Goal: Task Accomplishment & Management: Manage account settings

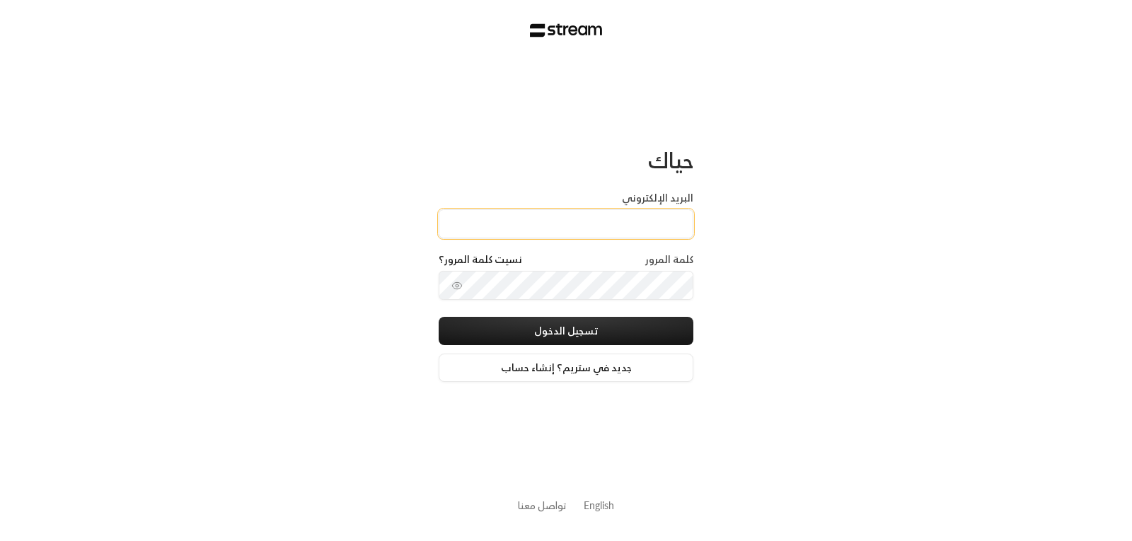
click at [616, 223] on input "البريد الإلكتروني" at bounding box center [566, 223] width 255 height 29
type input "[EMAIL_ADDRESS][DOMAIN_NAME]"
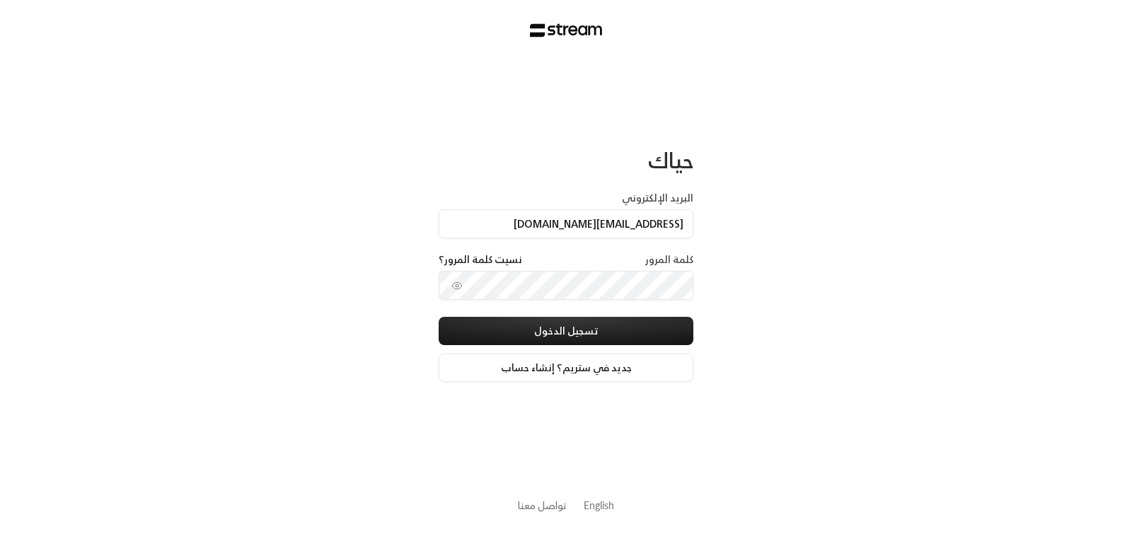
click at [621, 269] on div "كلمة المرور نسيت كلمة المرور؟" at bounding box center [566, 262] width 255 height 18
click at [626, 258] on div "كلمة المرور نسيت كلمة المرور؟" at bounding box center [566, 262] width 255 height 18
click at [657, 255] on label "كلمة المرور" at bounding box center [669, 260] width 48 height 14
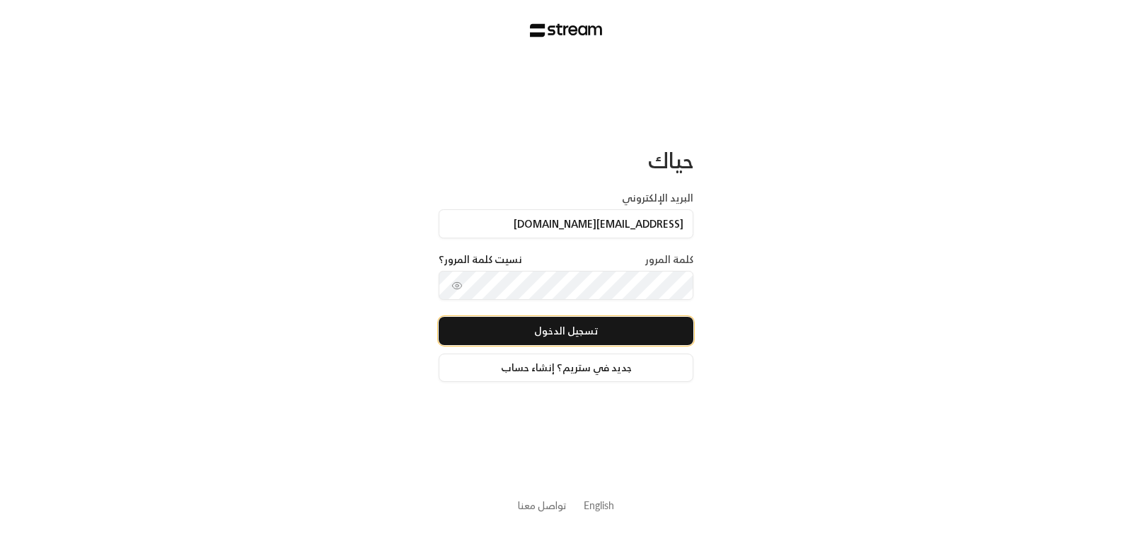
click at [578, 335] on button "تسجيل الدخول" at bounding box center [566, 331] width 255 height 28
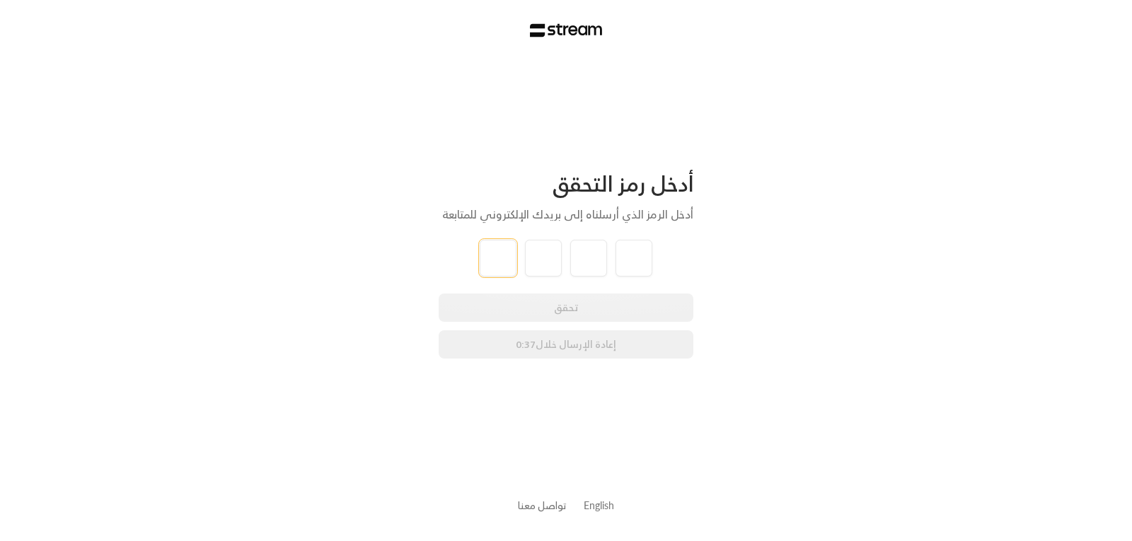
click at [504, 260] on input "tel" at bounding box center [498, 258] width 37 height 37
click at [506, 259] on input "tel" at bounding box center [498, 258] width 37 height 37
click at [500, 266] on input "tel" at bounding box center [498, 258] width 37 height 37
click at [537, 278] on div "أدخل رمز التحقق أدخل الرمز الذي أرسلناه إلى بريدك الإلكتروني للمتابعة تحقق إعاد…" at bounding box center [566, 265] width 255 height 188
click at [539, 269] on input "tel" at bounding box center [543, 258] width 37 height 37
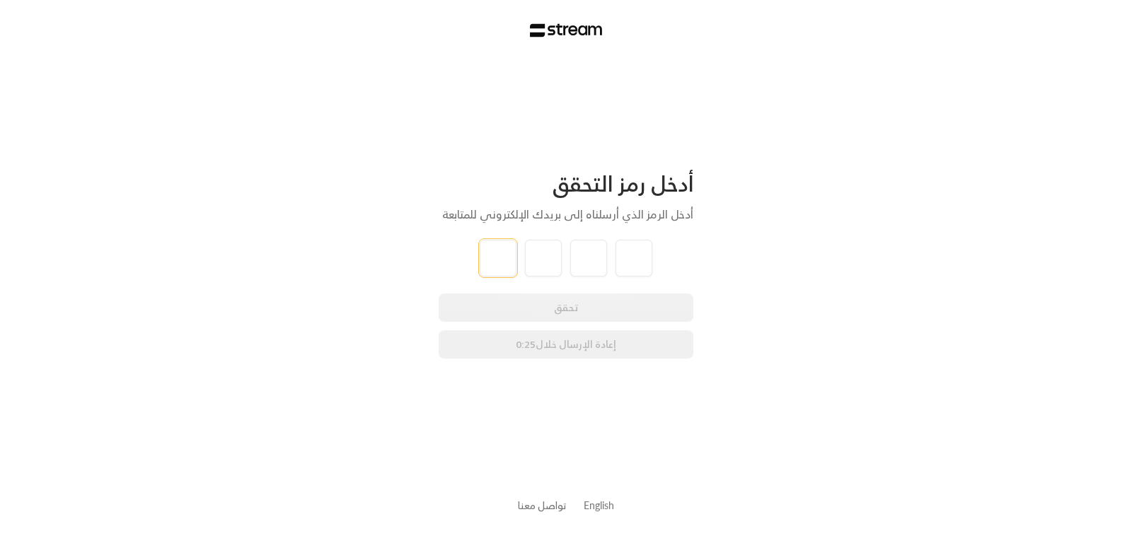
click at [506, 266] on input "tel" at bounding box center [498, 258] width 37 height 37
type input "9"
type input "7"
type input "1"
type input "8"
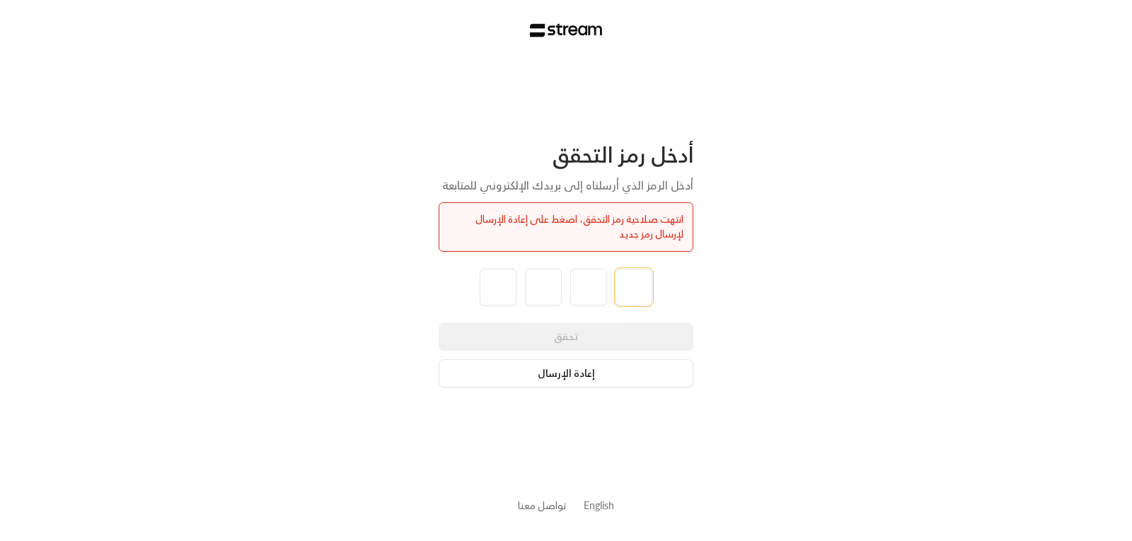
type input "8"
click at [568, 372] on button "إعادة الإرسال" at bounding box center [566, 374] width 255 height 28
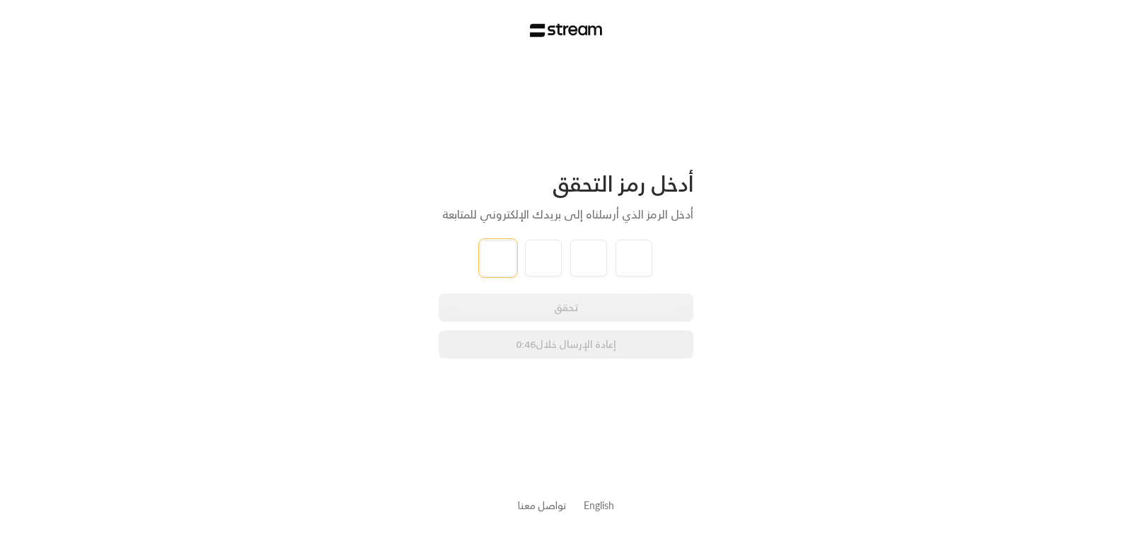
type input "6"
type input "5"
type input "8"
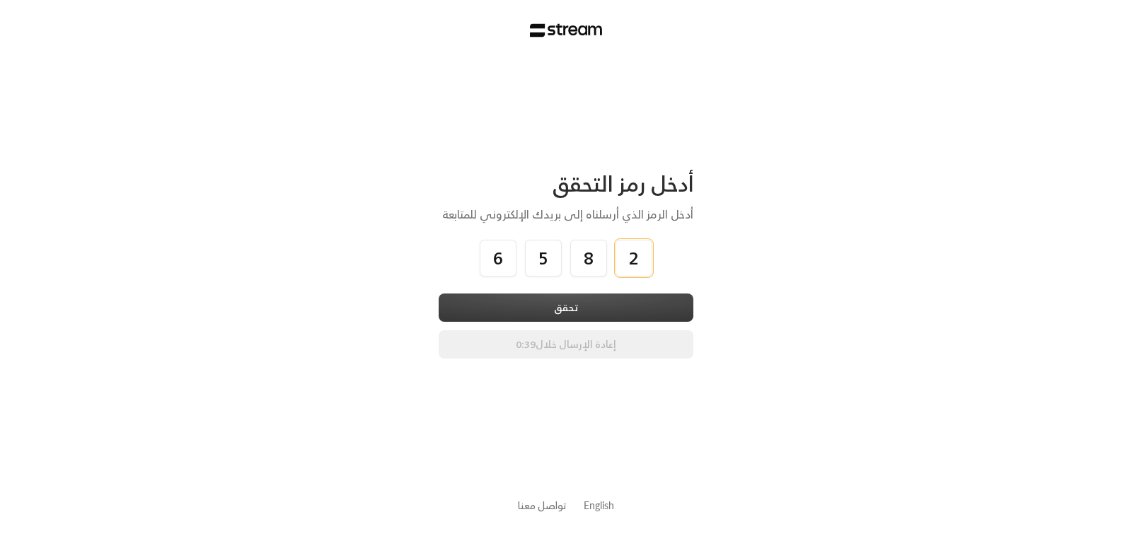
type input "2"
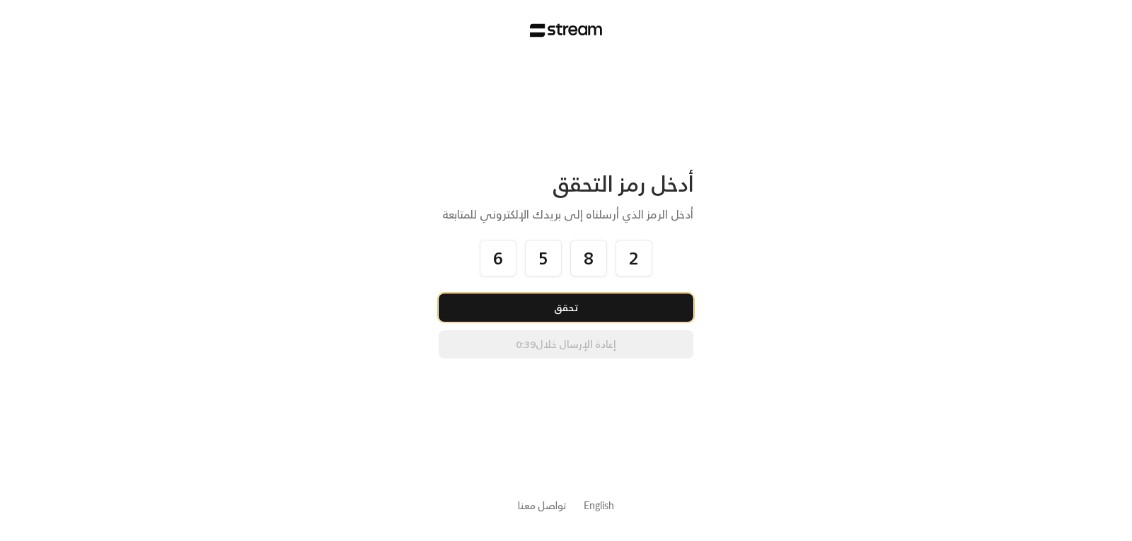
click at [599, 313] on button "تحقق" at bounding box center [566, 308] width 255 height 28
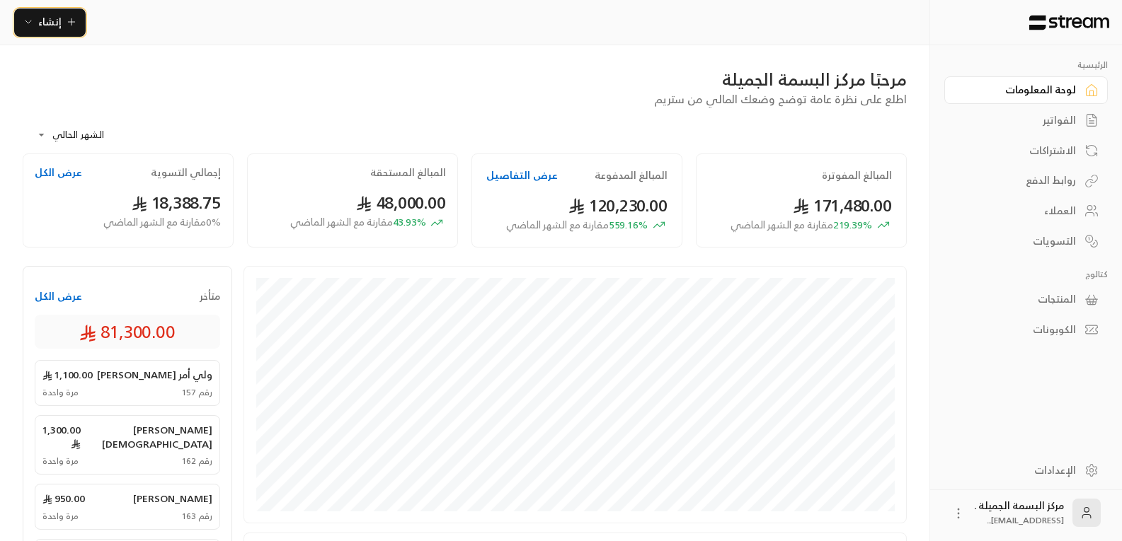
click at [67, 27] on icon "button" at bounding box center [71, 21] width 11 height 11
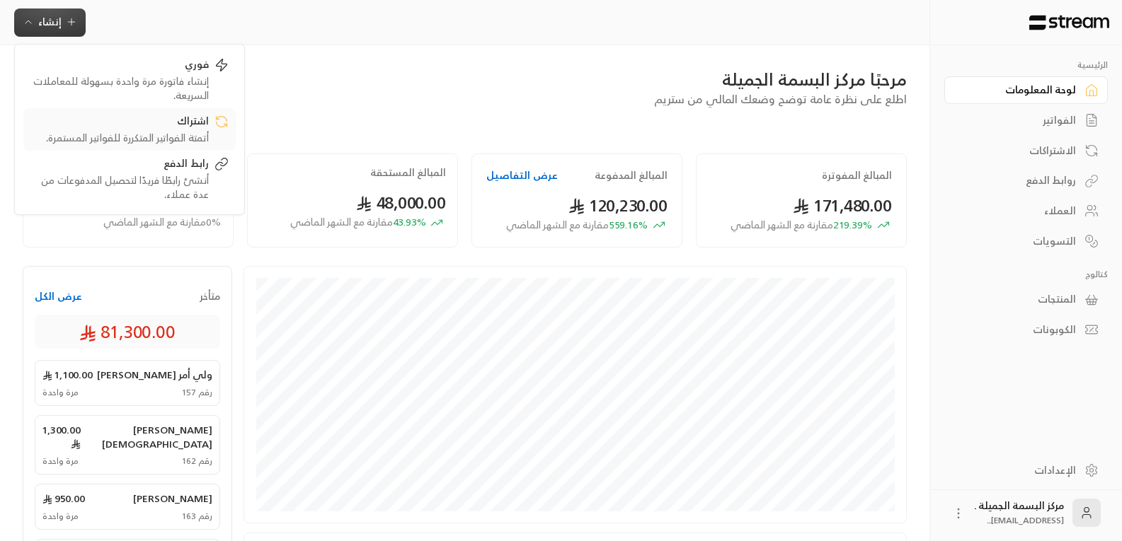
click at [180, 133] on div "أتمتة الفواتير المتكررة للفواتير المستمرة." at bounding box center [119, 138] width 178 height 14
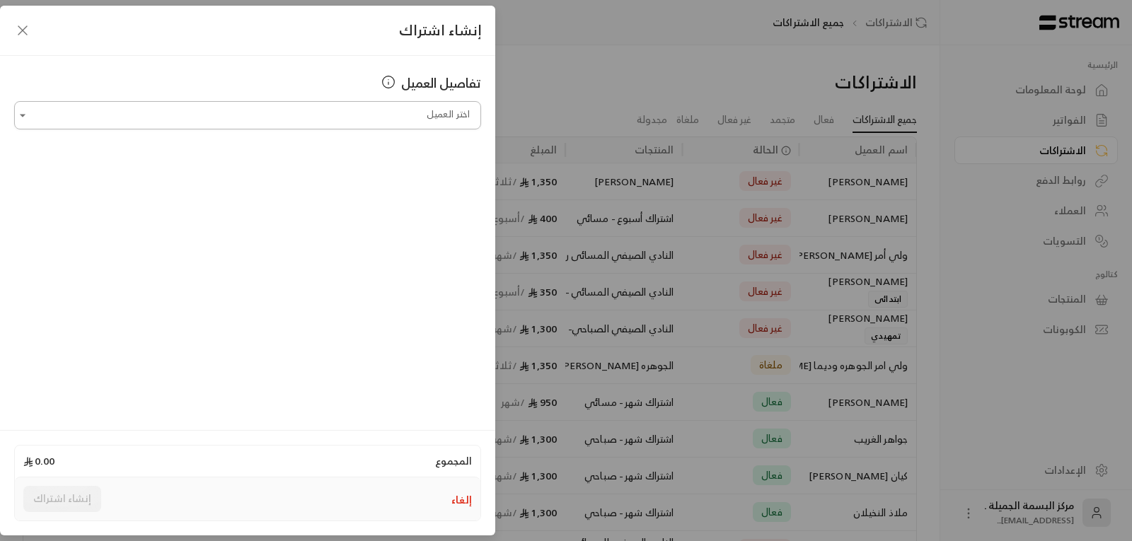
click at [430, 116] on input "اختر العميل" at bounding box center [247, 115] width 467 height 25
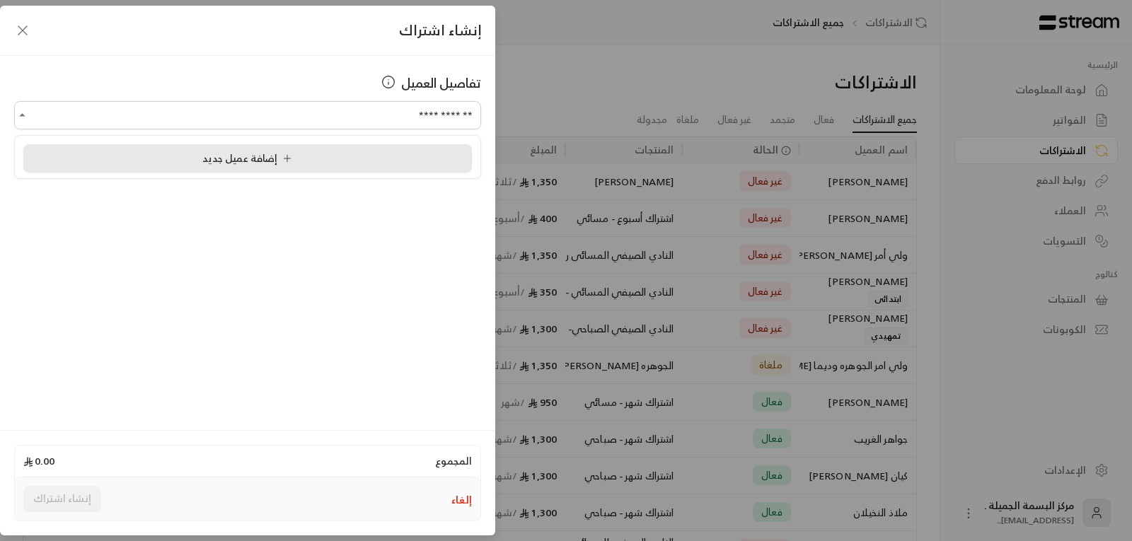
click at [259, 158] on span "إضافة عميل جديد" at bounding box center [250, 158] width 96 height 18
type input "**********"
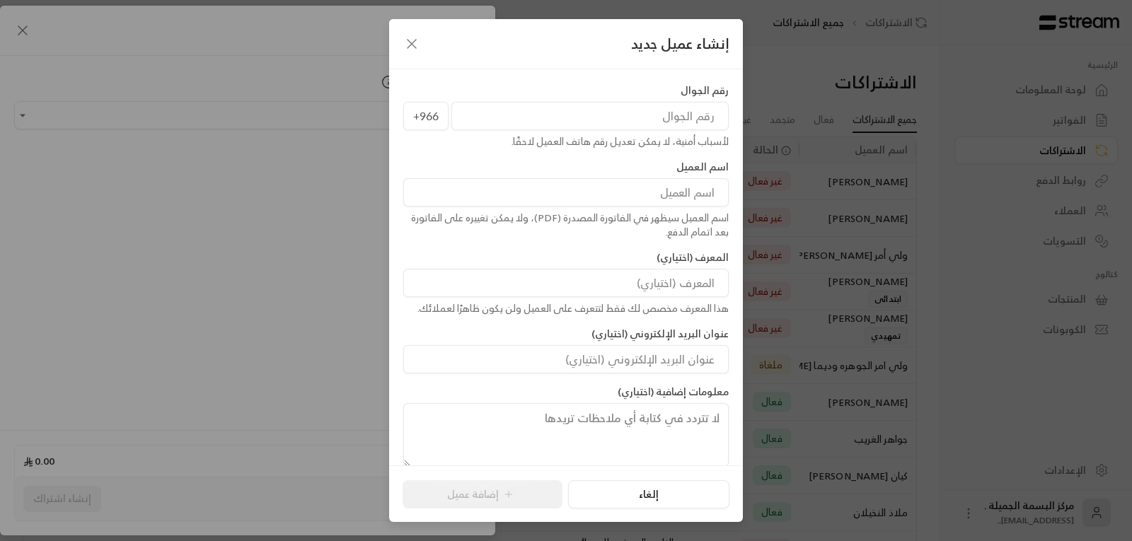
click at [590, 120] on input "tel" at bounding box center [590, 116] width 277 height 28
type input "535299995"
click at [672, 200] on input at bounding box center [566, 192] width 326 height 28
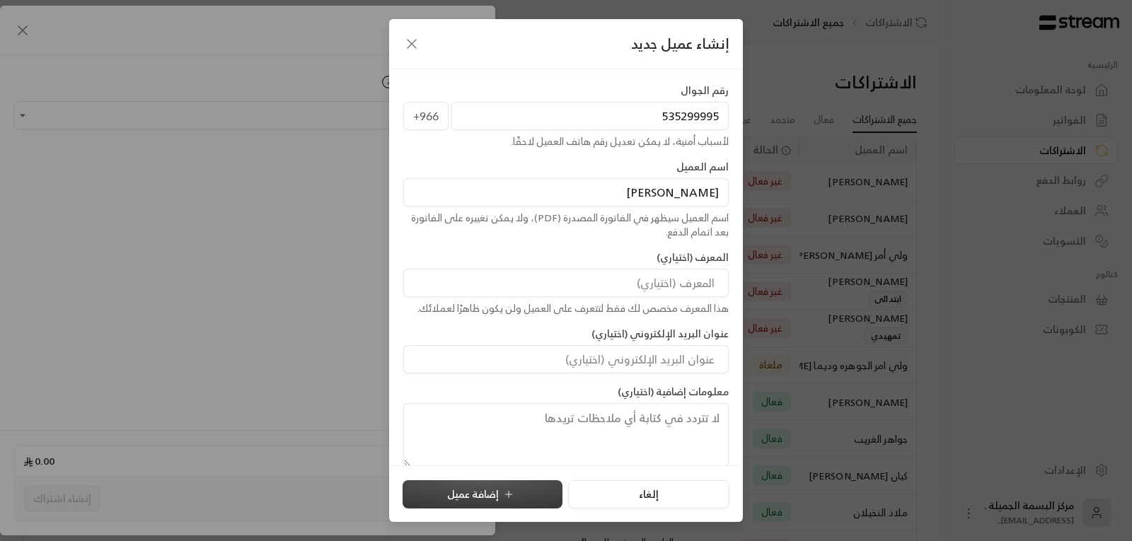
type input "[PERSON_NAME]"
click at [492, 499] on button "إضافة عميل" at bounding box center [483, 495] width 160 height 28
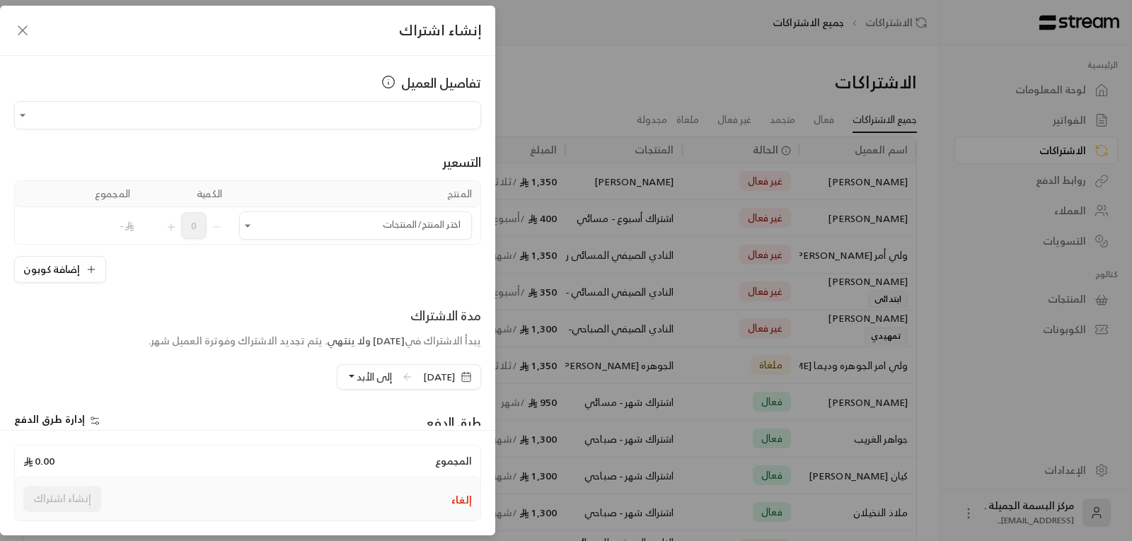
type input "**********"
click at [254, 229] on icon "Open" at bounding box center [248, 226] width 14 height 14
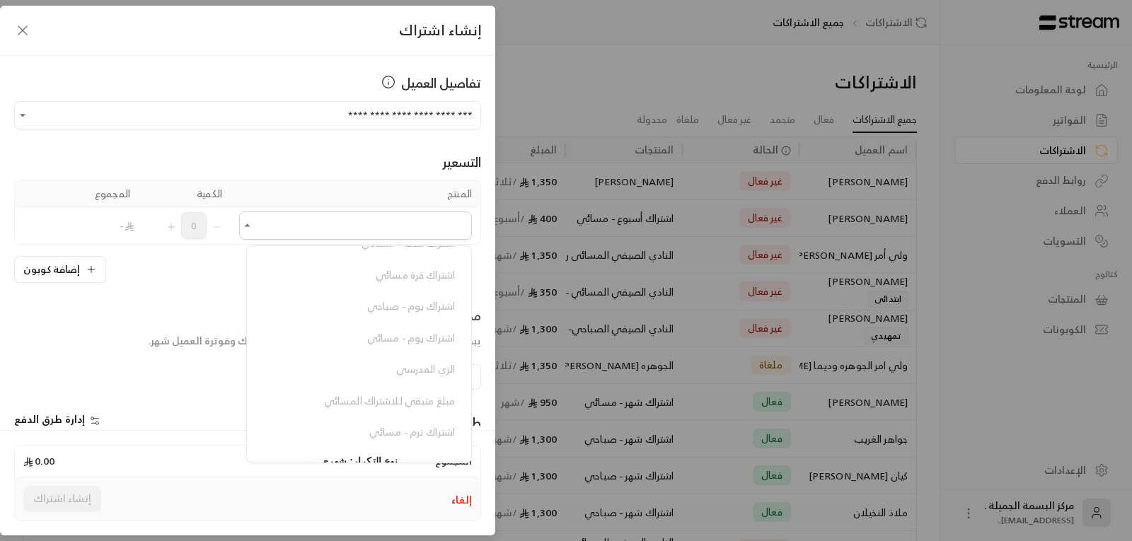
scroll to position [283, 0]
click at [410, 343] on span "اشتراك شهر - صباحي" at bounding box center [410, 344] width 89 height 18
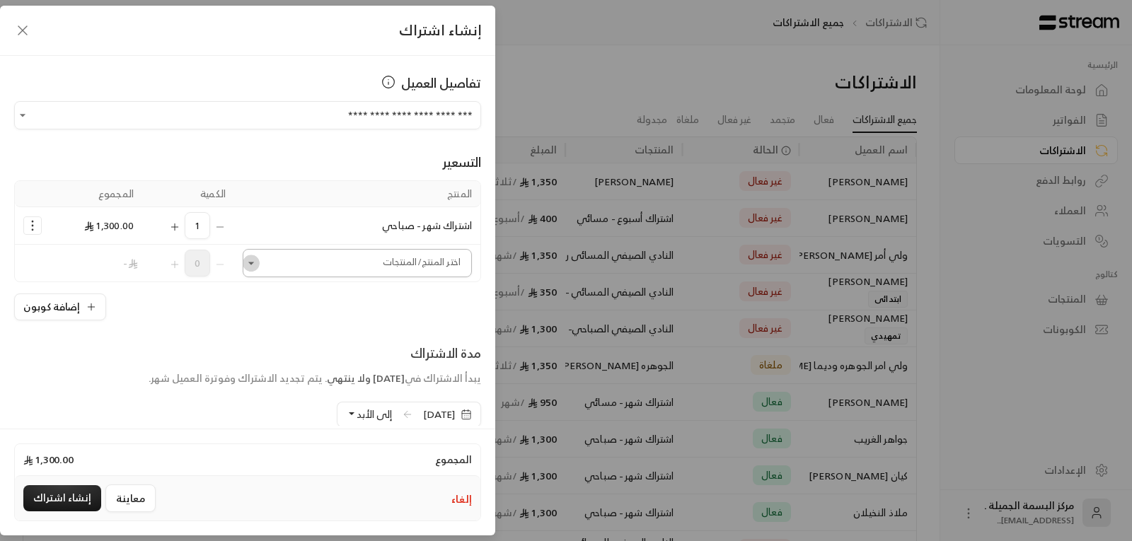
click at [256, 264] on icon "Open" at bounding box center [251, 263] width 14 height 14
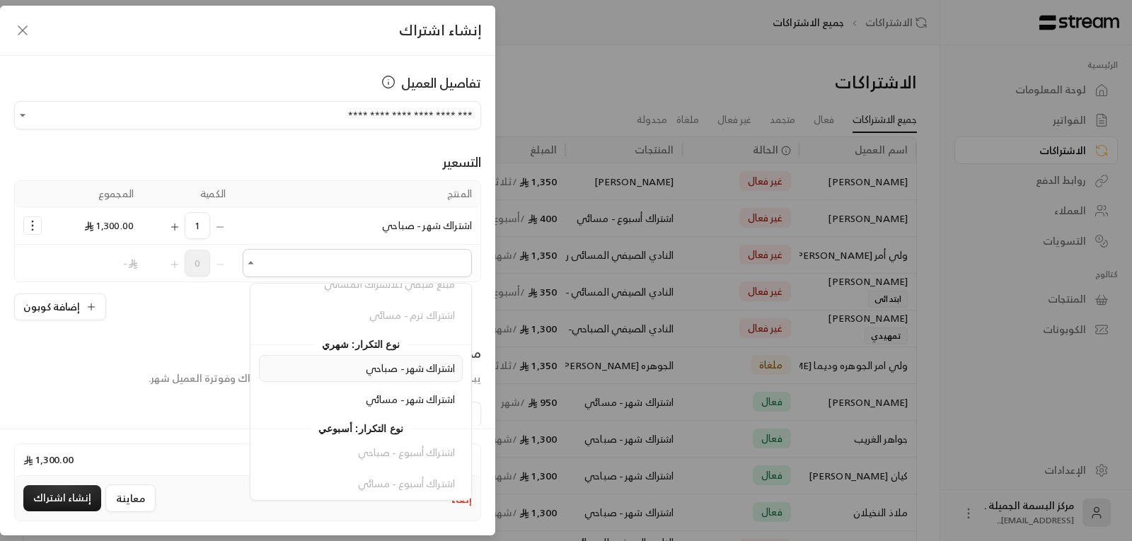
scroll to position [299, 0]
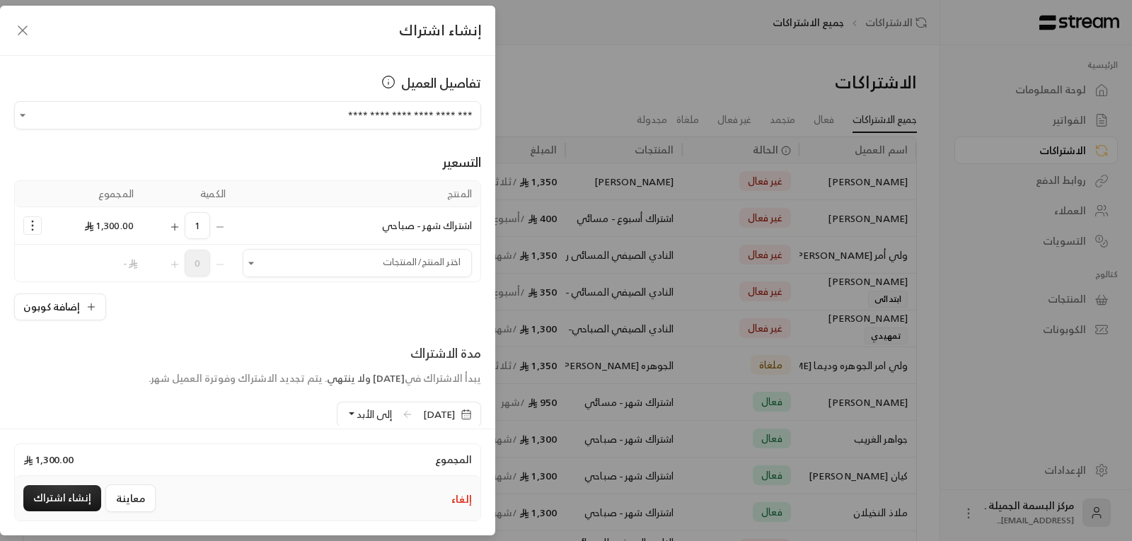
click at [195, 88] on div "تفاصيل العميل" at bounding box center [247, 83] width 467 height 20
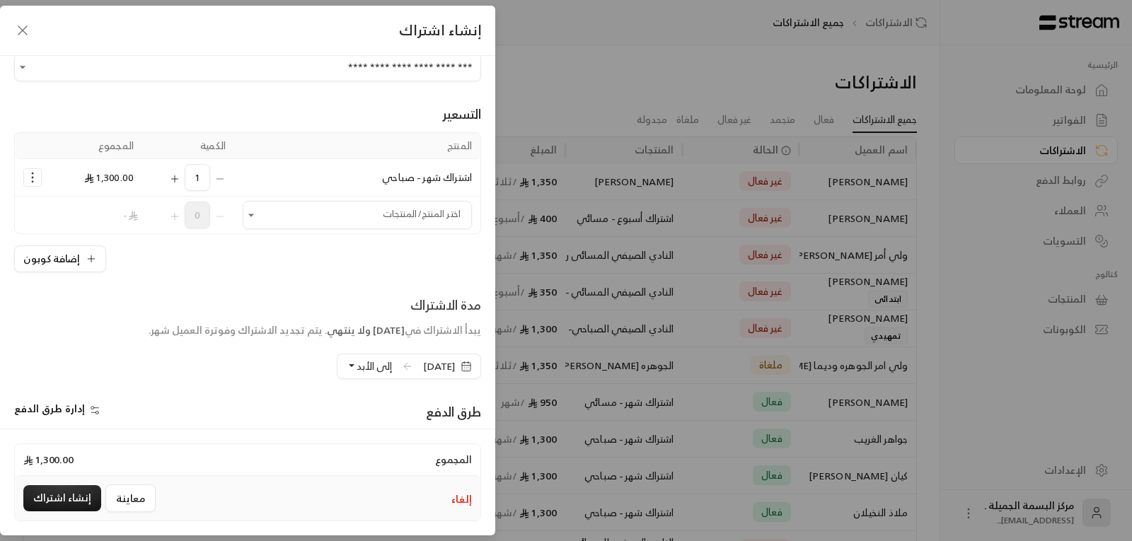
scroll to position [71, 0]
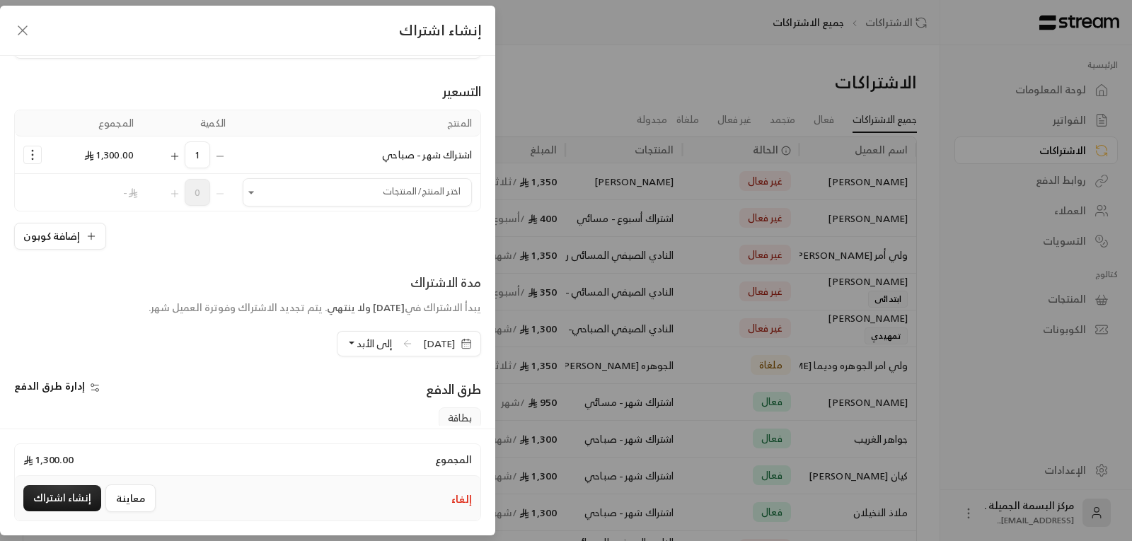
click at [466, 341] on icon "button" at bounding box center [466, 343] width 11 height 11
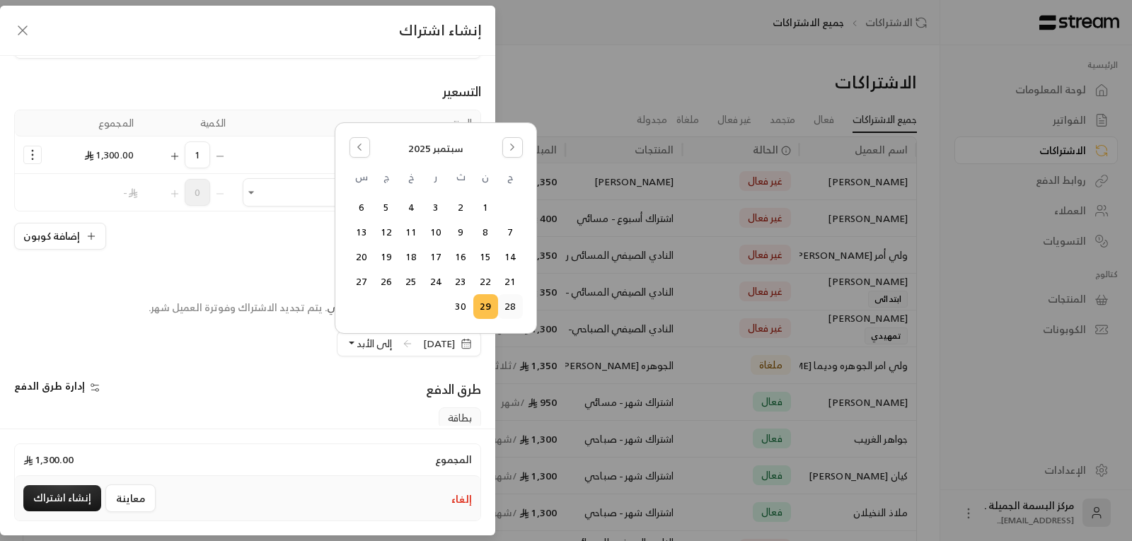
click at [512, 308] on button "28" at bounding box center [510, 306] width 23 height 23
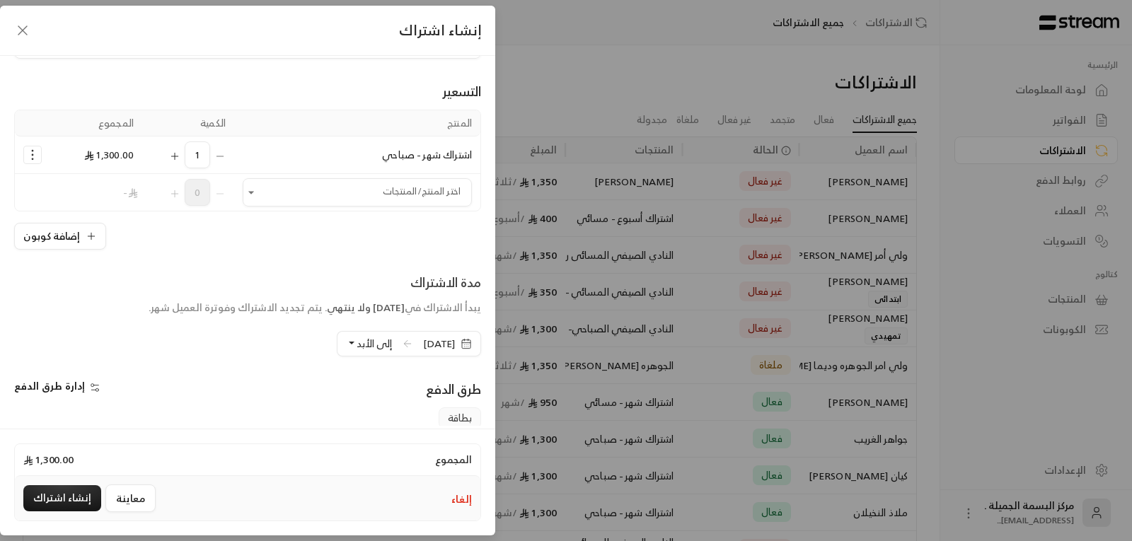
click at [357, 343] on span "إلى الأبد" at bounding box center [374, 344] width 35 height 18
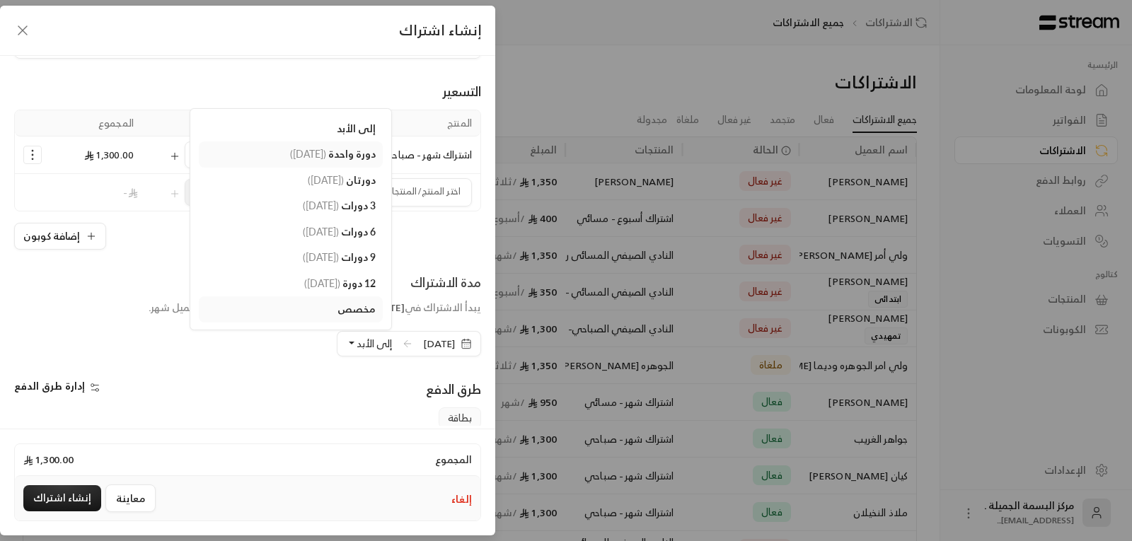
click at [296, 154] on span "( [DATE] )" at bounding box center [308, 154] width 36 height 12
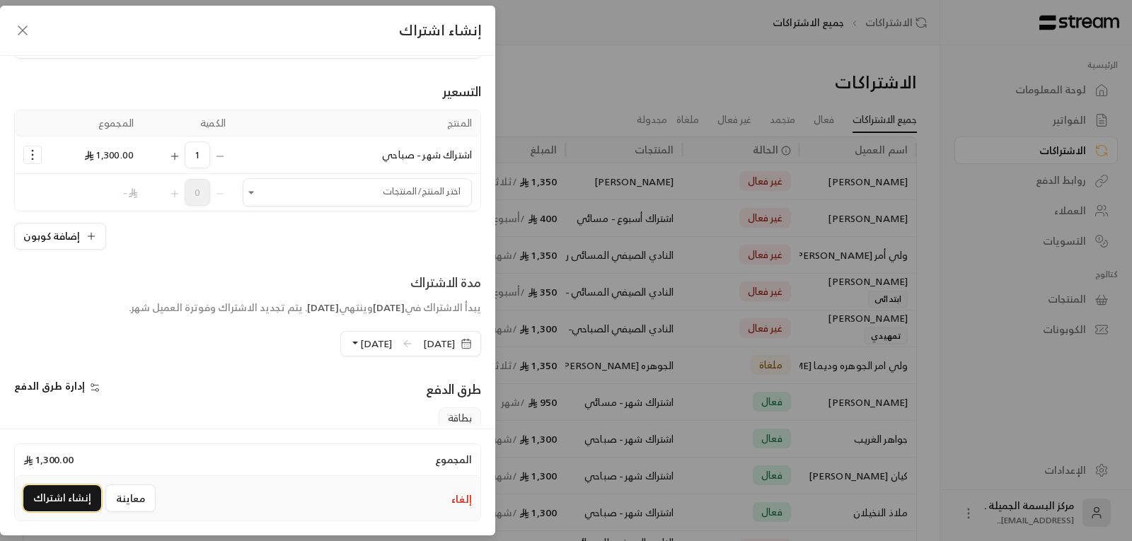
click at [59, 498] on button "إنشاء اشتراك" at bounding box center [62, 499] width 78 height 26
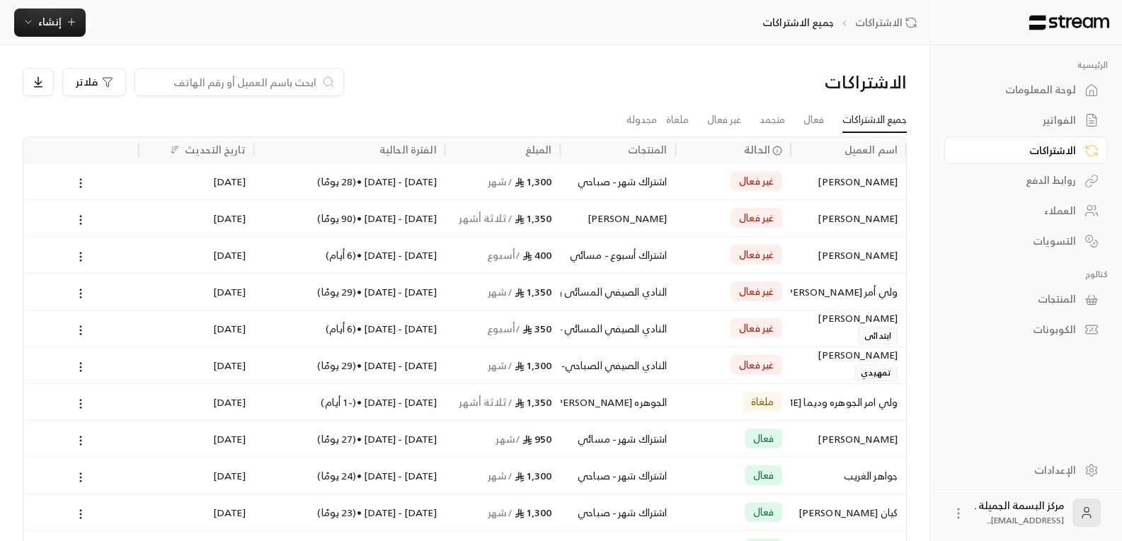
click at [869, 184] on div "[PERSON_NAME]" at bounding box center [848, 181] width 98 height 36
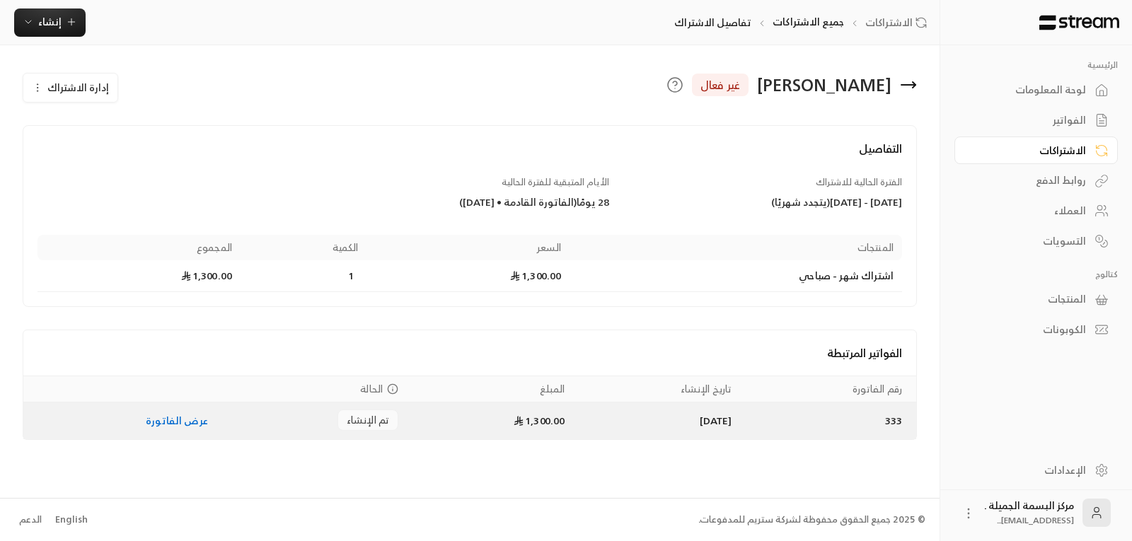
click at [154, 427] on link "عرض الفاتورة" at bounding box center [177, 421] width 62 height 18
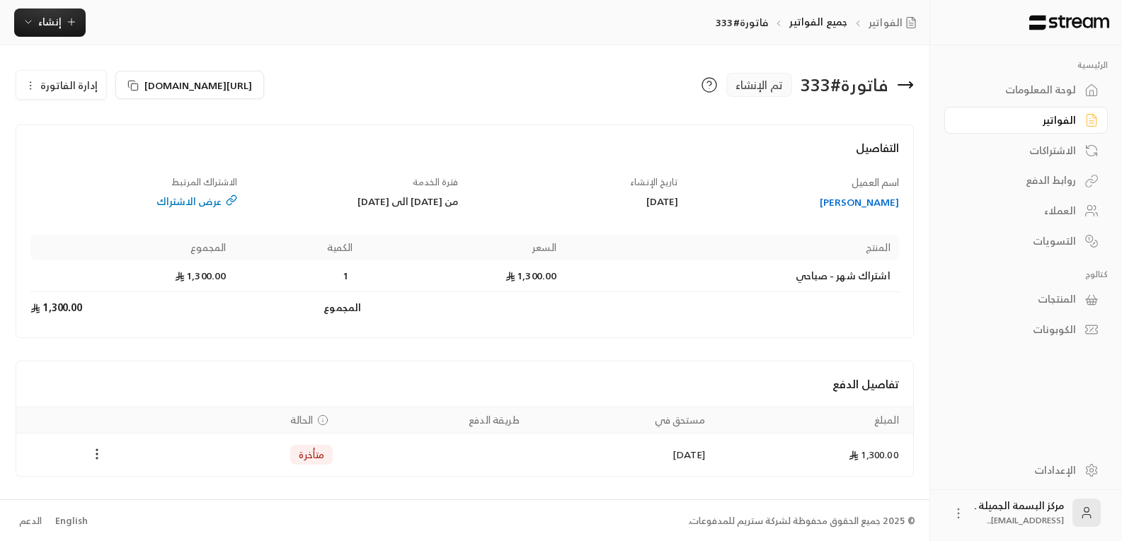
click at [98, 454] on circle "Payments" at bounding box center [96, 454] width 1 height 1
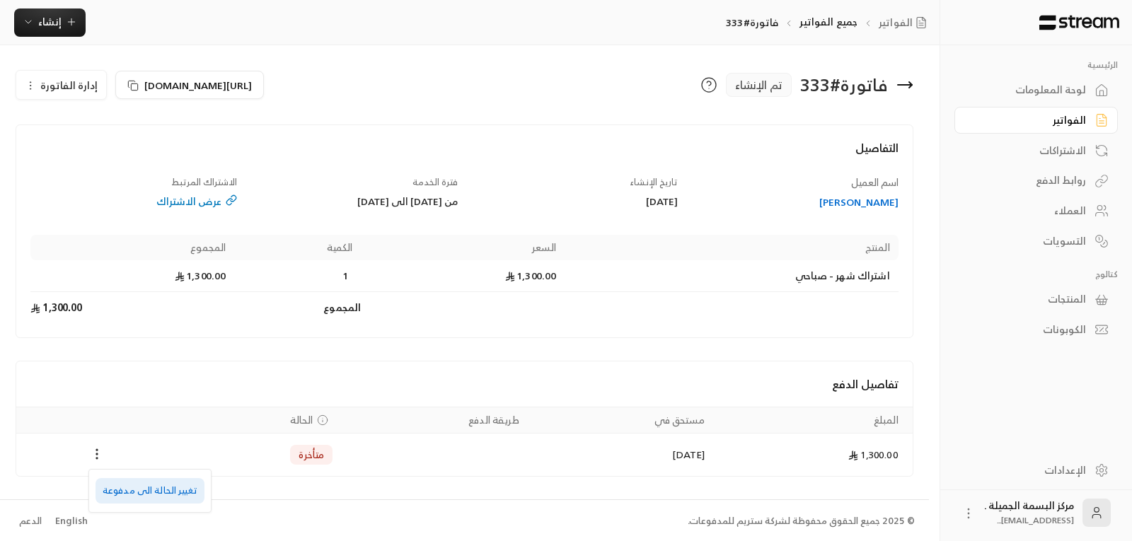
click at [155, 493] on li "تغيير الحالة الى مدفوعة" at bounding box center [150, 490] width 109 height 25
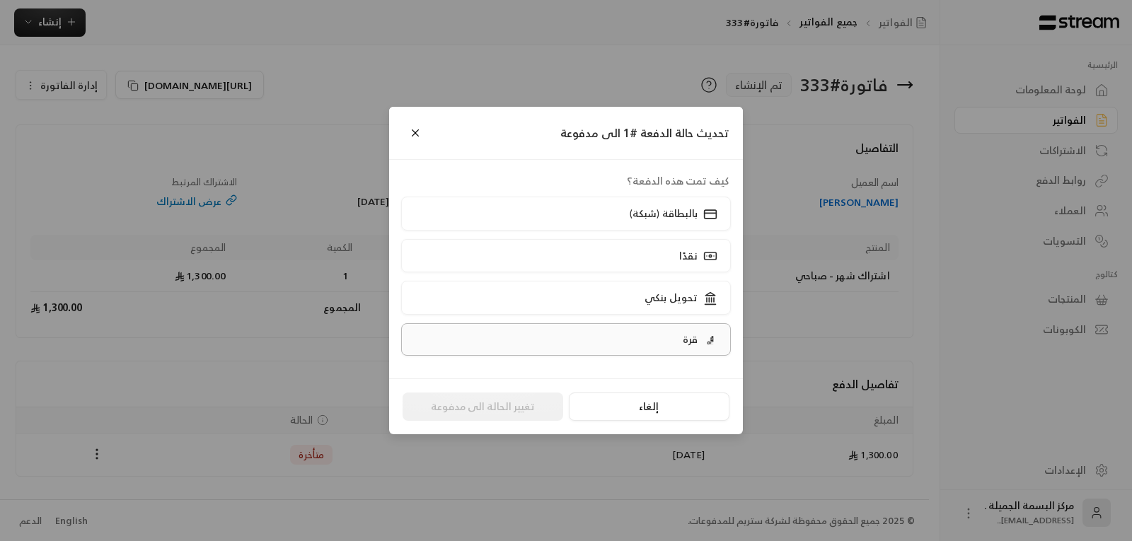
click at [687, 346] on p "قرة" at bounding box center [690, 340] width 15 height 14
click at [500, 406] on button "تغيير الحالة الى مدفوعة" at bounding box center [483, 407] width 161 height 28
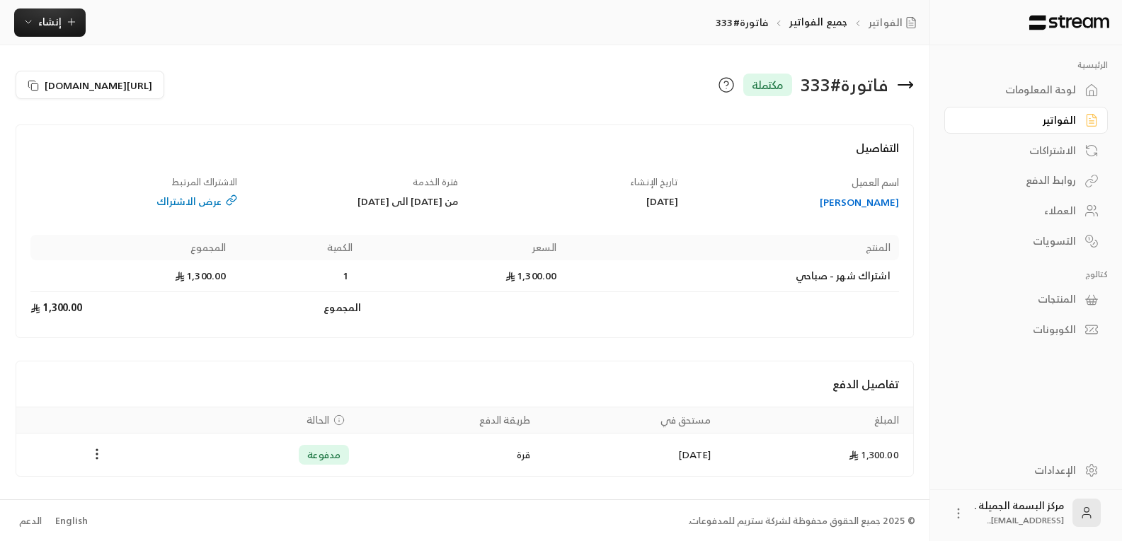
scroll to position [1, 0]
click at [56, 22] on span "إنشاء" at bounding box center [49, 22] width 23 height 18
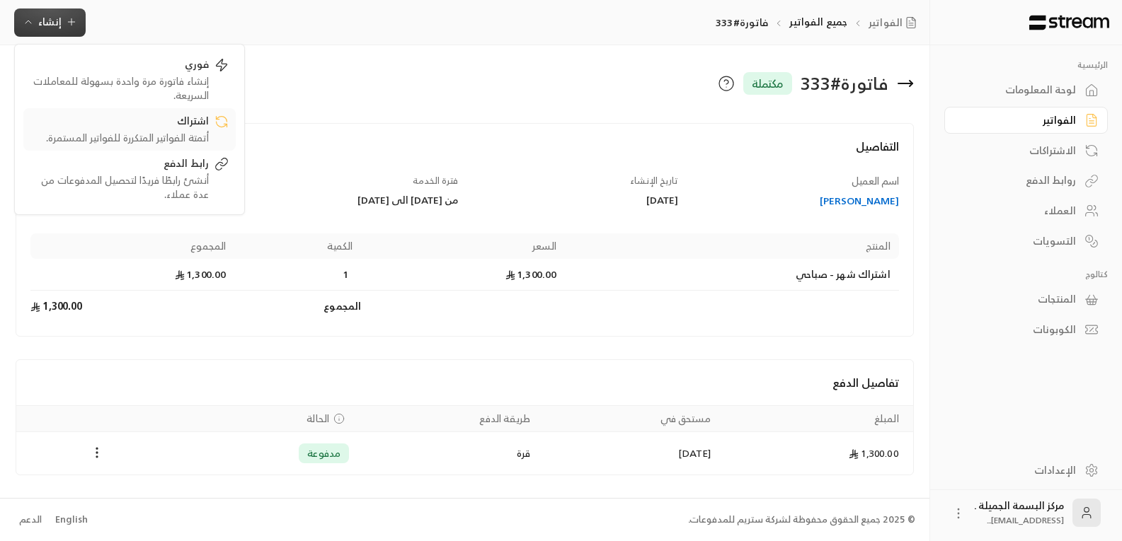
click at [188, 124] on div "اشتراك" at bounding box center [119, 122] width 178 height 17
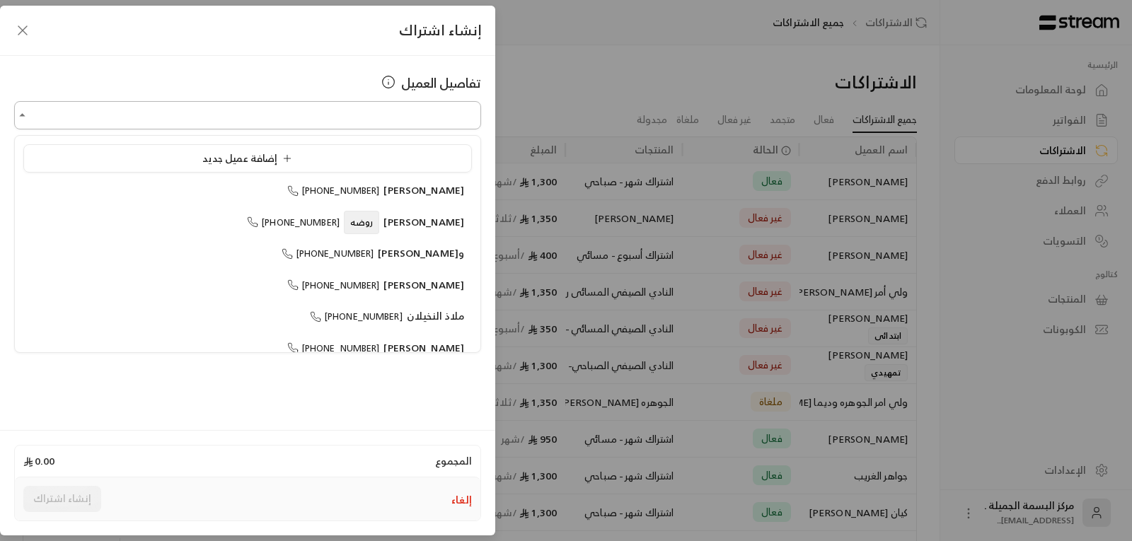
click at [398, 112] on input "اختر العميل" at bounding box center [247, 115] width 467 height 25
type input "*"
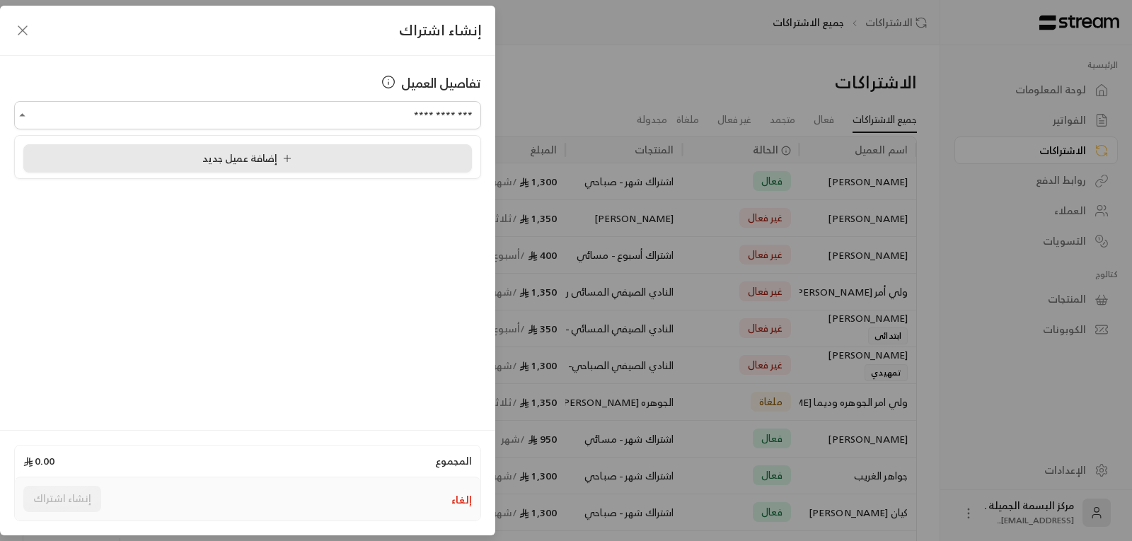
click at [236, 160] on span "إضافة عميل جديد" at bounding box center [250, 158] width 96 height 18
type input "**********"
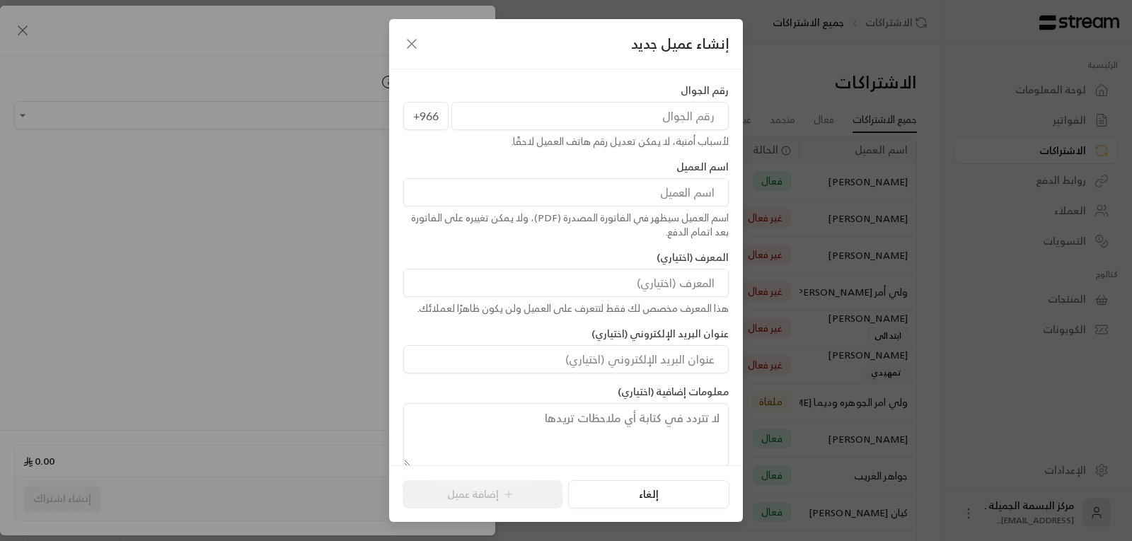
click at [651, 125] on input "tel" at bounding box center [590, 116] width 277 height 28
type input "500113963"
click at [676, 191] on input at bounding box center [566, 192] width 326 height 28
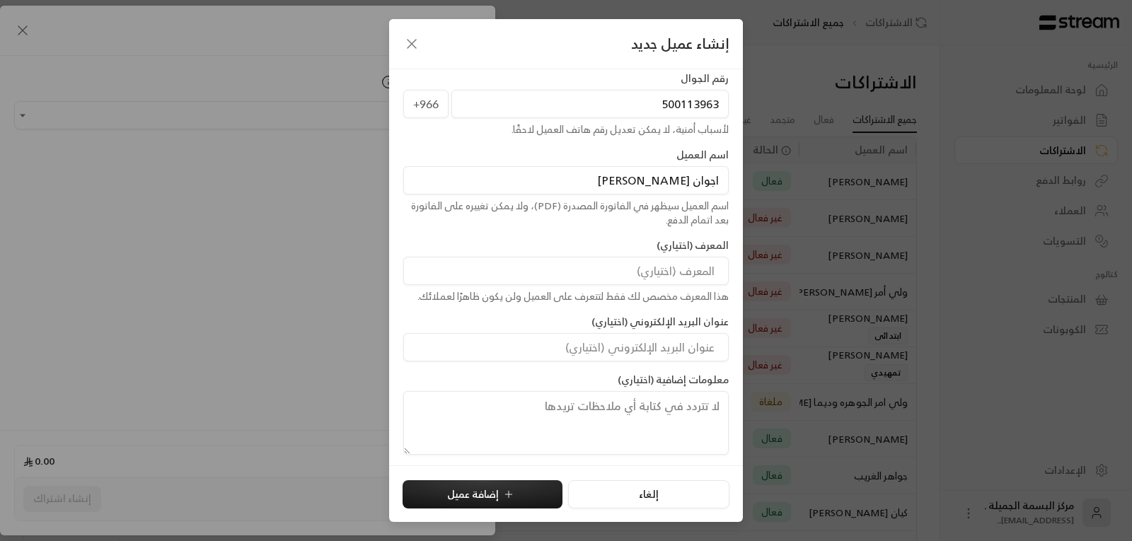
scroll to position [16, 0]
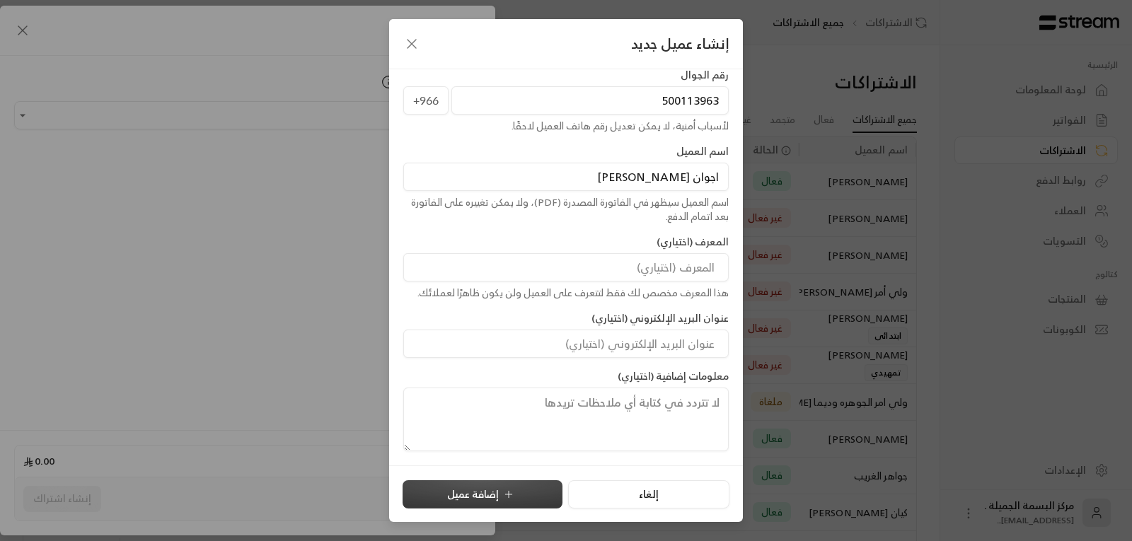
type input "اجوان [PERSON_NAME]"
click at [512, 490] on icon "submit" at bounding box center [508, 494] width 11 height 11
type input "**********"
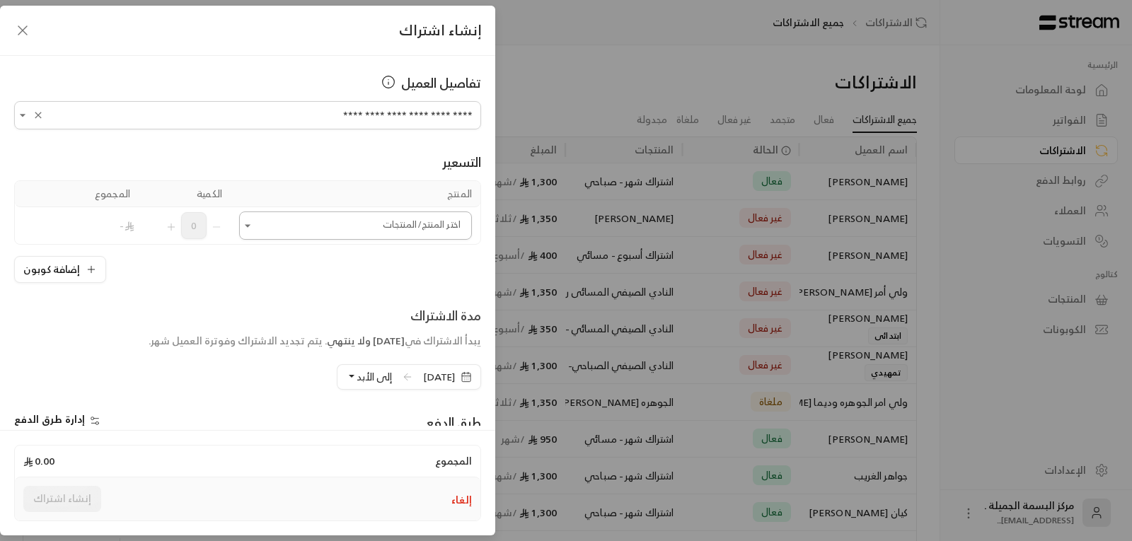
click at [254, 229] on icon "Open" at bounding box center [248, 226] width 14 height 14
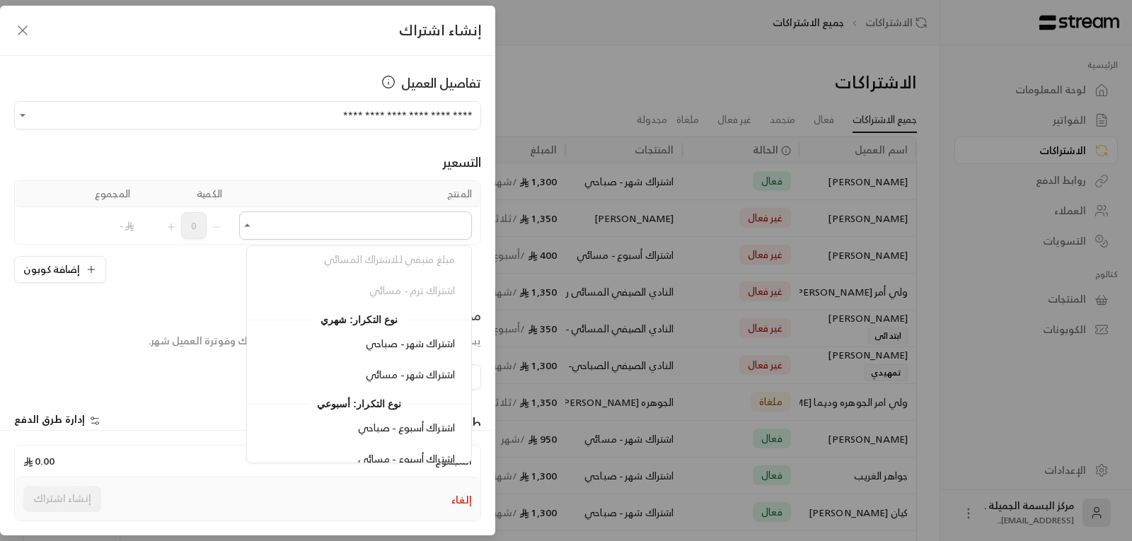
scroll to position [299, 0]
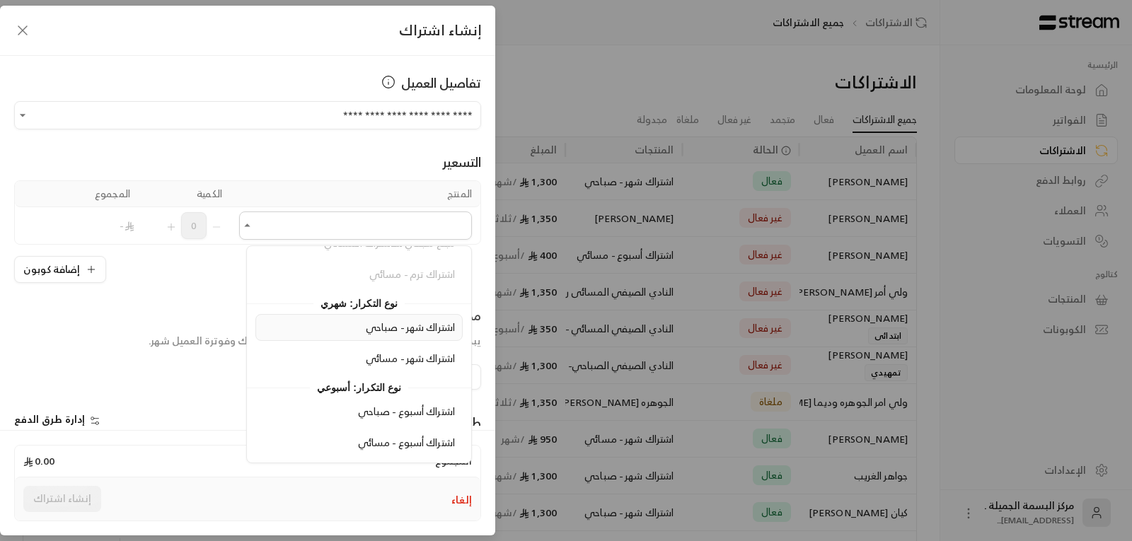
click at [420, 330] on span "اشتراك شهر - صباحي" at bounding box center [410, 327] width 89 height 18
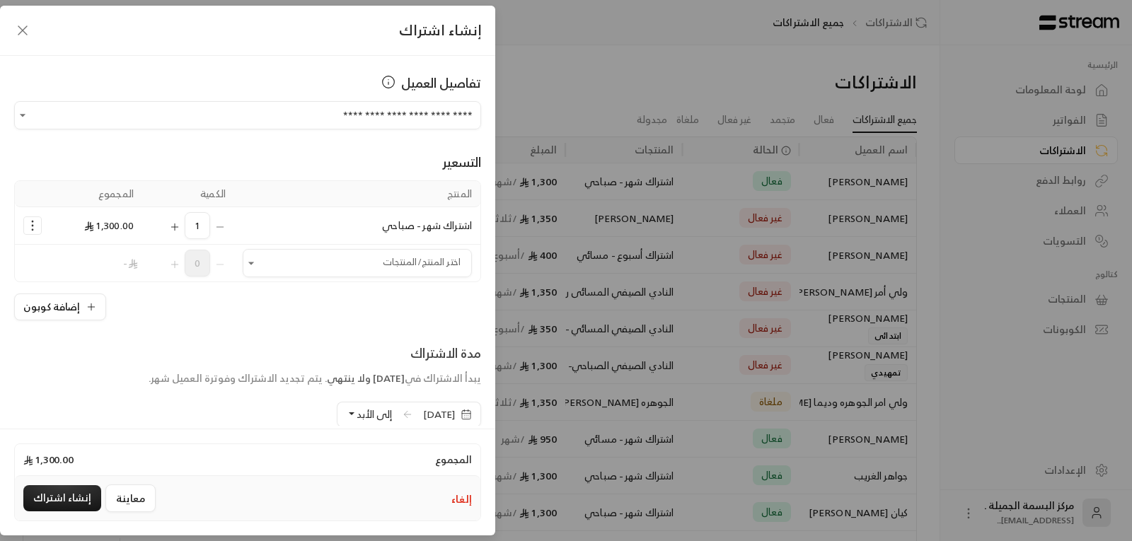
click at [464, 417] on icon "button" at bounding box center [466, 414] width 11 height 11
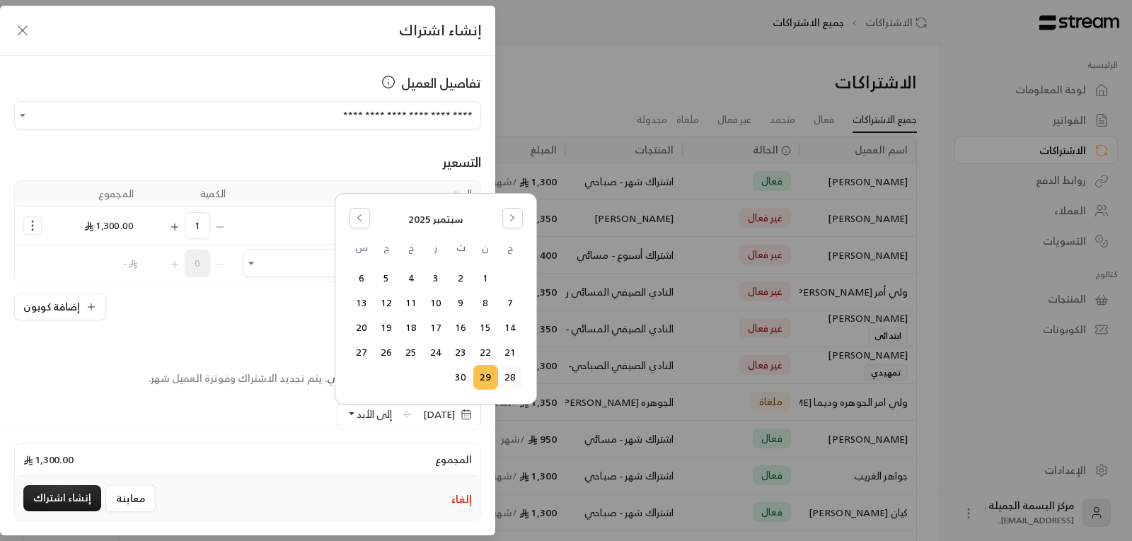
click at [509, 377] on button "28" at bounding box center [510, 377] width 23 height 23
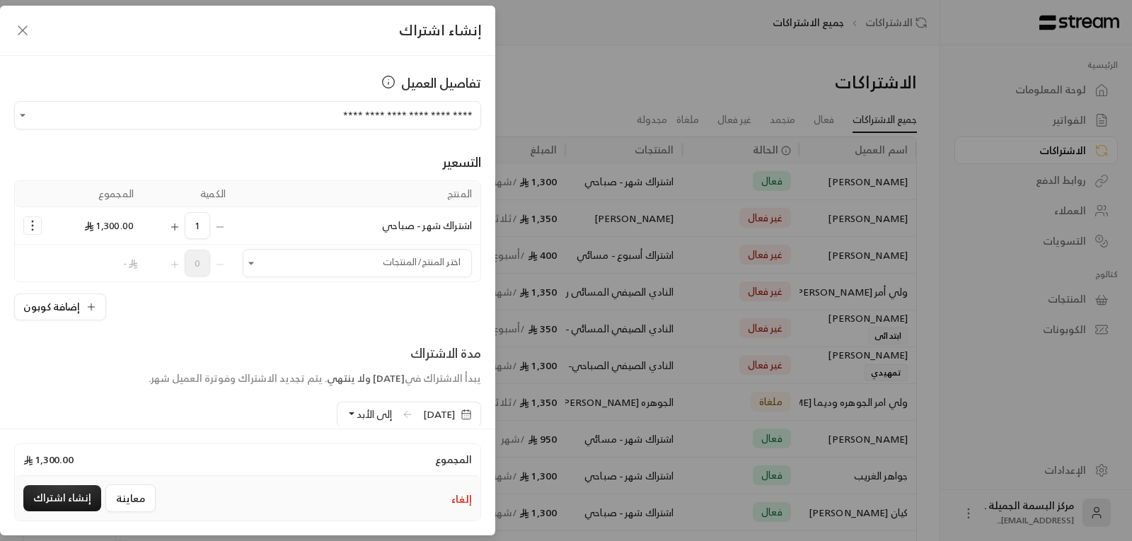
click at [346, 412] on button "إلى الأبد" at bounding box center [369, 415] width 46 height 24
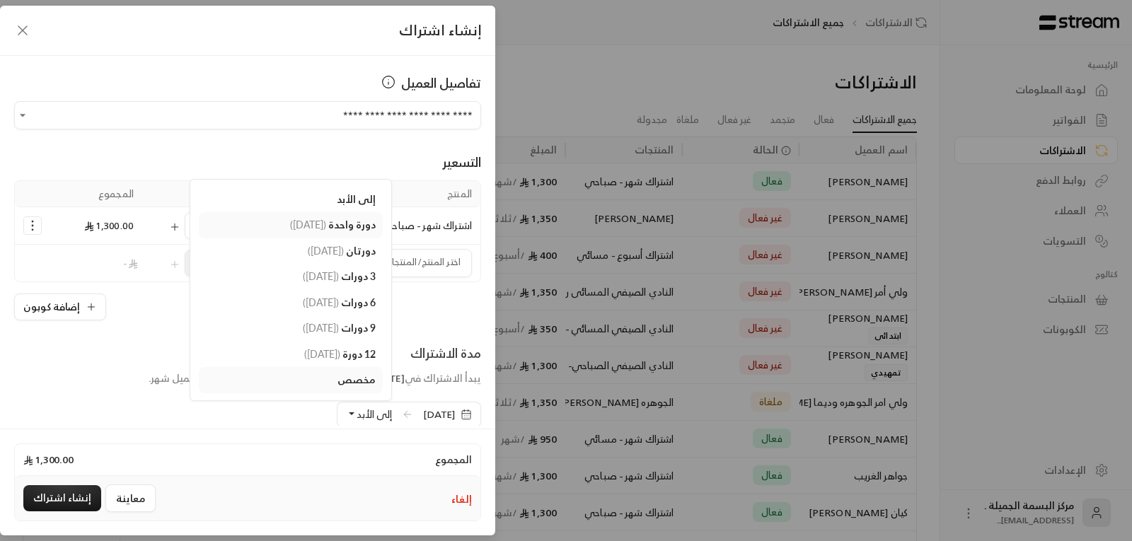
click at [328, 221] on span "دورة واحدة" at bounding box center [351, 225] width 47 height 12
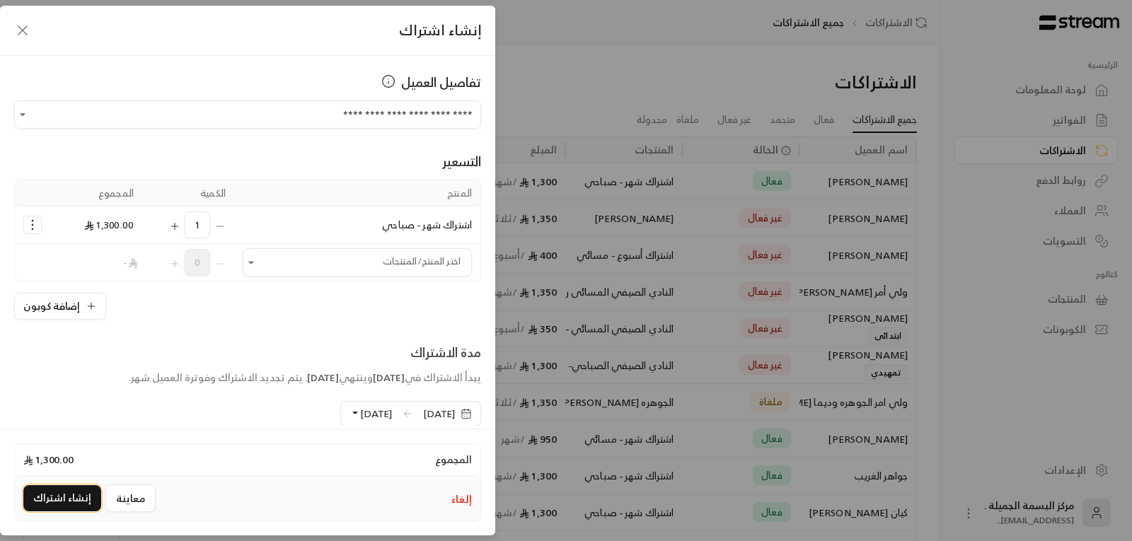
click at [71, 498] on button "إنشاء اشتراك" at bounding box center [62, 499] width 78 height 26
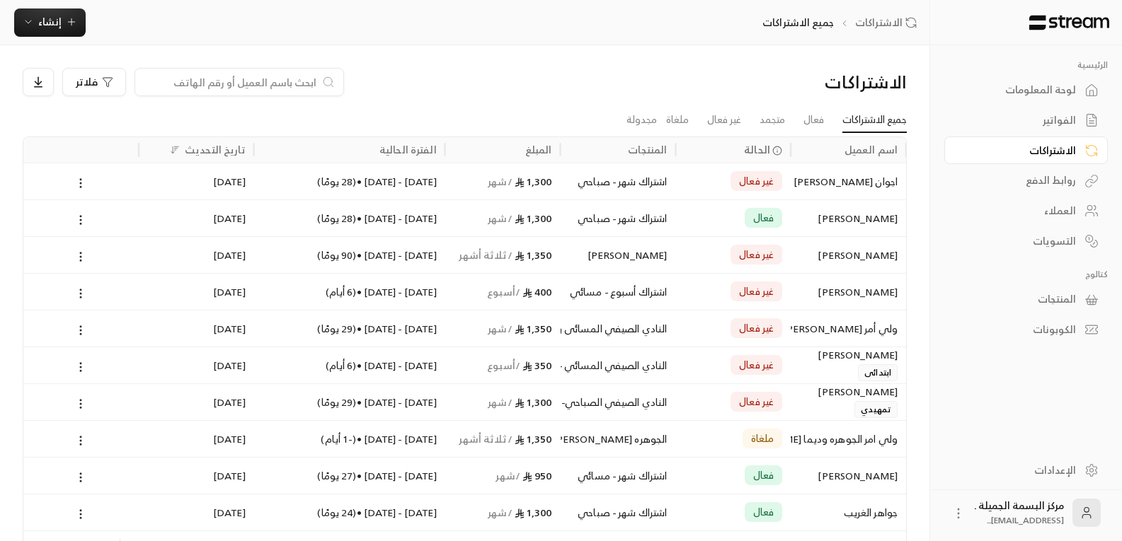
click at [856, 184] on div "اجوان [PERSON_NAME]" at bounding box center [848, 181] width 98 height 36
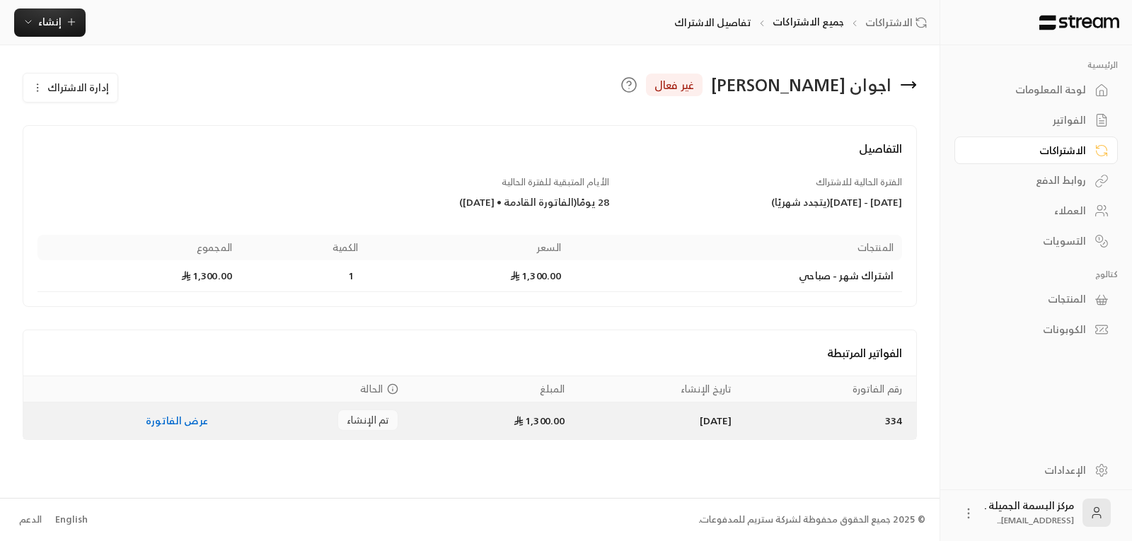
click at [176, 424] on link "عرض الفاتورة" at bounding box center [177, 421] width 62 height 18
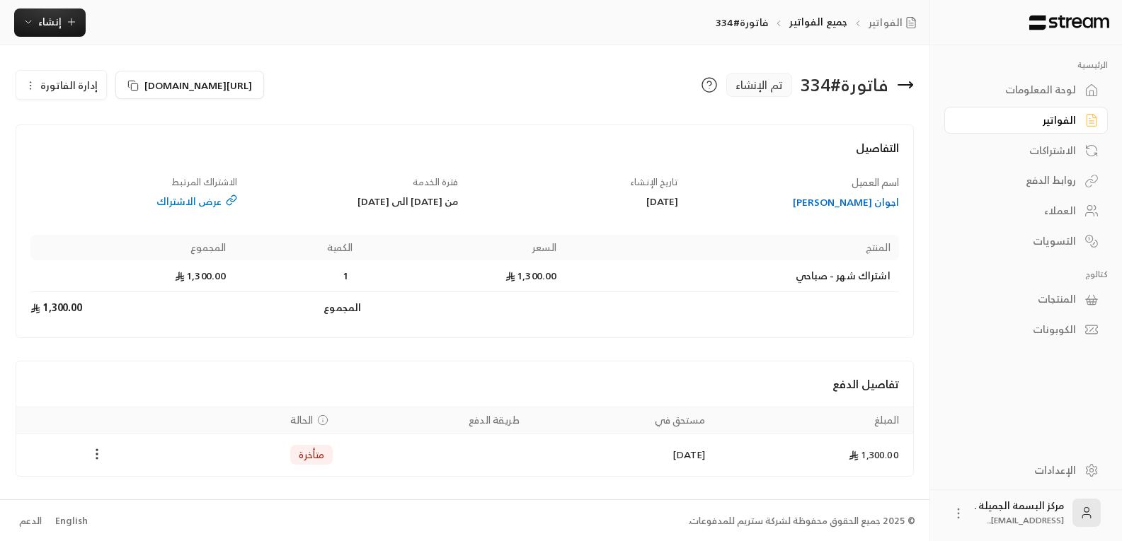
click at [99, 456] on icon "Payments" at bounding box center [97, 454] width 14 height 14
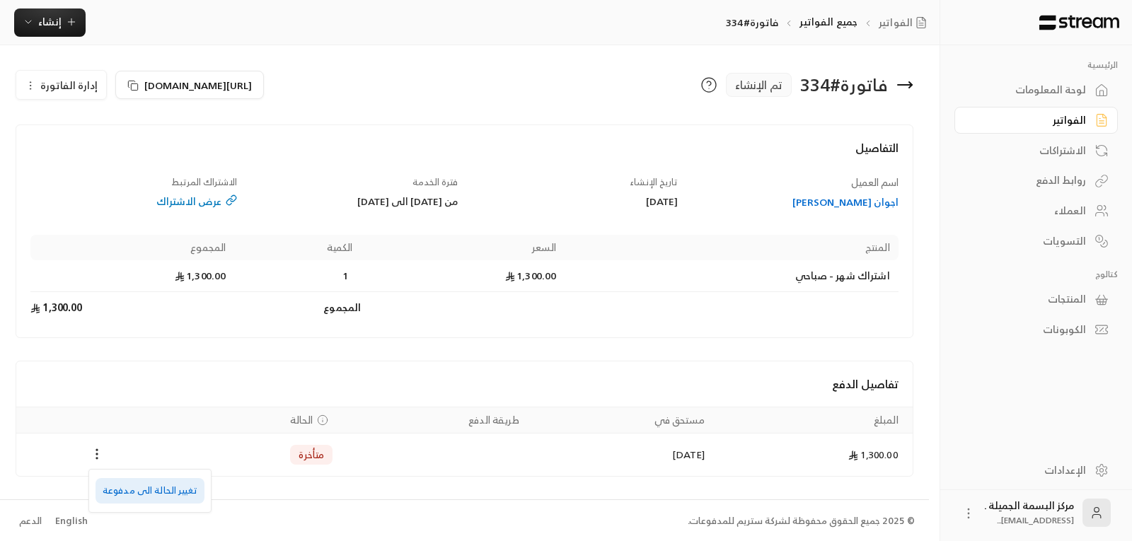
click at [144, 489] on li "تغيير الحالة الى مدفوعة" at bounding box center [150, 490] width 109 height 25
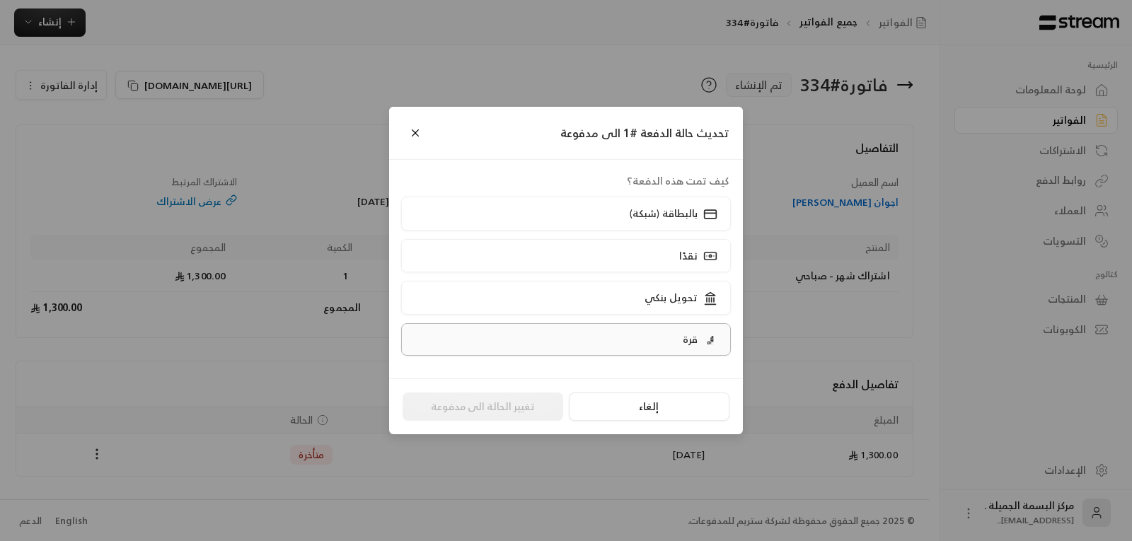
drag, startPoint x: 693, startPoint y: 341, endPoint x: 692, endPoint y: 328, distance: 12.8
click at [692, 329] on label "قرة" at bounding box center [566, 339] width 331 height 33
click at [673, 341] on label "قرة" at bounding box center [566, 339] width 331 height 33
click at [483, 405] on button "تغيير الحالة الى مدفوعة" at bounding box center [483, 407] width 161 height 28
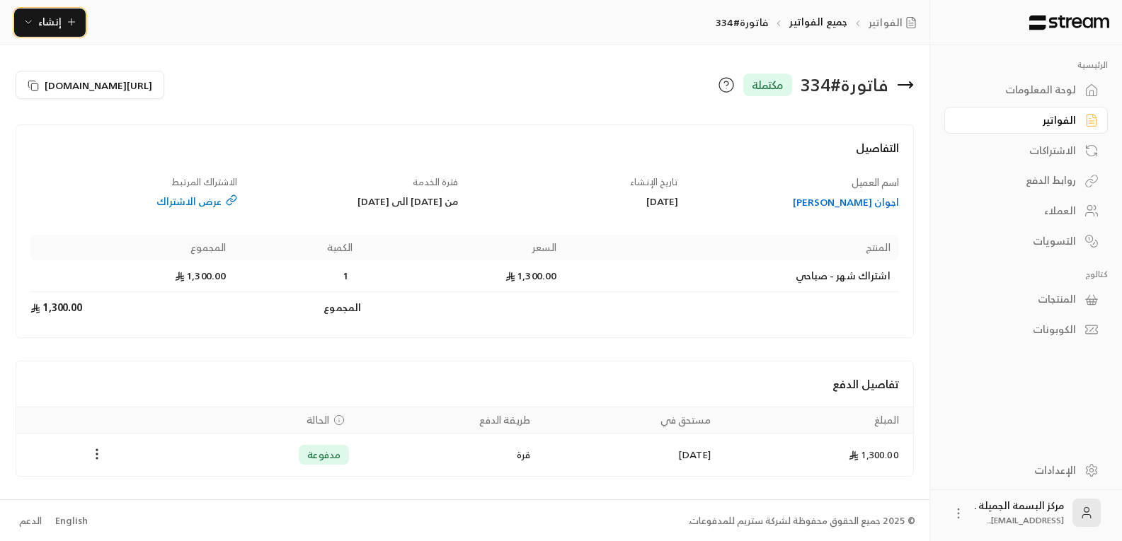
click at [67, 25] on icon "button" at bounding box center [71, 21] width 11 height 11
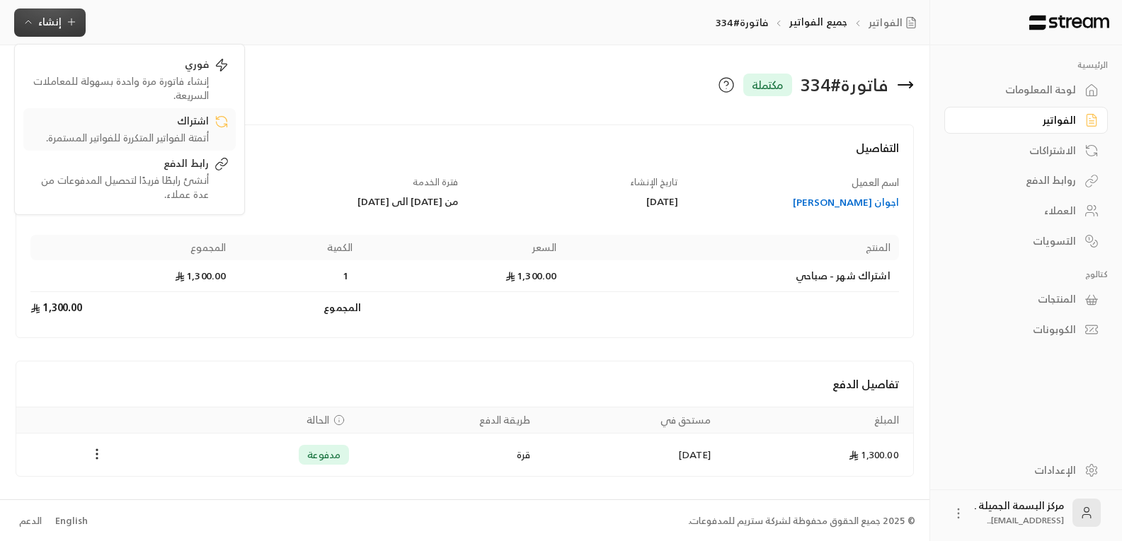
click at [185, 129] on div "اشتراك" at bounding box center [119, 122] width 178 height 17
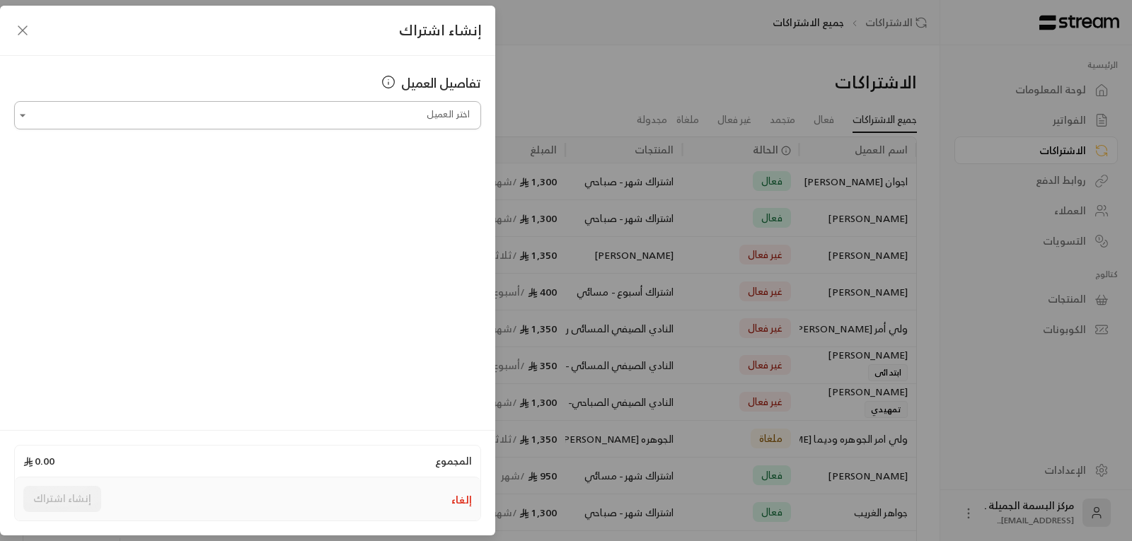
click at [435, 120] on input "اختر العميل" at bounding box center [247, 115] width 467 height 25
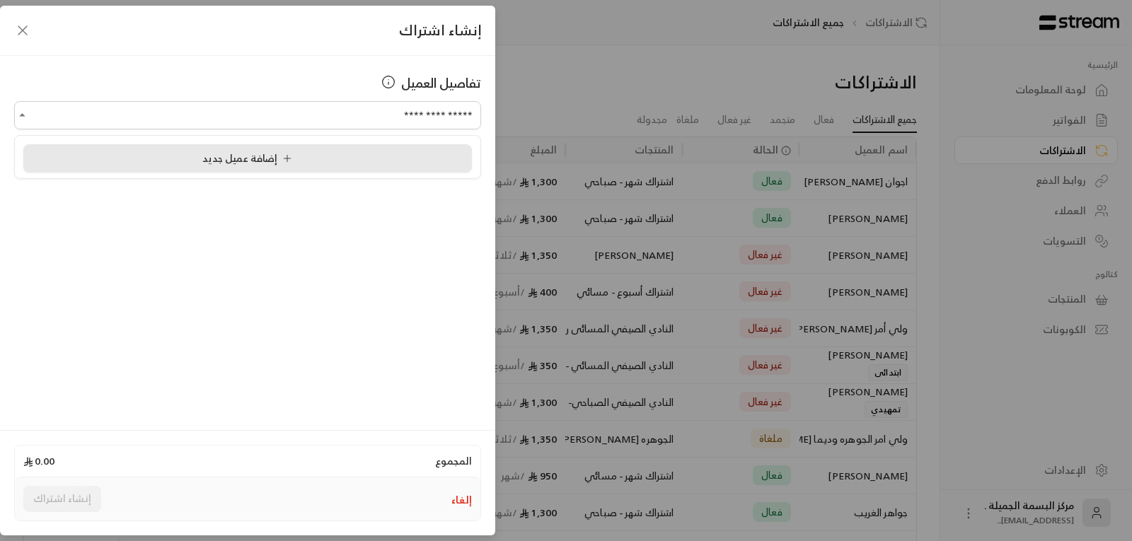
click at [261, 159] on span "إضافة عميل جديد" at bounding box center [250, 158] width 96 height 18
type input "**********"
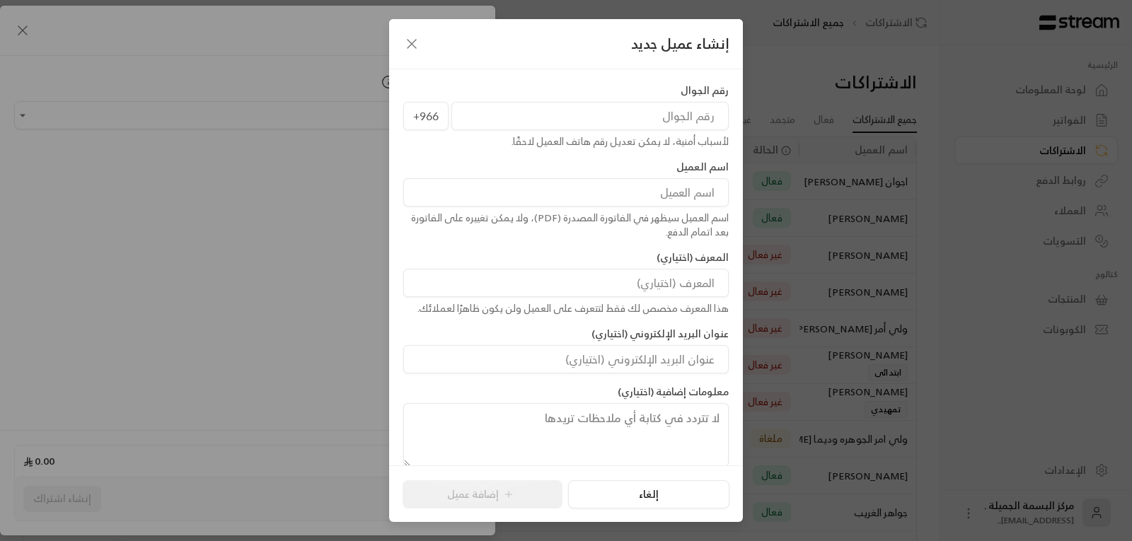
click at [646, 123] on input "tel" at bounding box center [590, 116] width 277 height 28
type input "544333539"
click at [631, 197] on input at bounding box center [566, 192] width 326 height 28
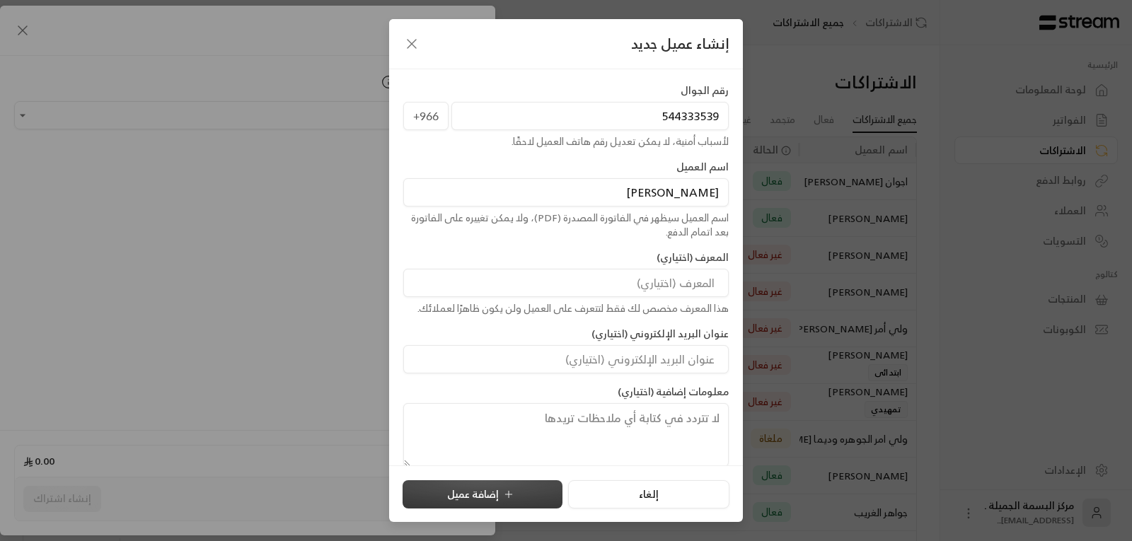
type input "[PERSON_NAME]"
click at [499, 492] on button "إضافة عميل" at bounding box center [483, 495] width 160 height 28
type input "**********"
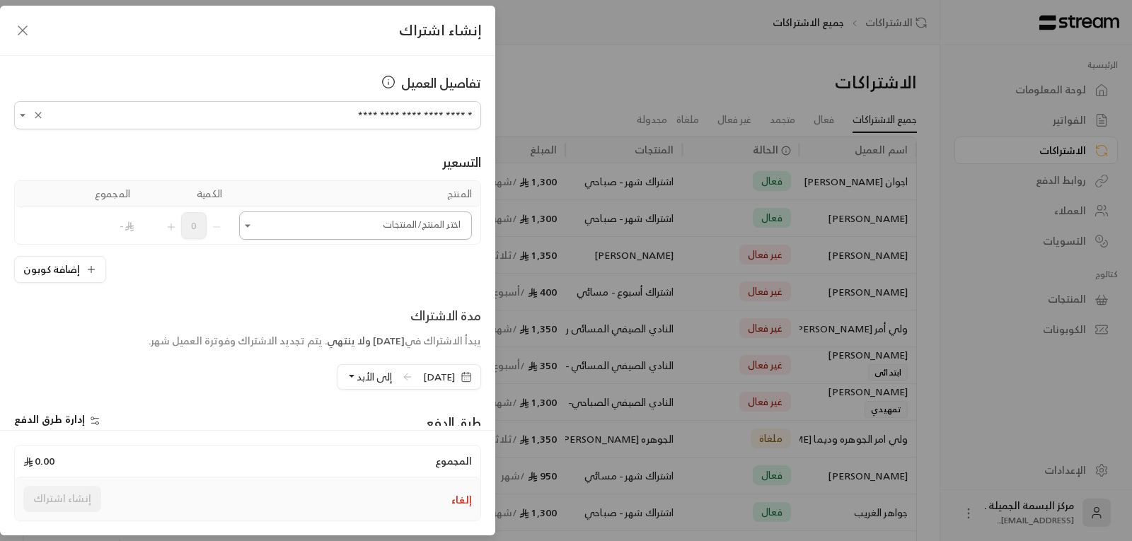
click at [255, 224] on icon "Open" at bounding box center [248, 226] width 14 height 14
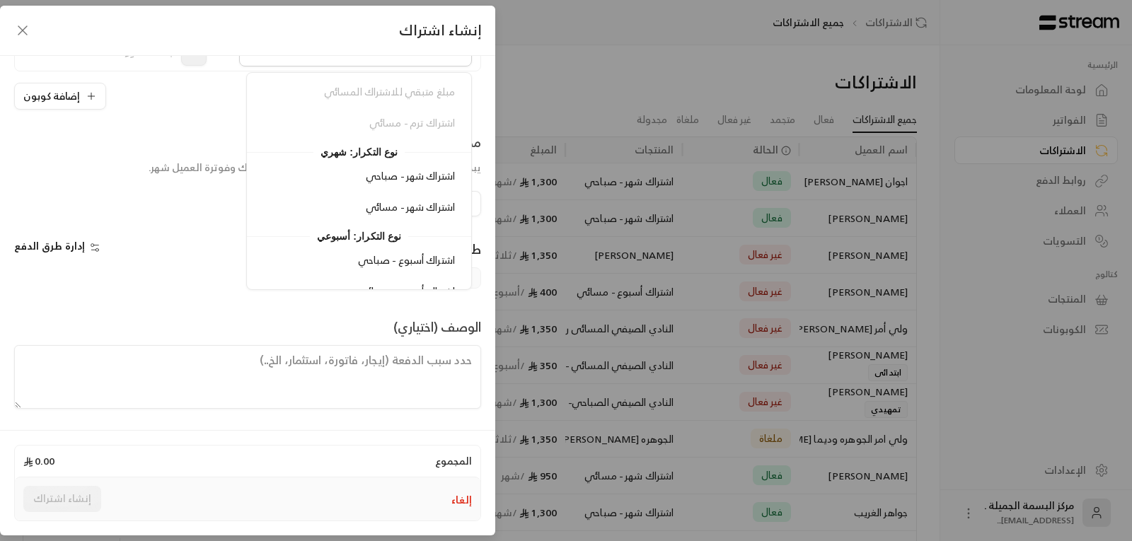
scroll to position [283, 0]
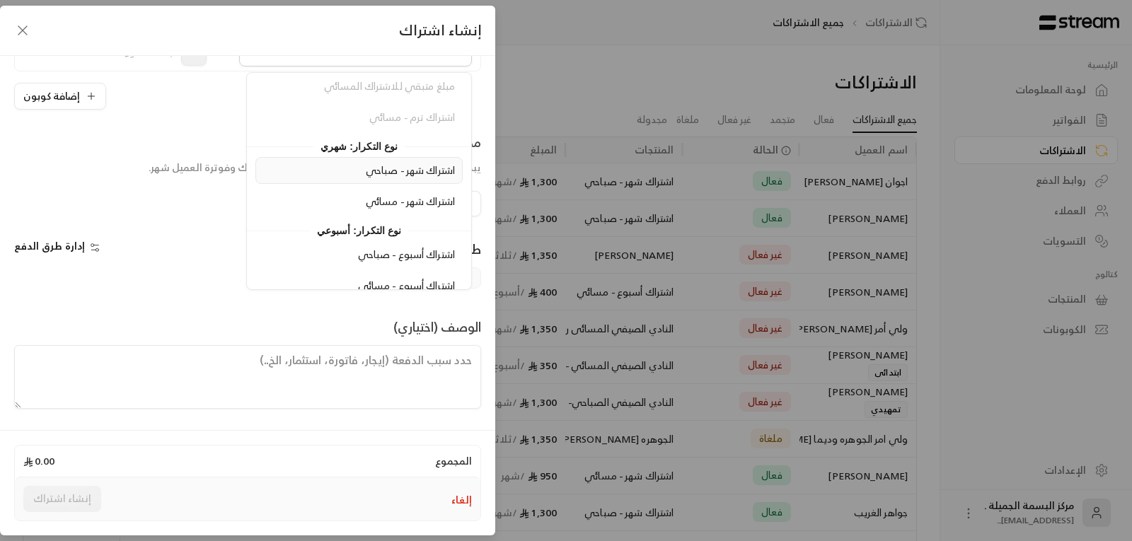
click at [439, 171] on span "اشتراك شهر - صباحي" at bounding box center [410, 170] width 89 height 18
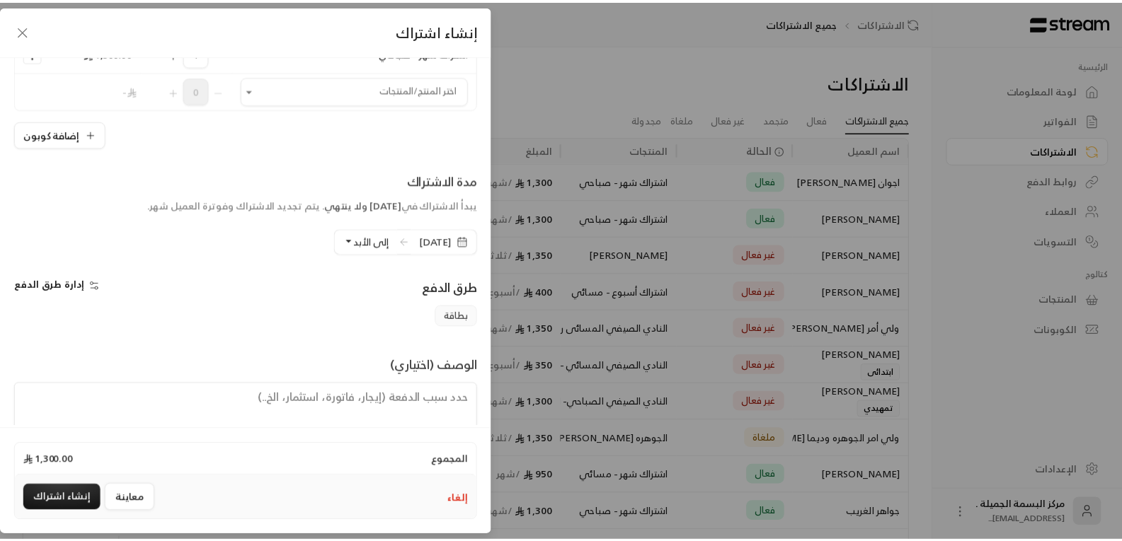
scroll to position [211, 0]
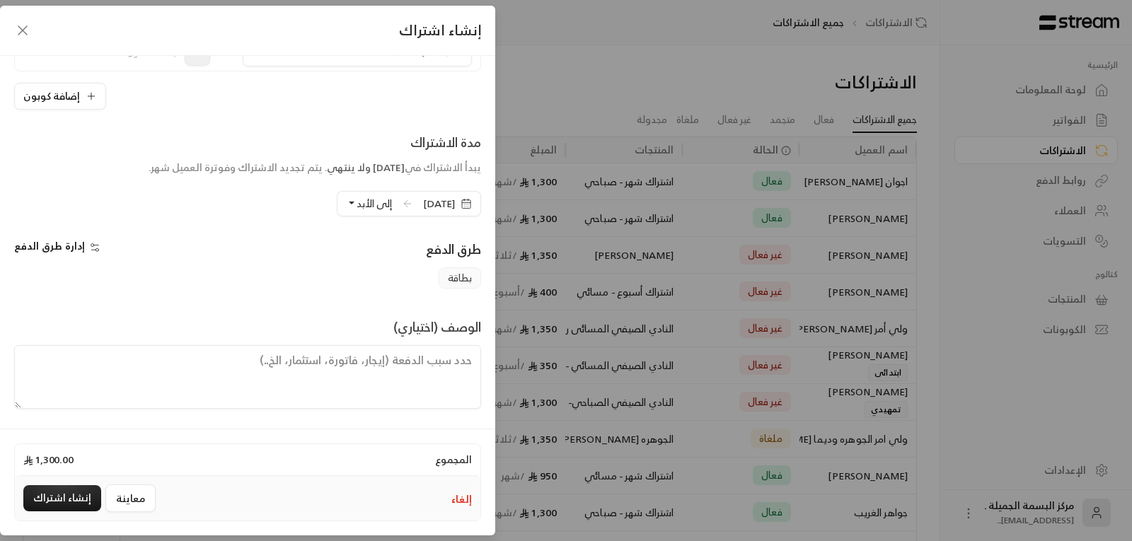
click at [320, 367] on textarea at bounding box center [247, 377] width 467 height 64
type textarea "فاتورة"
click at [469, 205] on icon "button" at bounding box center [466, 203] width 11 height 11
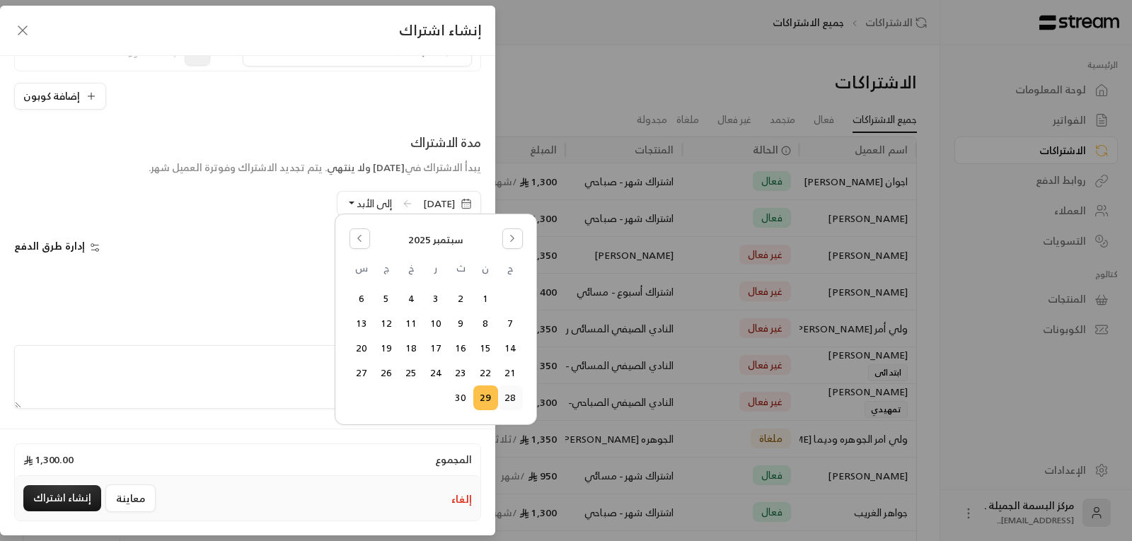
click at [512, 399] on button "28" at bounding box center [510, 397] width 23 height 23
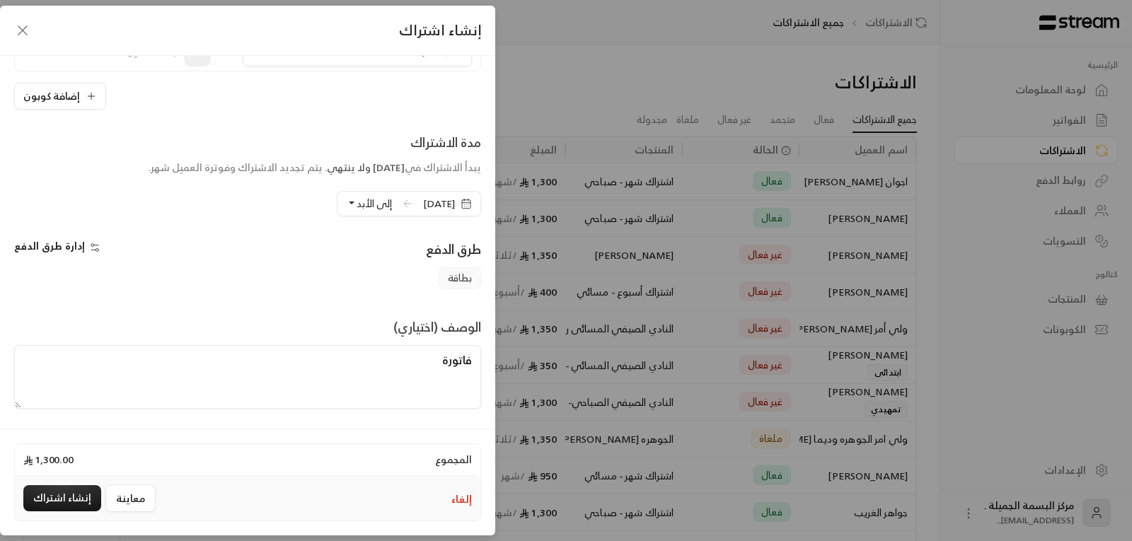
click at [346, 200] on button "إلى الأبد" at bounding box center [369, 204] width 46 height 24
click at [346, 204] on button "إلى الأبد" at bounding box center [369, 204] width 46 height 24
click at [357, 202] on span "إلى الأبد" at bounding box center [374, 204] width 35 height 18
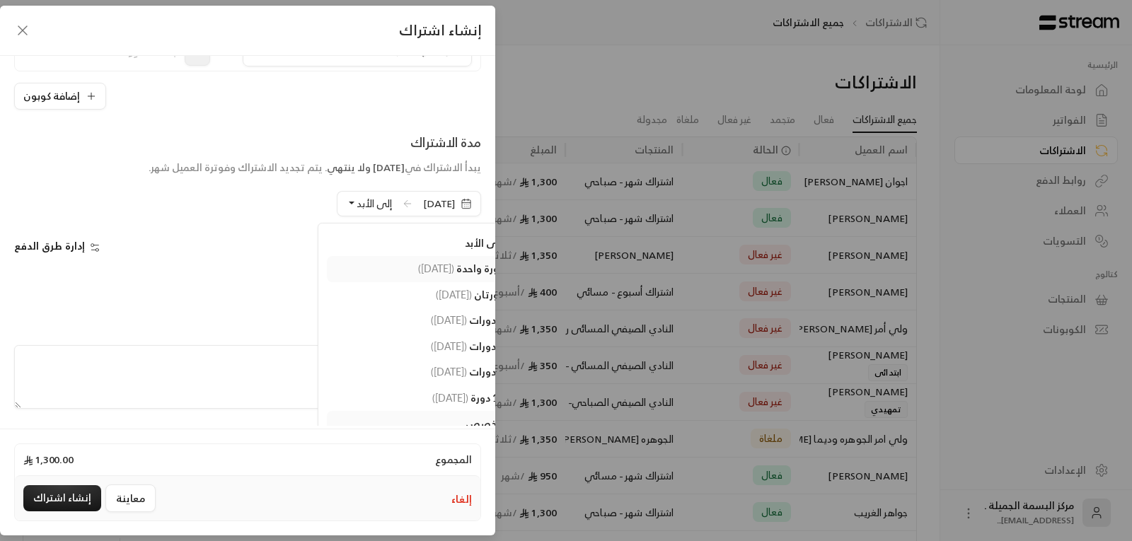
click at [456, 268] on span "دورة واحدة" at bounding box center [479, 269] width 47 height 12
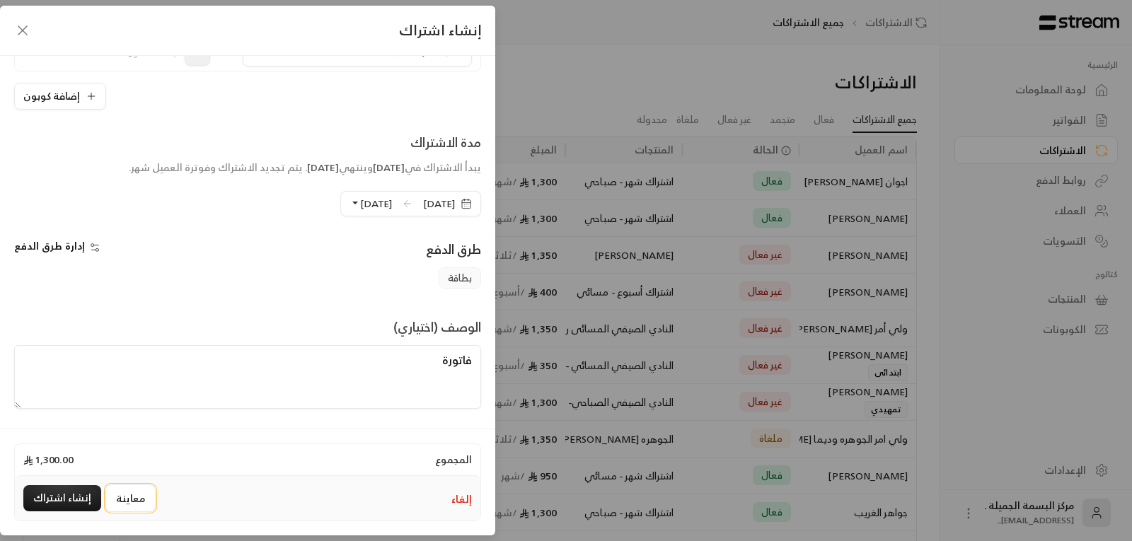
click at [115, 499] on button "معاينة" at bounding box center [130, 499] width 50 height 28
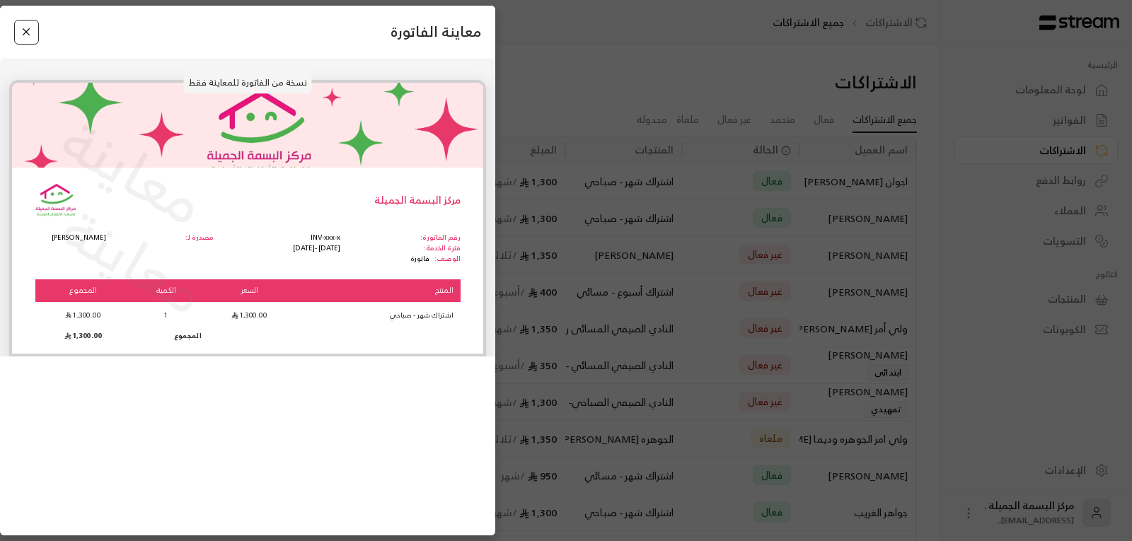
click at [33, 32] on button "Close" at bounding box center [26, 32] width 25 height 25
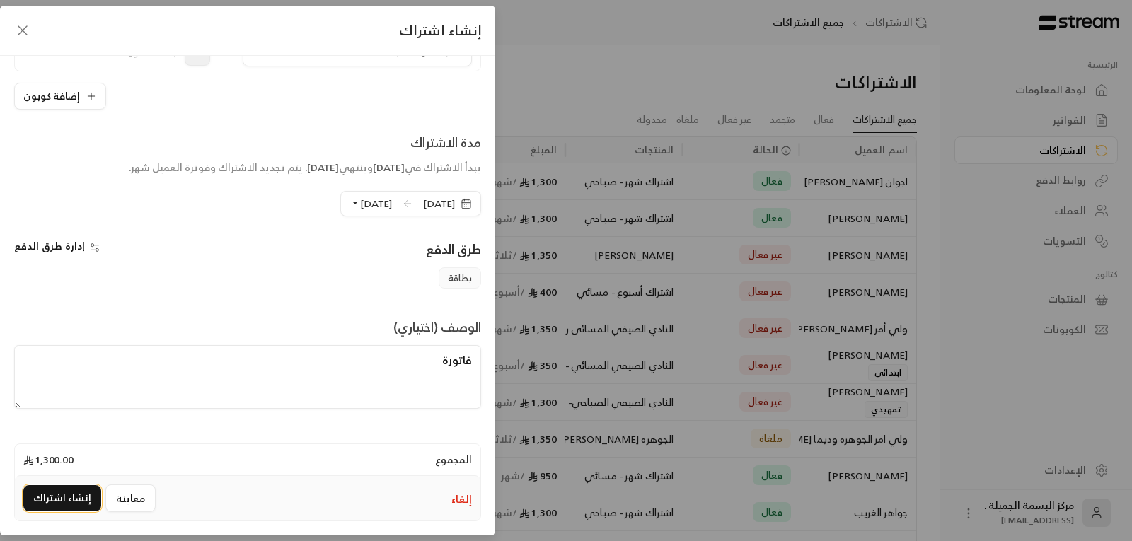
click at [57, 495] on button "إنشاء اشتراك" at bounding box center [62, 499] width 78 height 26
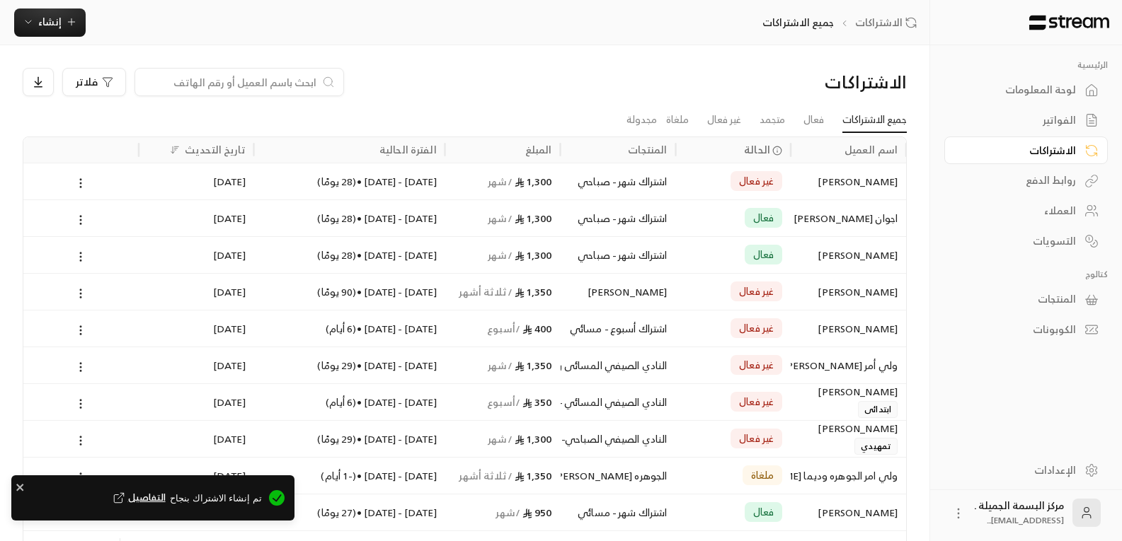
click at [857, 185] on div "[PERSON_NAME]" at bounding box center [848, 181] width 98 height 36
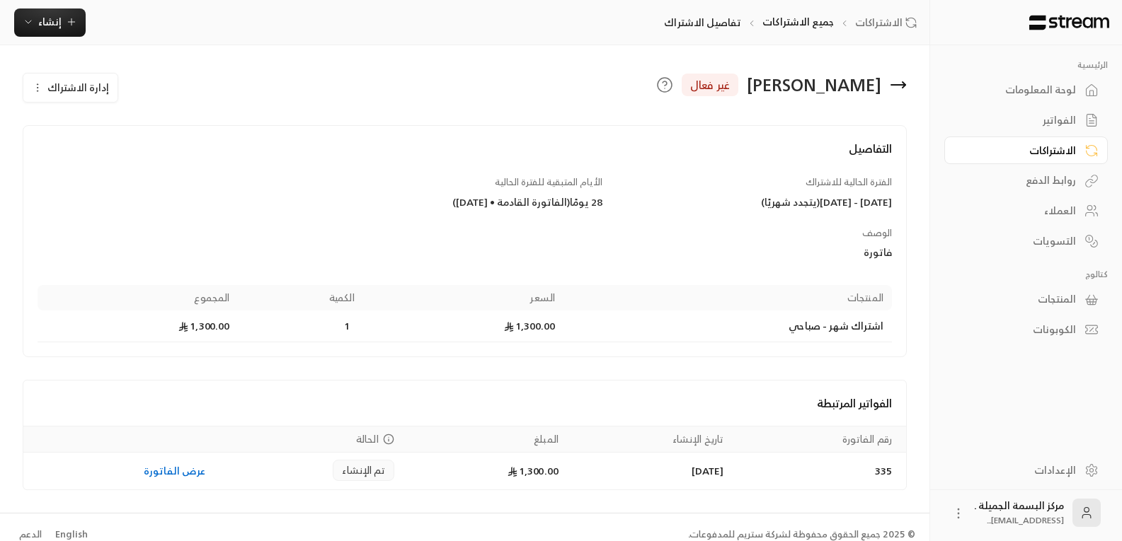
click at [191, 473] on link "عرض الفاتورة" at bounding box center [175, 471] width 62 height 18
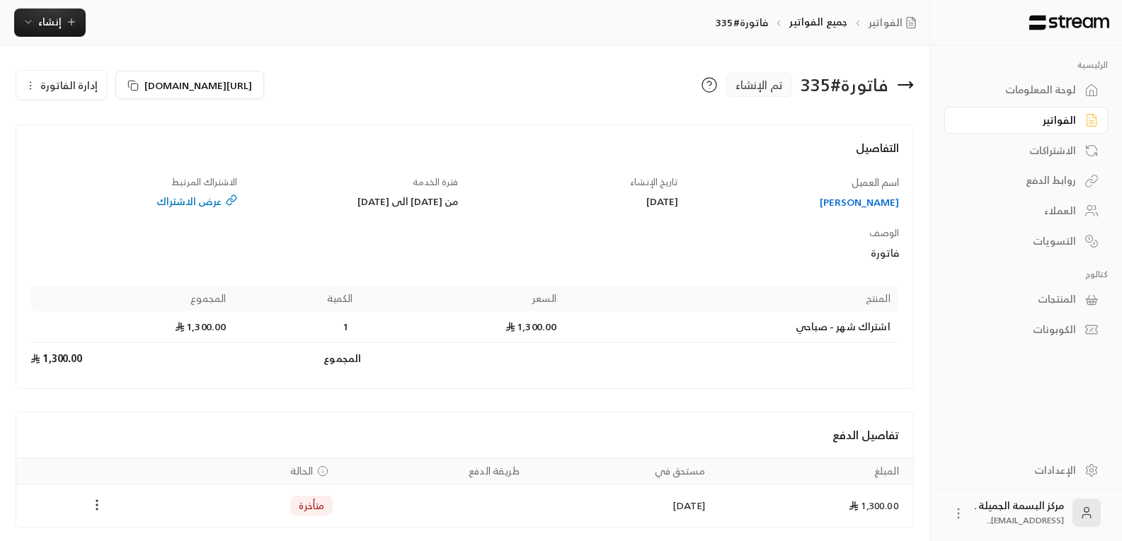
click at [96, 505] on icon "Payments" at bounding box center [97, 505] width 14 height 14
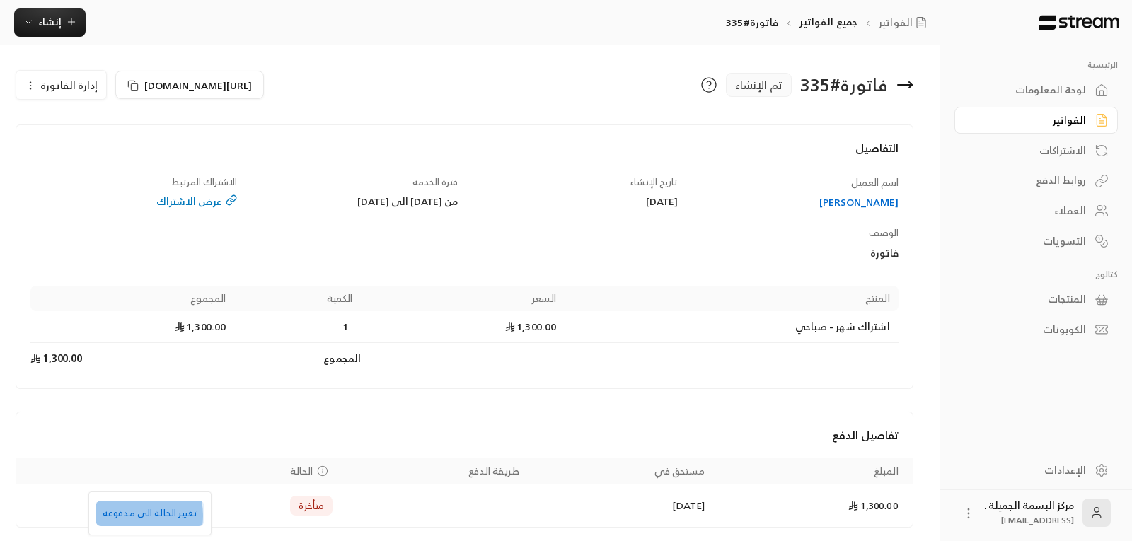
click at [135, 516] on li "تغيير الحالة الى مدفوعة" at bounding box center [150, 513] width 109 height 25
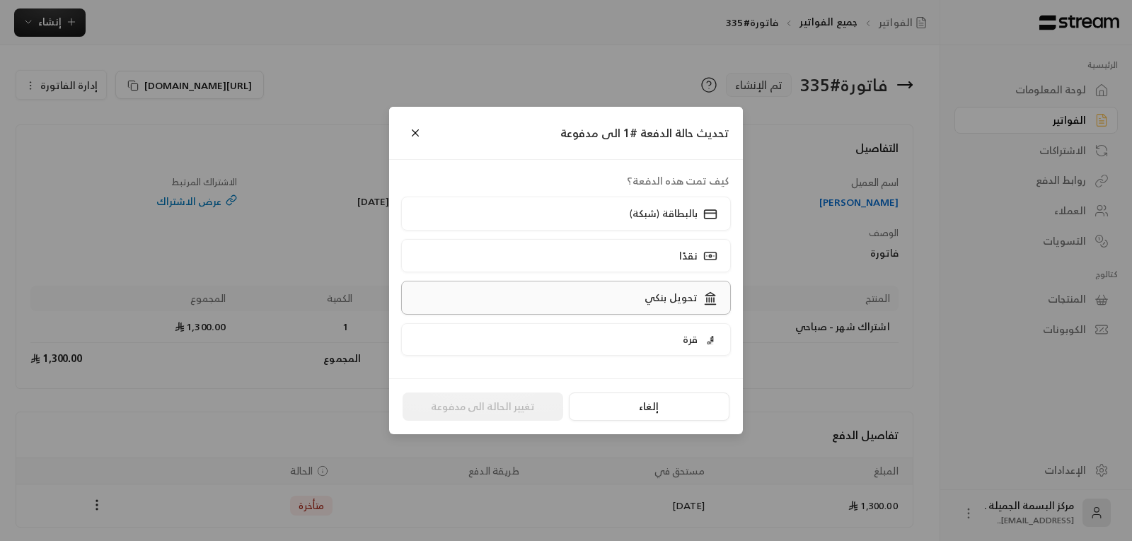
click at [674, 304] on p "تحويل بنكي" at bounding box center [671, 298] width 53 height 14
click at [493, 407] on button "تغيير الحالة الى مدفوعة" at bounding box center [483, 407] width 161 height 28
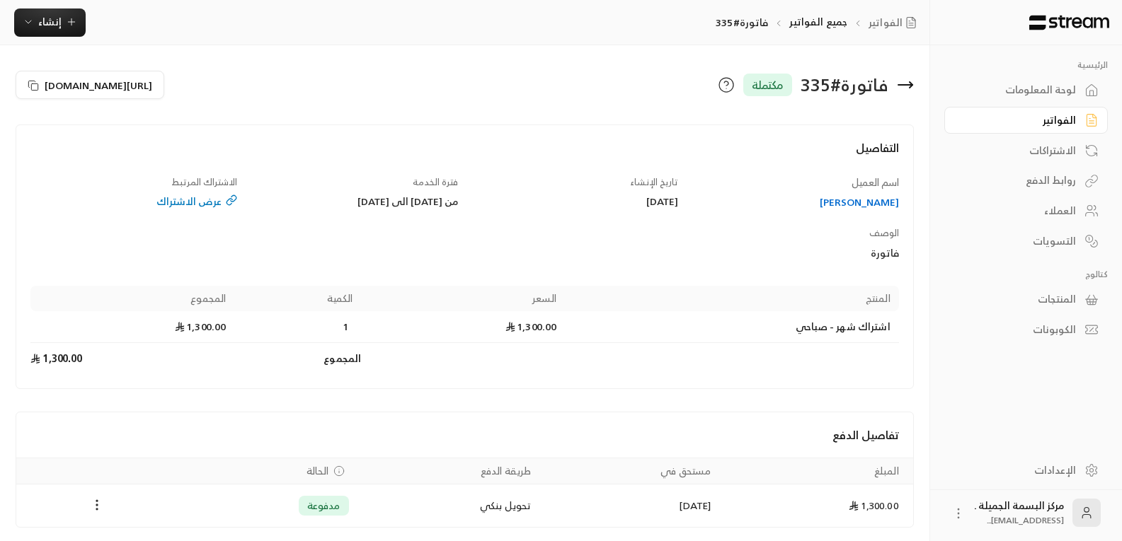
click at [1061, 207] on div "العملاء" at bounding box center [1019, 211] width 114 height 14
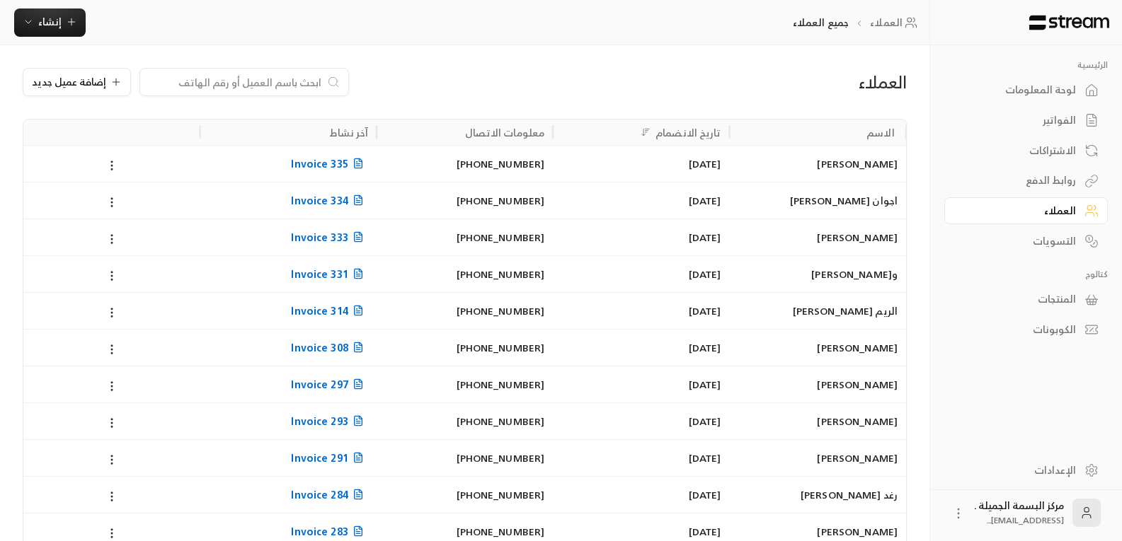
click at [220, 86] on input at bounding box center [235, 82] width 173 height 16
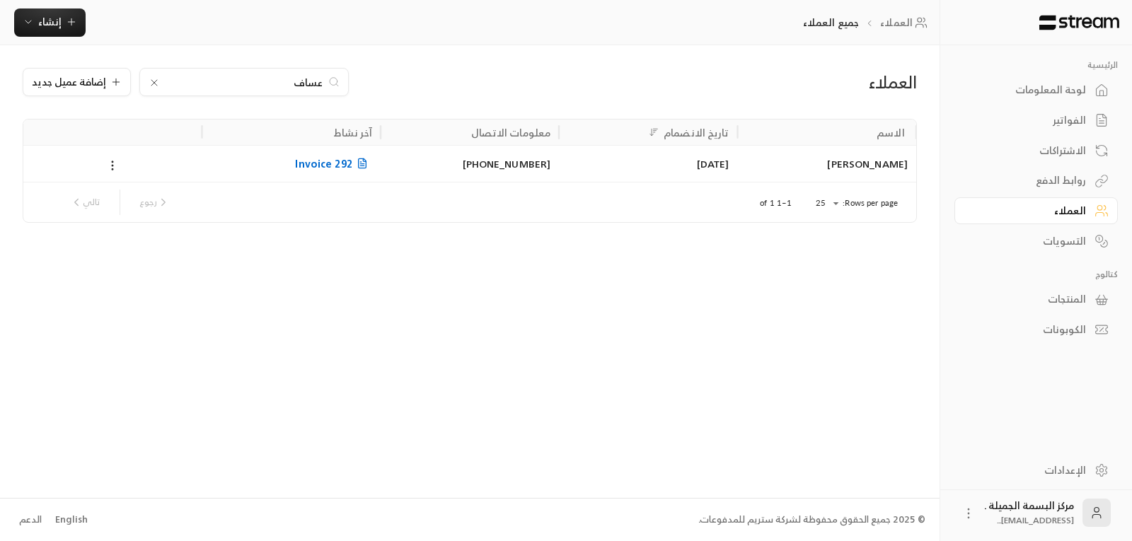
type input "عساف"
click at [859, 169] on div "[PERSON_NAME]" at bounding box center [827, 164] width 161 height 36
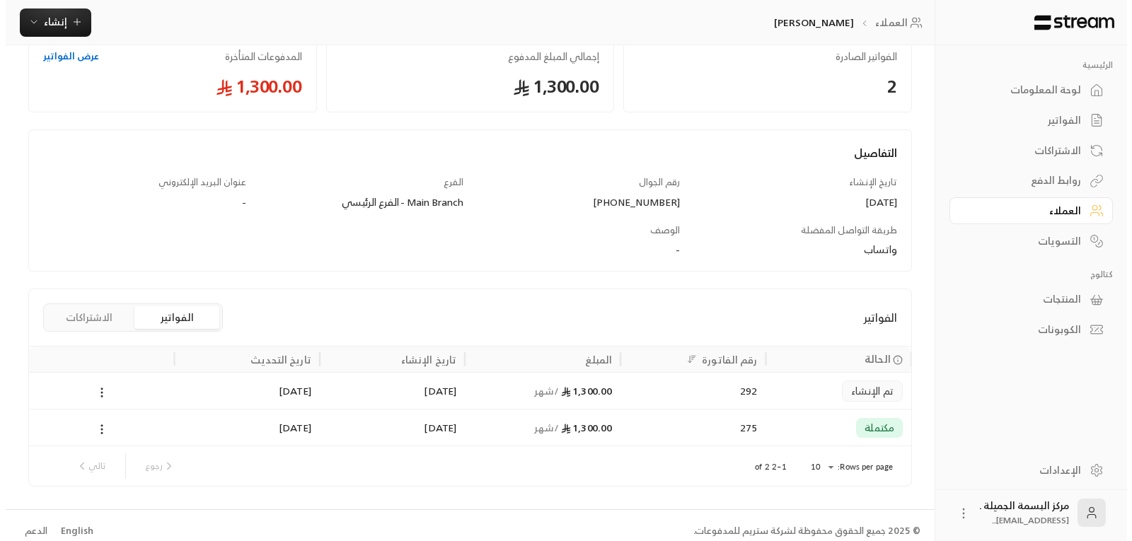
scroll to position [96, 0]
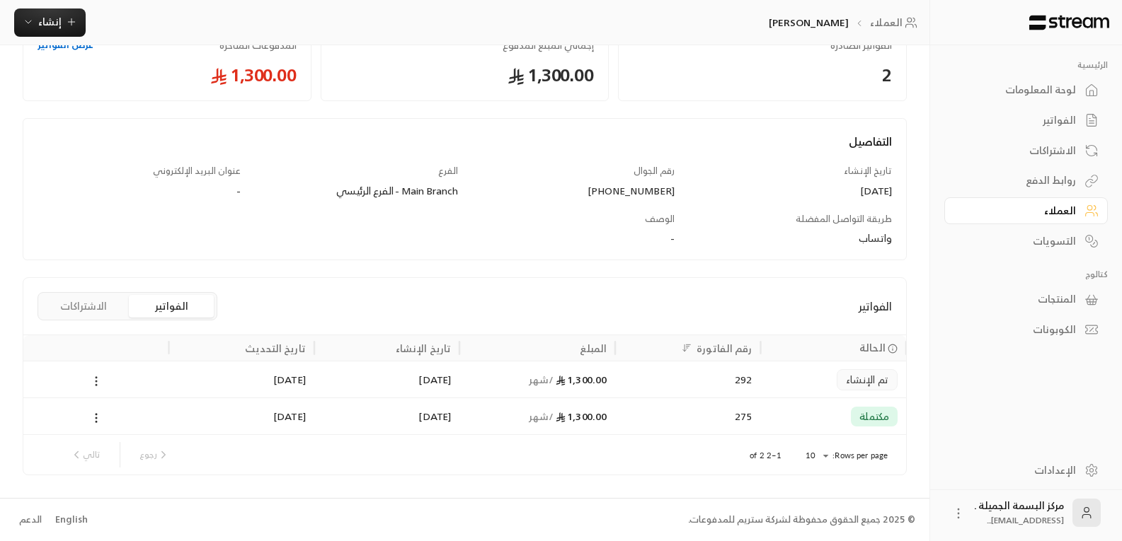
click at [94, 381] on icon at bounding box center [96, 381] width 13 height 13
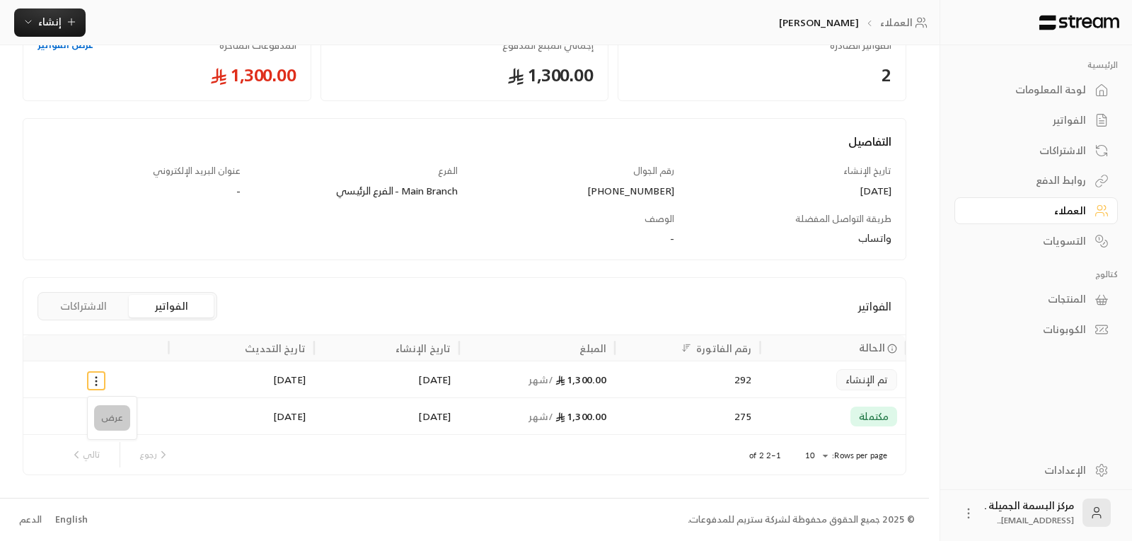
click at [103, 416] on li "عرض" at bounding box center [112, 418] width 36 height 25
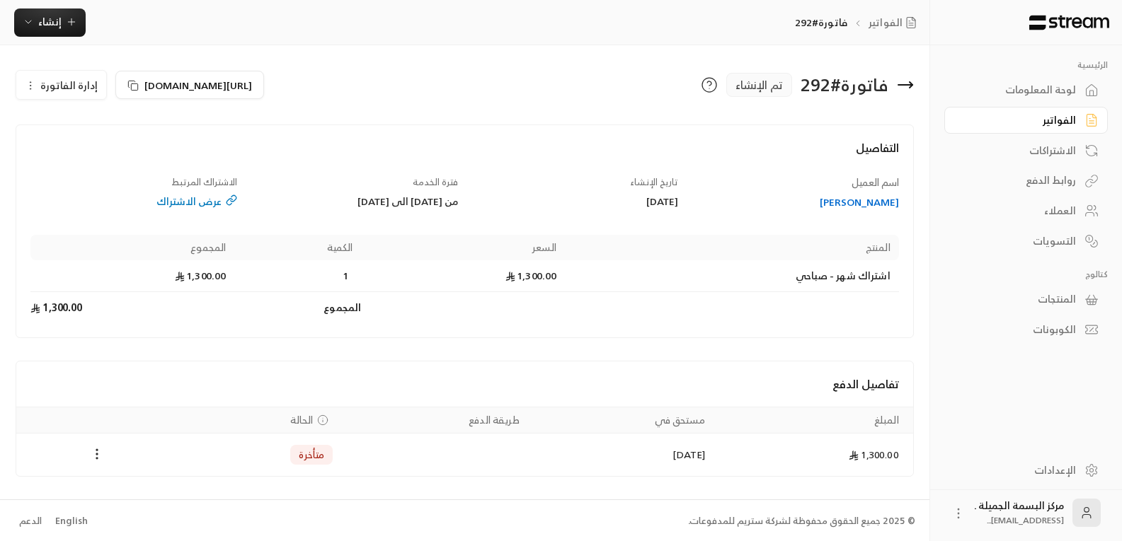
click at [180, 203] on div "عرض الاشتراك" at bounding box center [133, 202] width 207 height 14
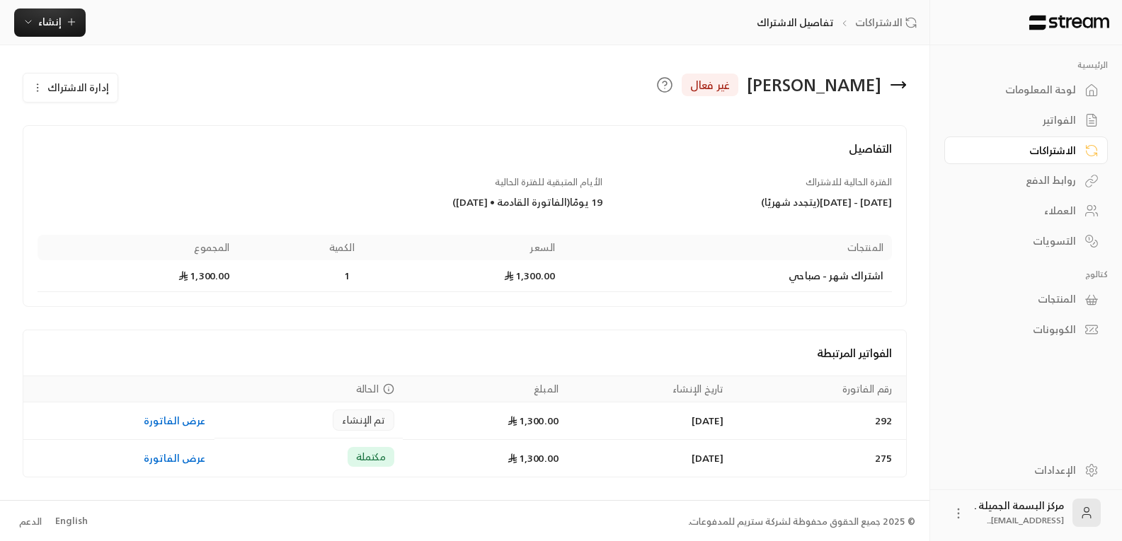
scroll to position [1, 0]
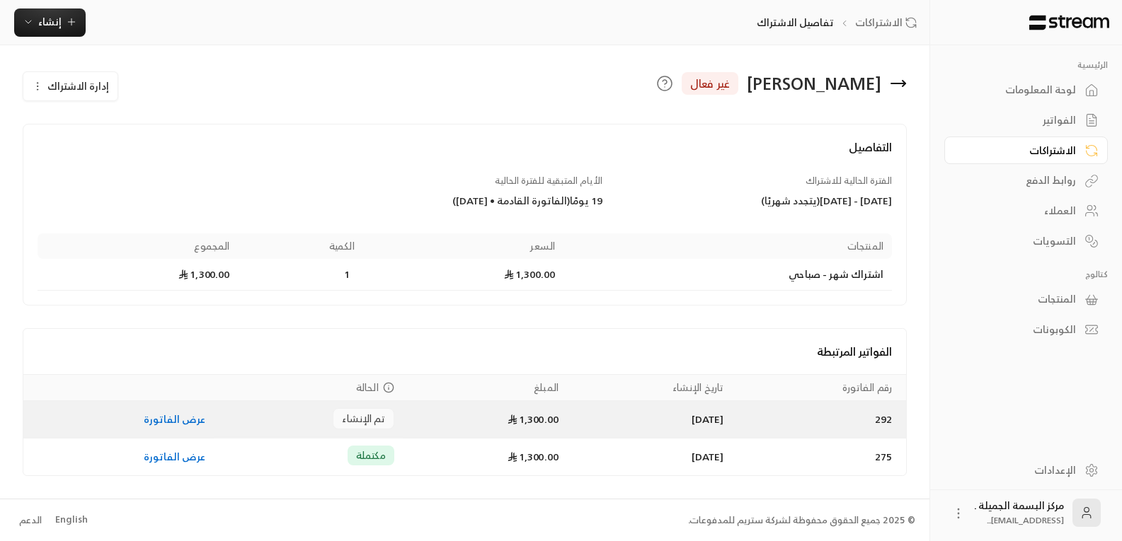
click at [165, 422] on link "عرض الفاتورة" at bounding box center [175, 419] width 62 height 18
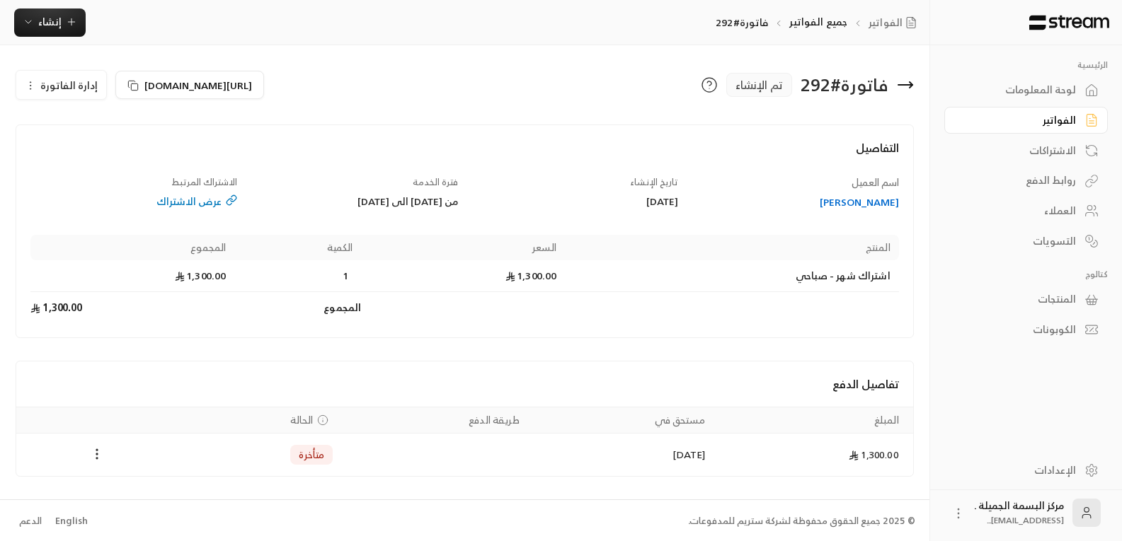
scroll to position [1, 0]
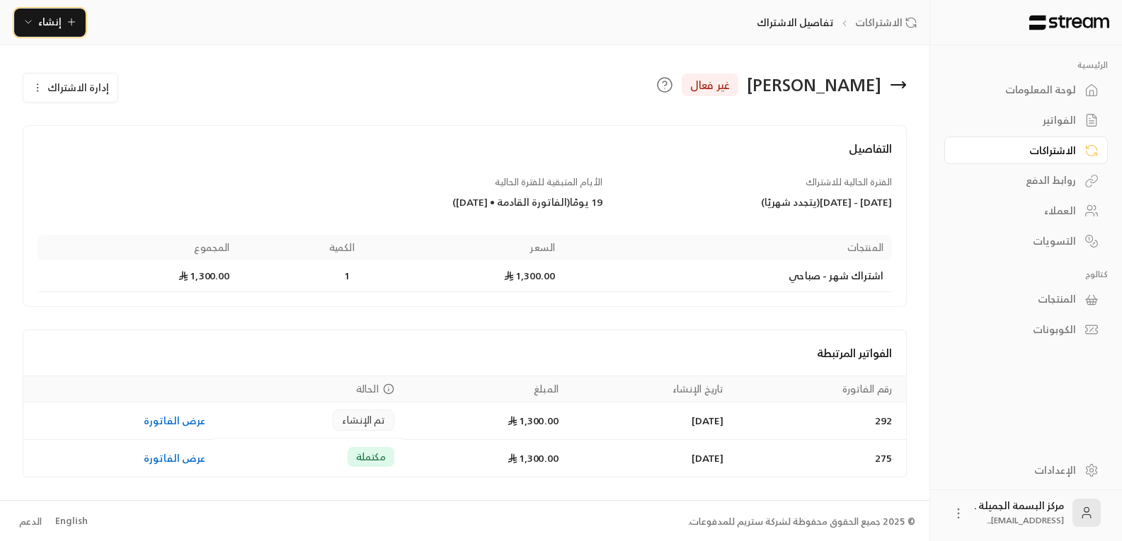
click at [54, 21] on span "إنشاء" at bounding box center [49, 22] width 23 height 18
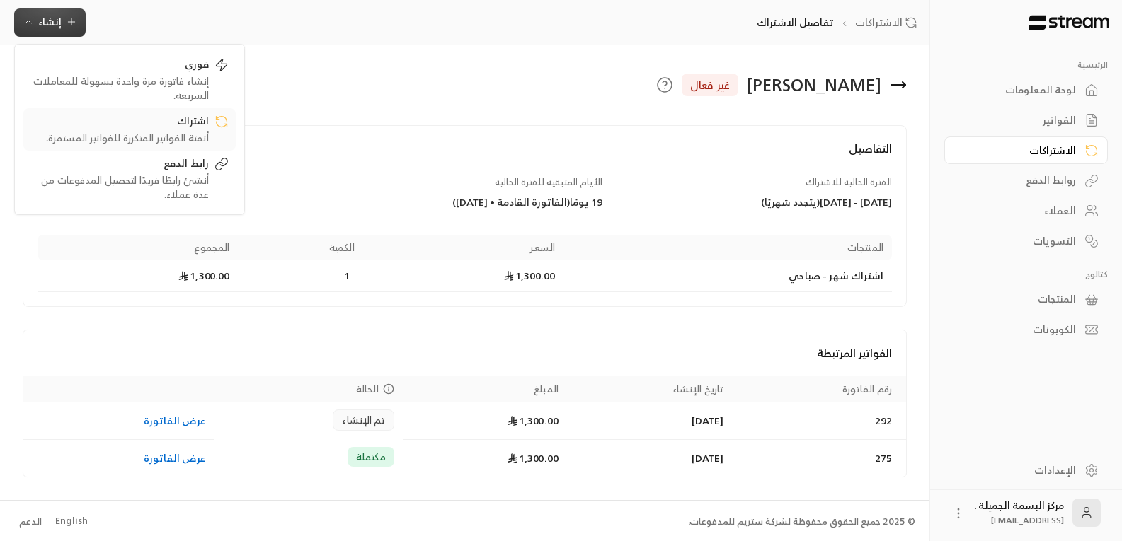
click at [180, 132] on div "أتمتة الفواتير المتكررة للفواتير المستمرة." at bounding box center [119, 138] width 178 height 14
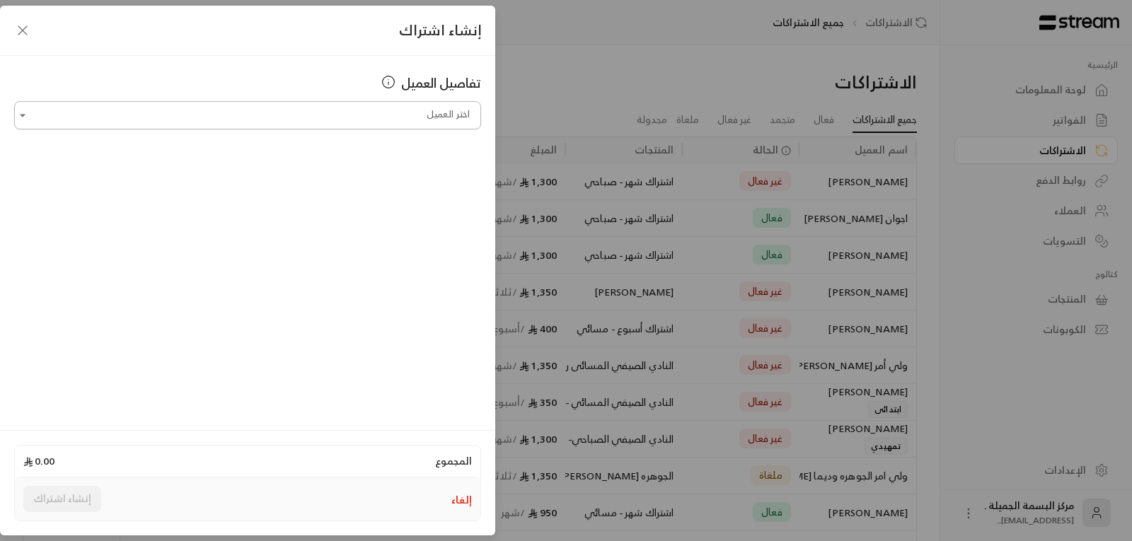
click at [403, 117] on input "اختر العميل" at bounding box center [247, 115] width 467 height 25
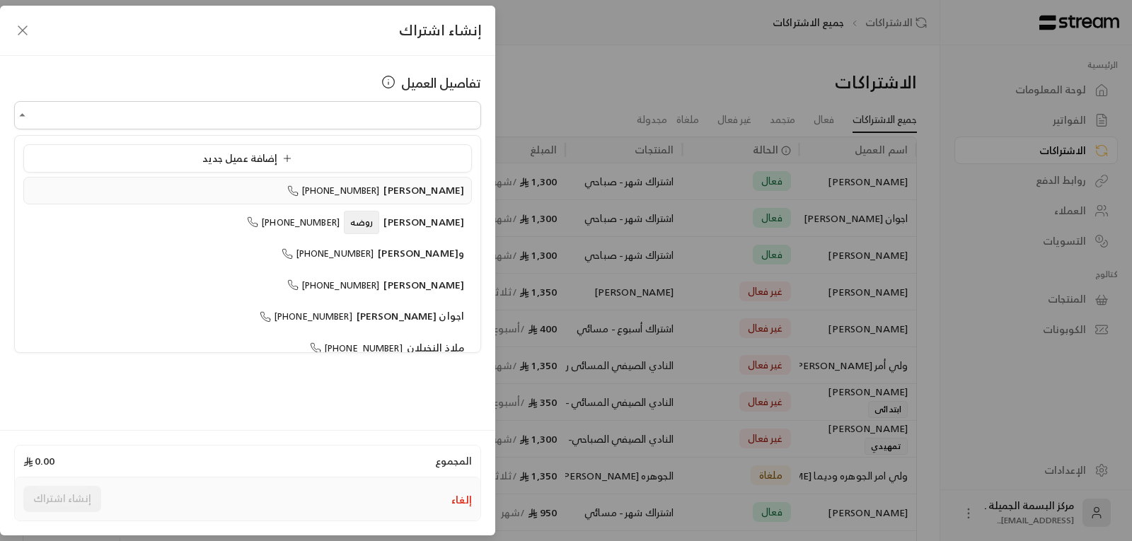
click at [443, 190] on span "[PERSON_NAME]" at bounding box center [424, 190] width 81 height 18
type input "**********"
click at [315, 118] on input "**********" at bounding box center [247, 115] width 467 height 25
click at [425, 190] on span "[PERSON_NAME]" at bounding box center [424, 190] width 81 height 18
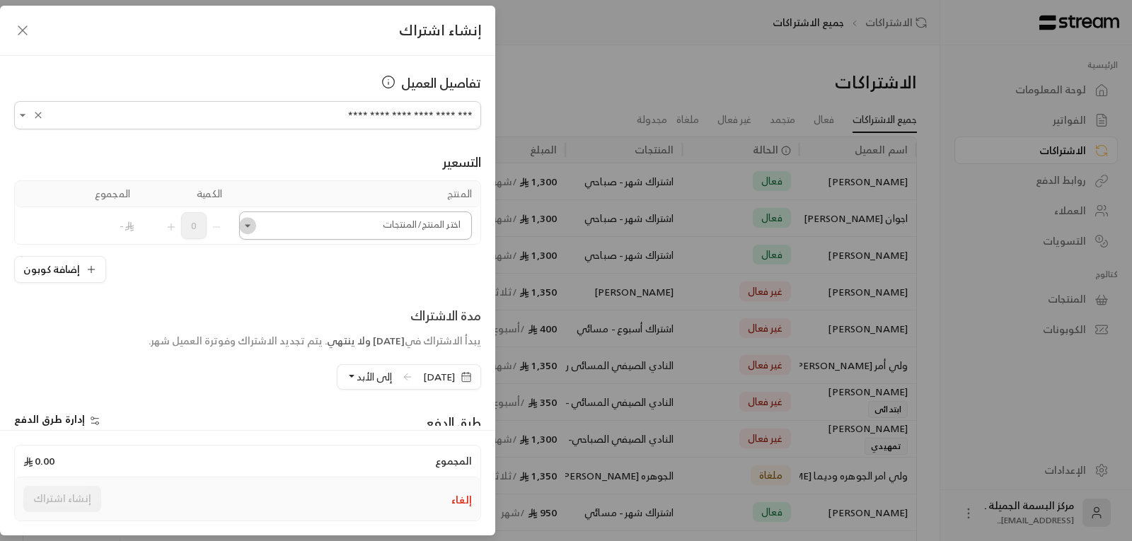
click at [254, 228] on icon "Open" at bounding box center [248, 226] width 14 height 14
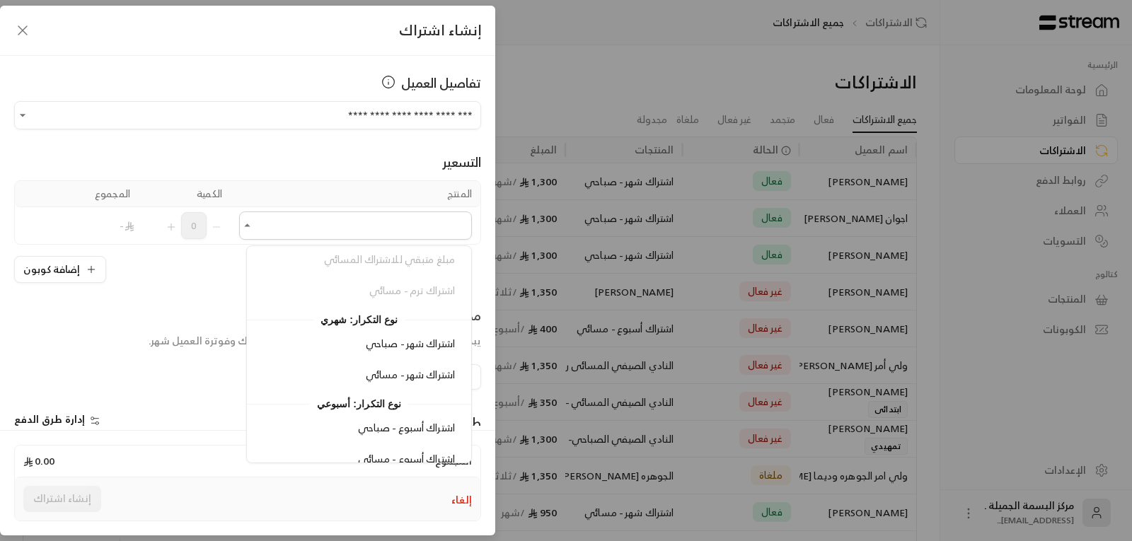
scroll to position [299, 0]
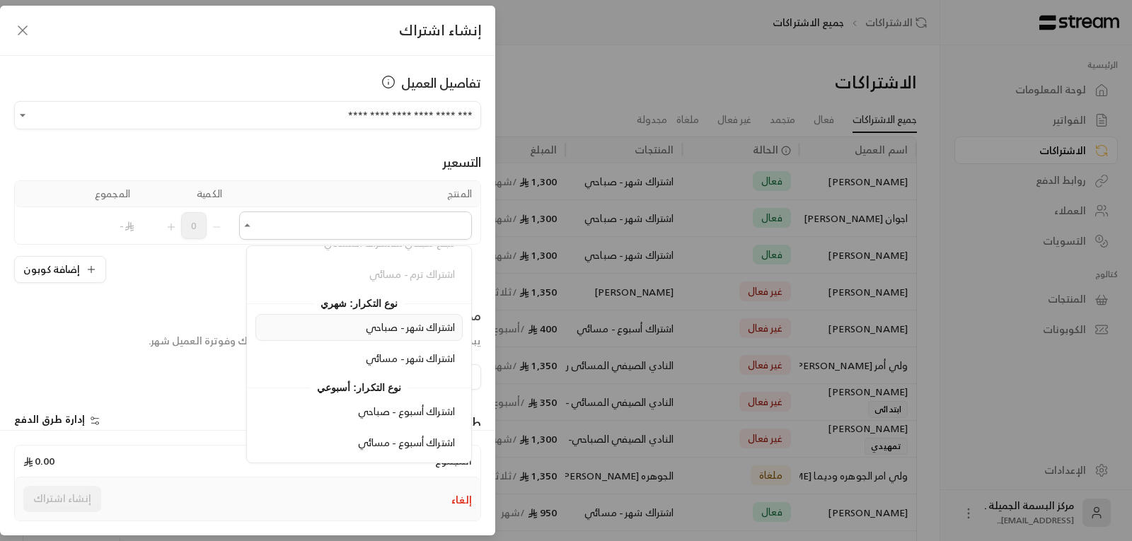
click at [403, 327] on span "اشتراك شهر - صباحي" at bounding box center [410, 327] width 89 height 18
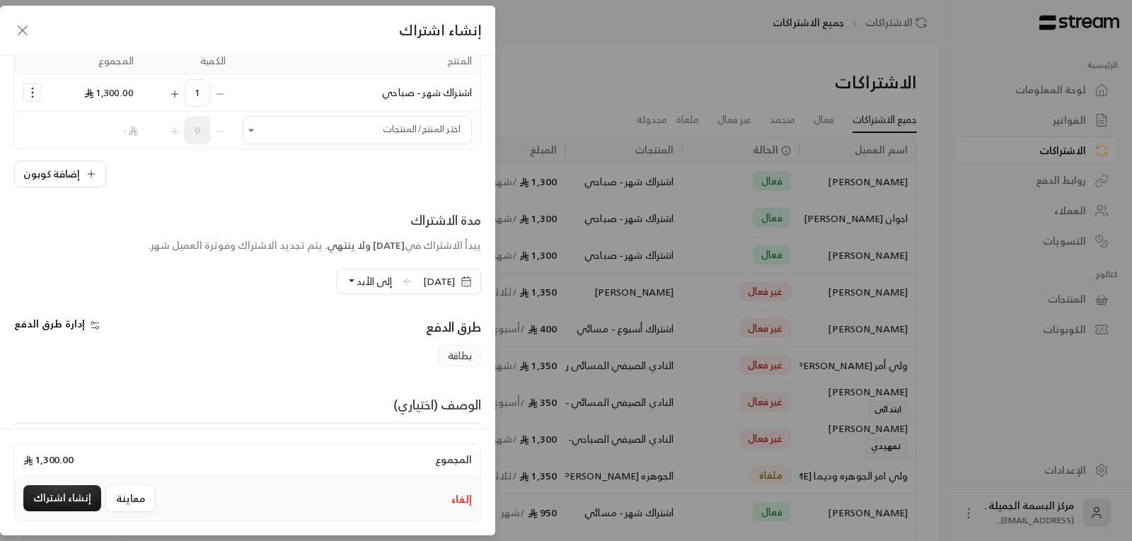
scroll to position [142, 0]
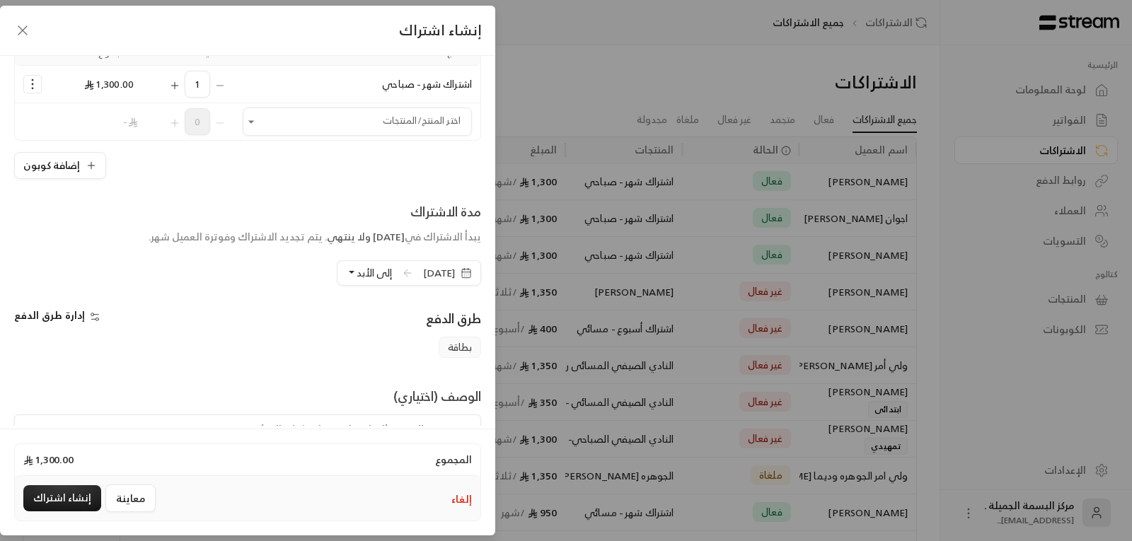
click at [466, 276] on icon "button" at bounding box center [466, 273] width 11 height 11
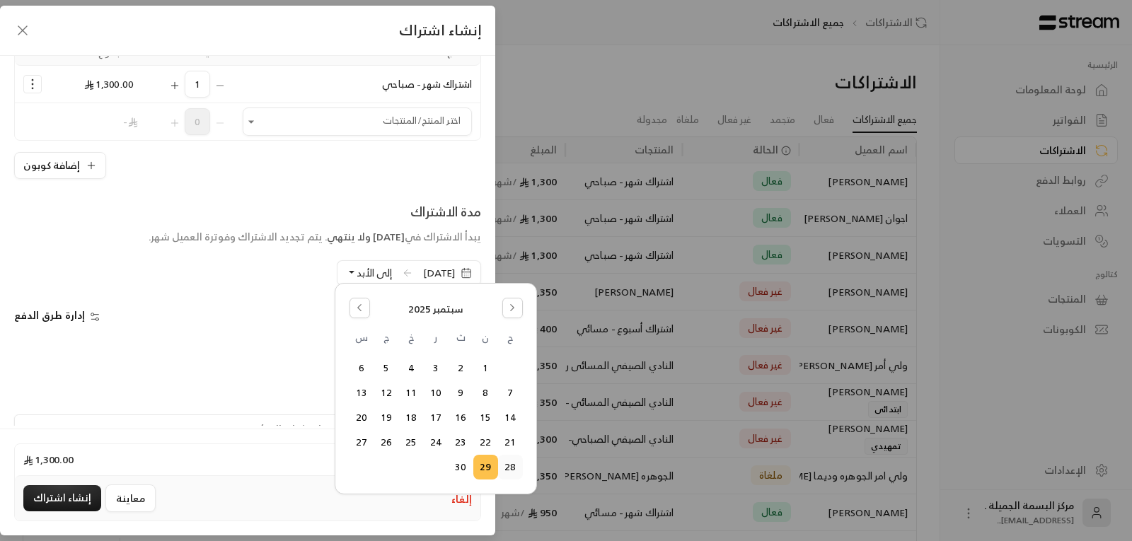
click at [512, 467] on button "28" at bounding box center [510, 467] width 23 height 23
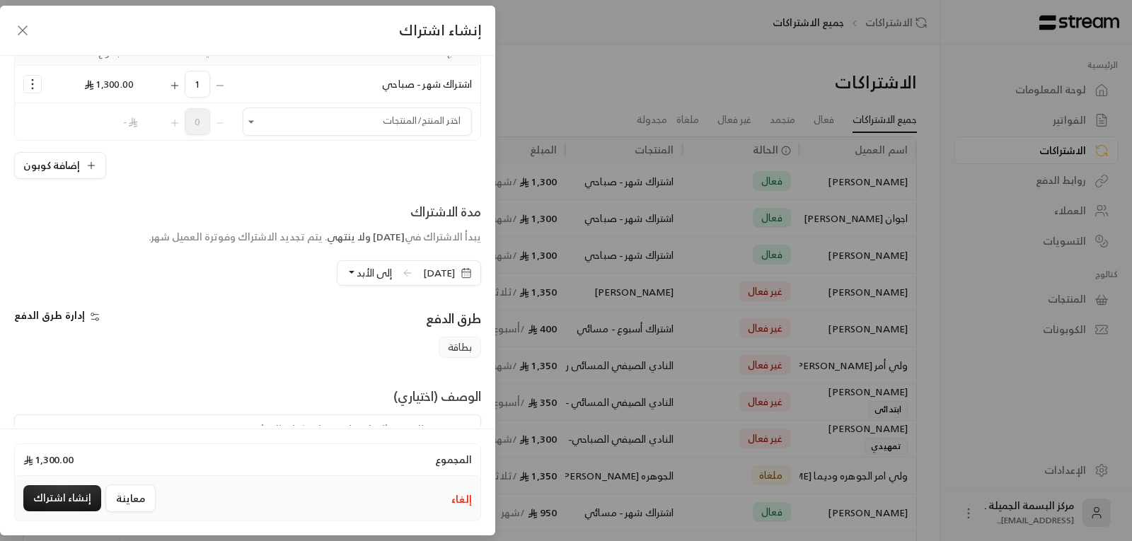
click at [346, 271] on button "إلى الأبد" at bounding box center [369, 273] width 46 height 24
click at [459, 343] on span "دورة واحدة" at bounding box center [479, 338] width 47 height 12
click at [447, 423] on textarea at bounding box center [247, 447] width 467 height 64
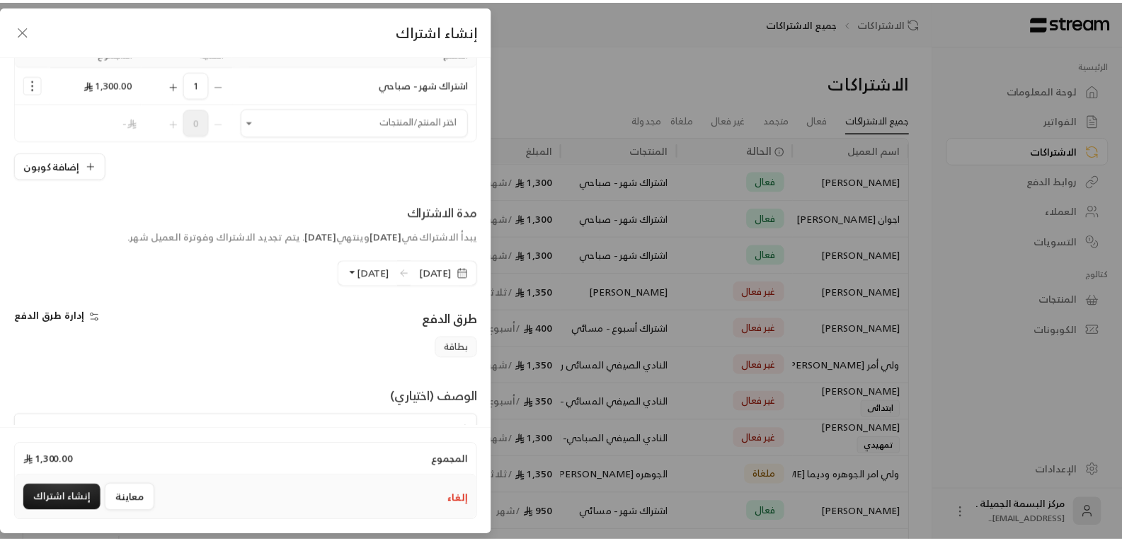
scroll to position [155, 0]
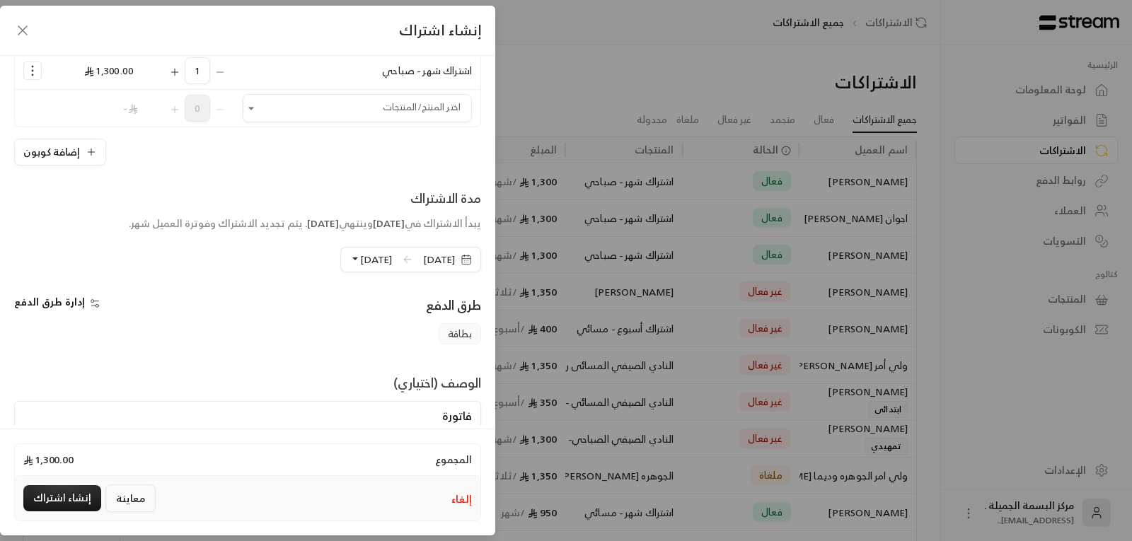
type textarea "فاتورة"
click at [125, 502] on button "معاينة" at bounding box center [130, 499] width 50 height 28
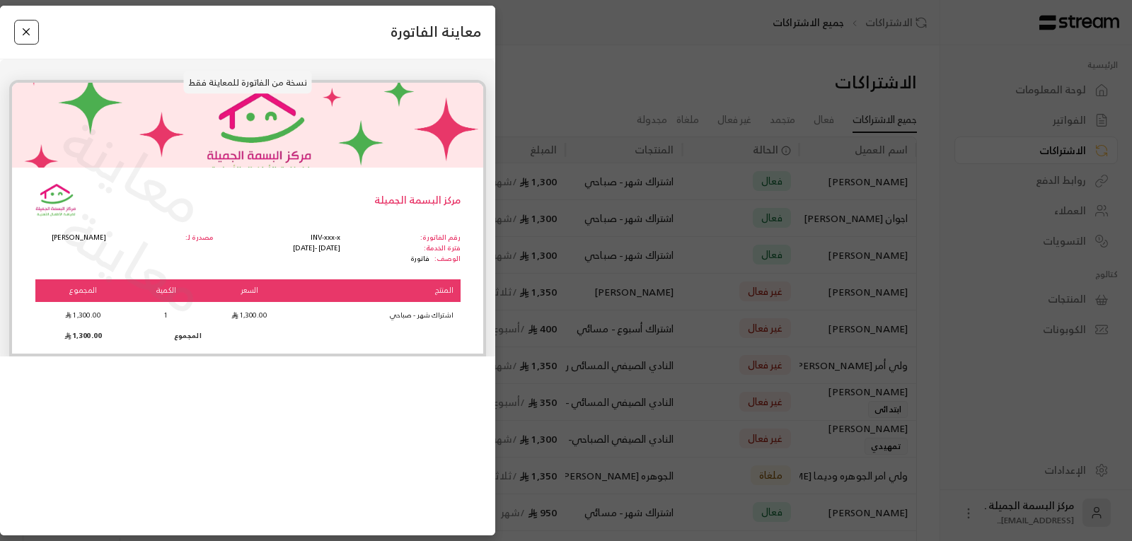
click at [25, 30] on button "Close" at bounding box center [26, 32] width 25 height 25
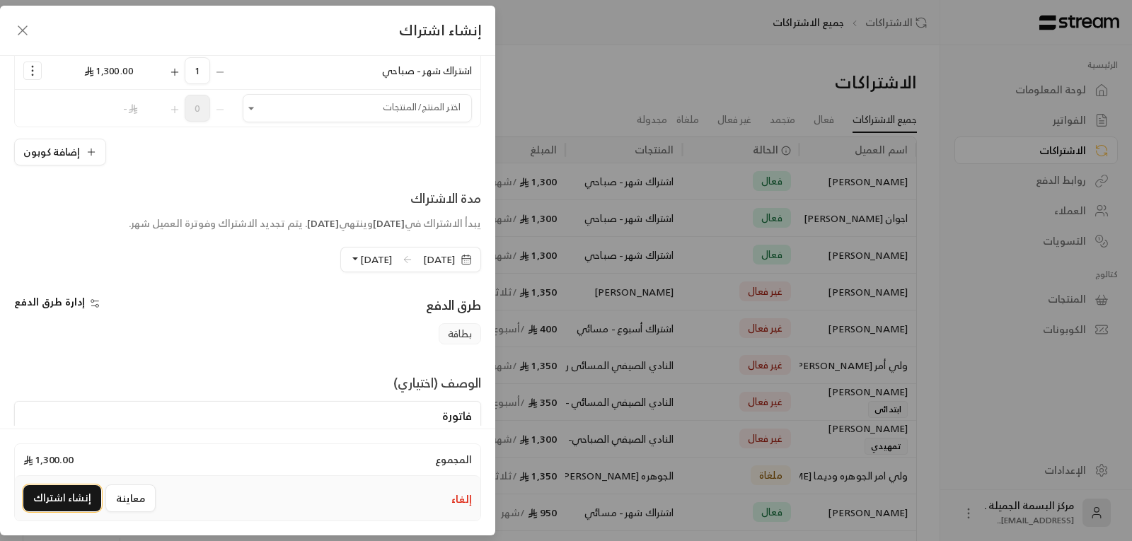
click at [54, 499] on button "إنشاء اشتراك" at bounding box center [62, 499] width 78 height 26
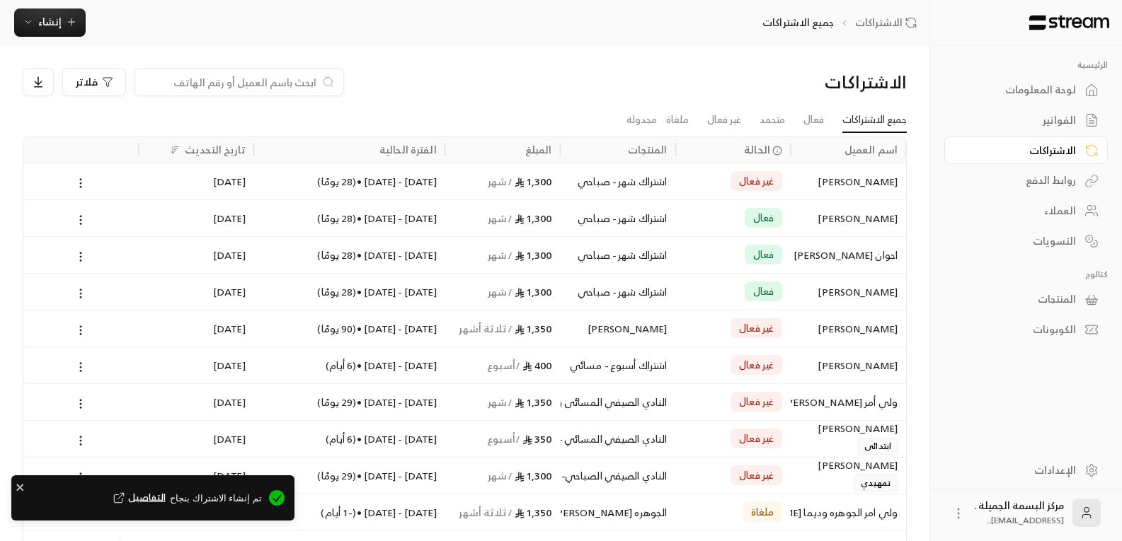
click at [852, 183] on div "[PERSON_NAME]" at bounding box center [848, 181] width 98 height 36
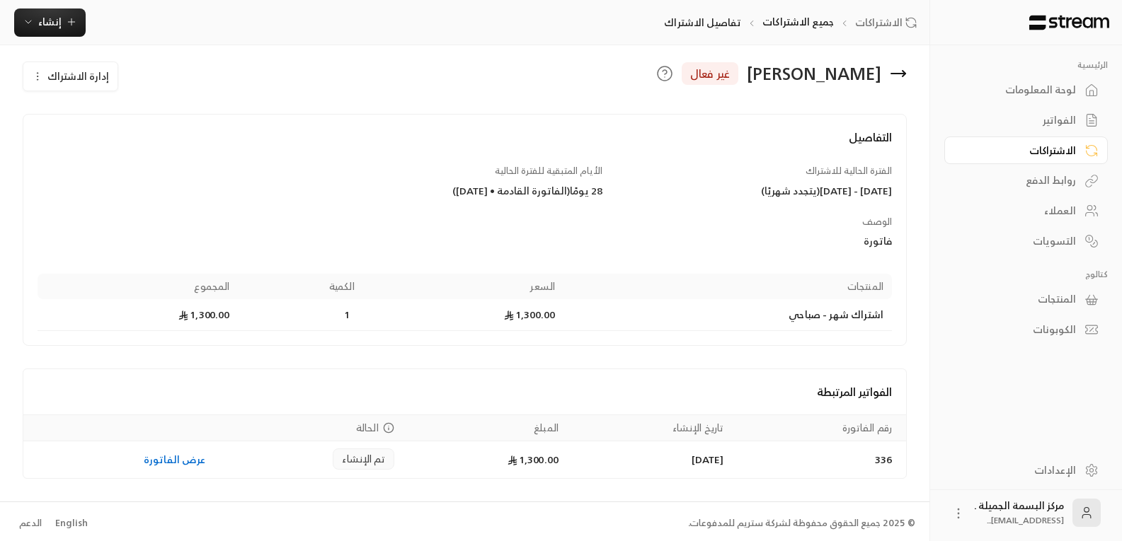
scroll to position [15, 0]
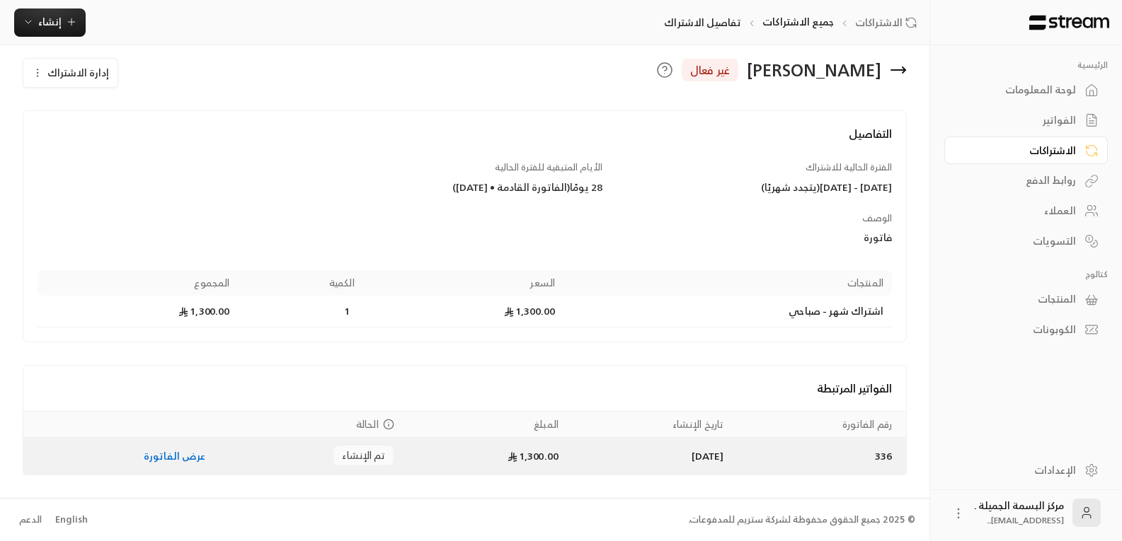
click at [180, 464] on link "عرض الفاتورة" at bounding box center [175, 456] width 62 height 18
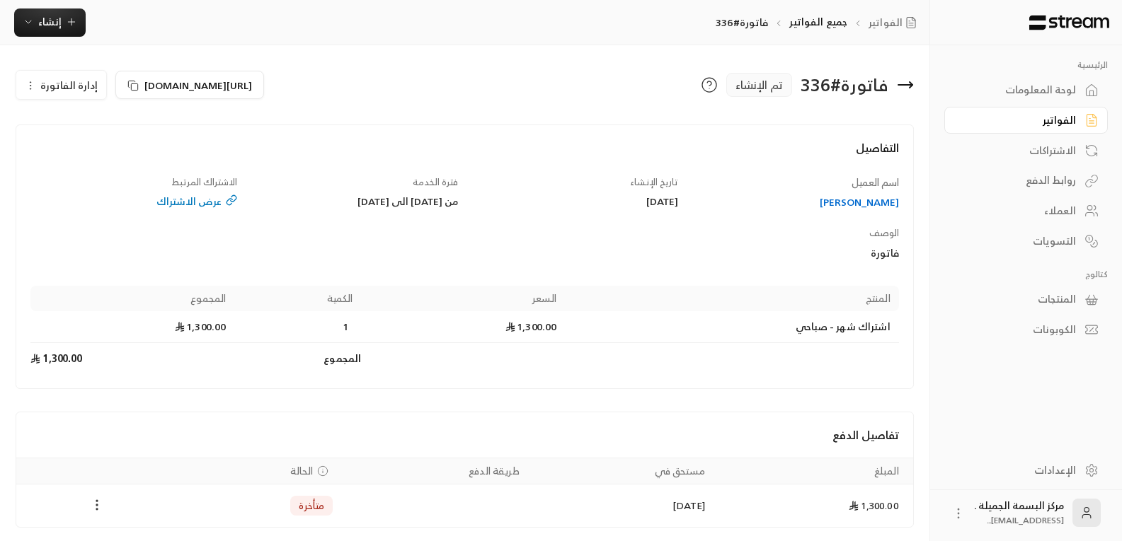
click at [95, 503] on icon "Payments" at bounding box center [97, 505] width 14 height 14
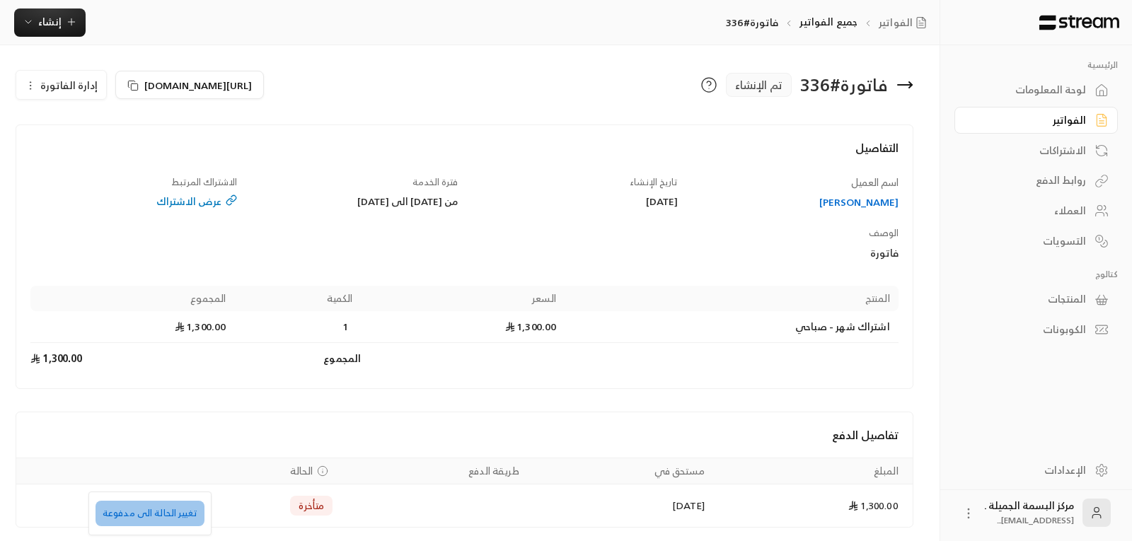
click at [162, 515] on li "تغيير الحالة الى مدفوعة" at bounding box center [150, 513] width 109 height 25
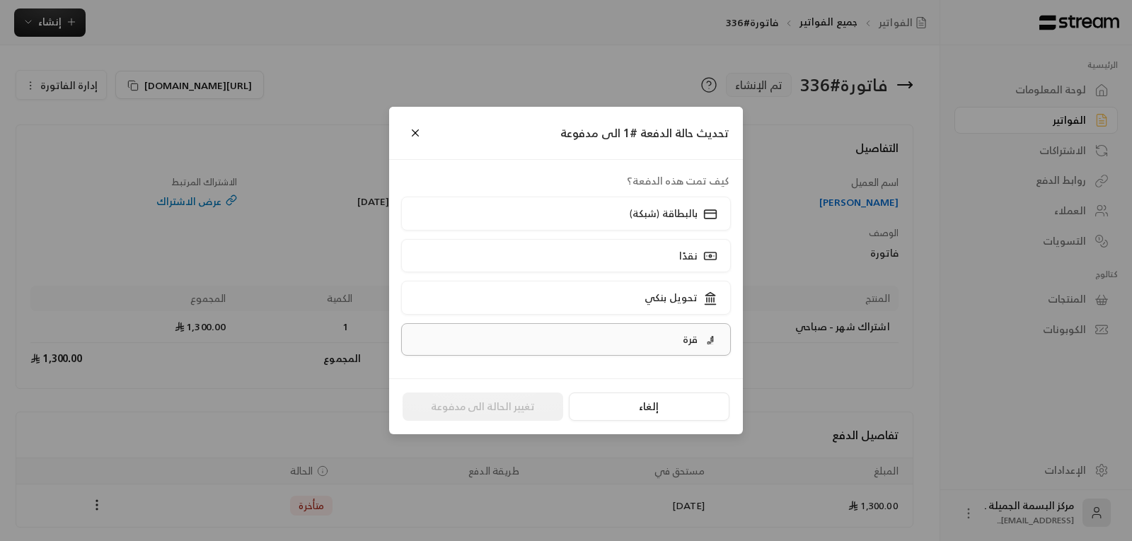
click at [690, 340] on p "قرة" at bounding box center [690, 340] width 15 height 14
click at [488, 408] on button "تغيير الحالة الى مدفوعة" at bounding box center [483, 407] width 161 height 28
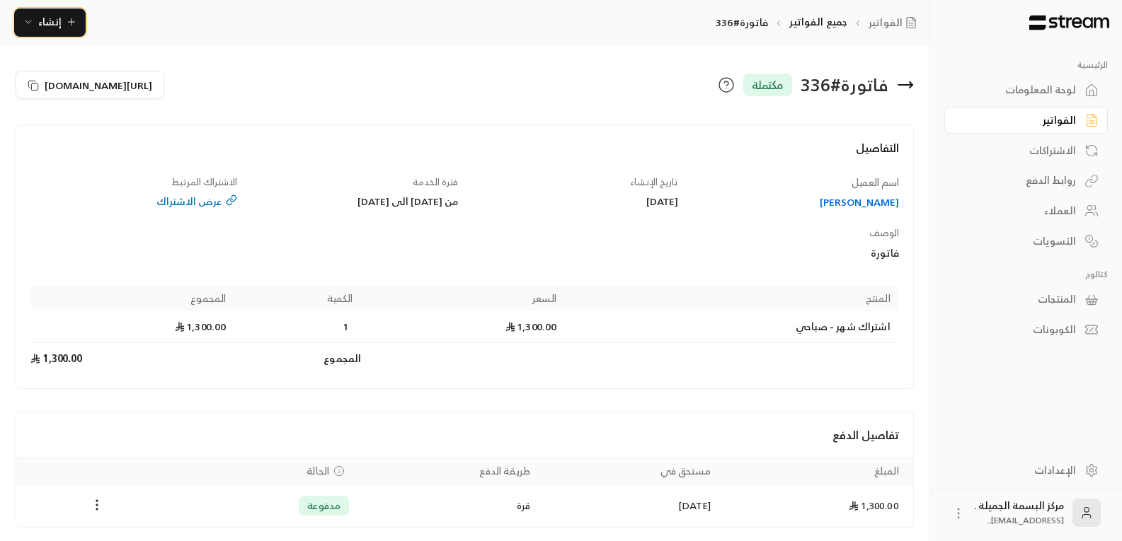
click at [61, 25] on span "إنشاء" at bounding box center [50, 22] width 54 height 18
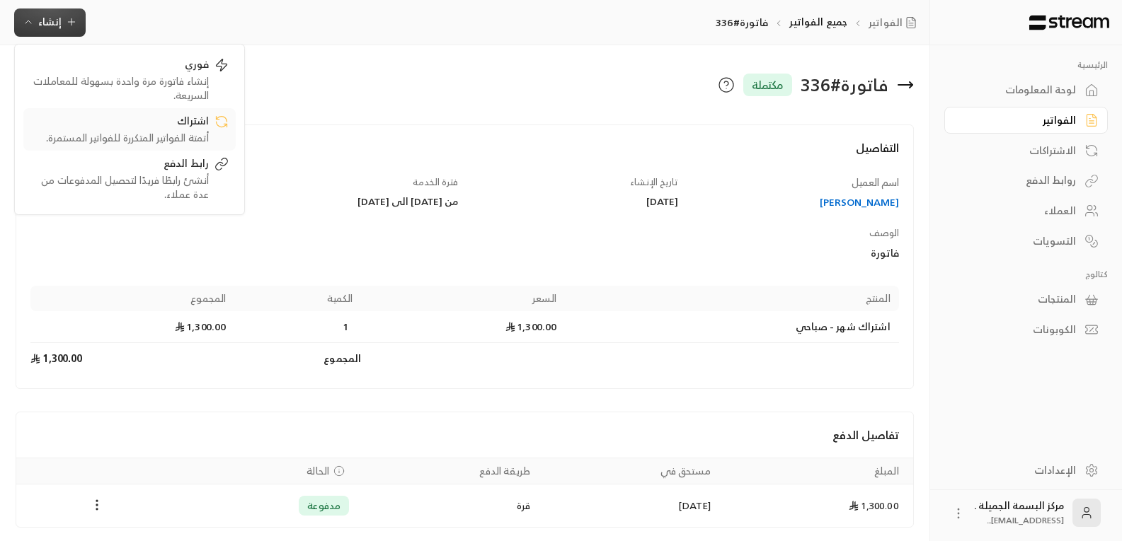
click at [188, 127] on div "اشتراك" at bounding box center [119, 122] width 178 height 17
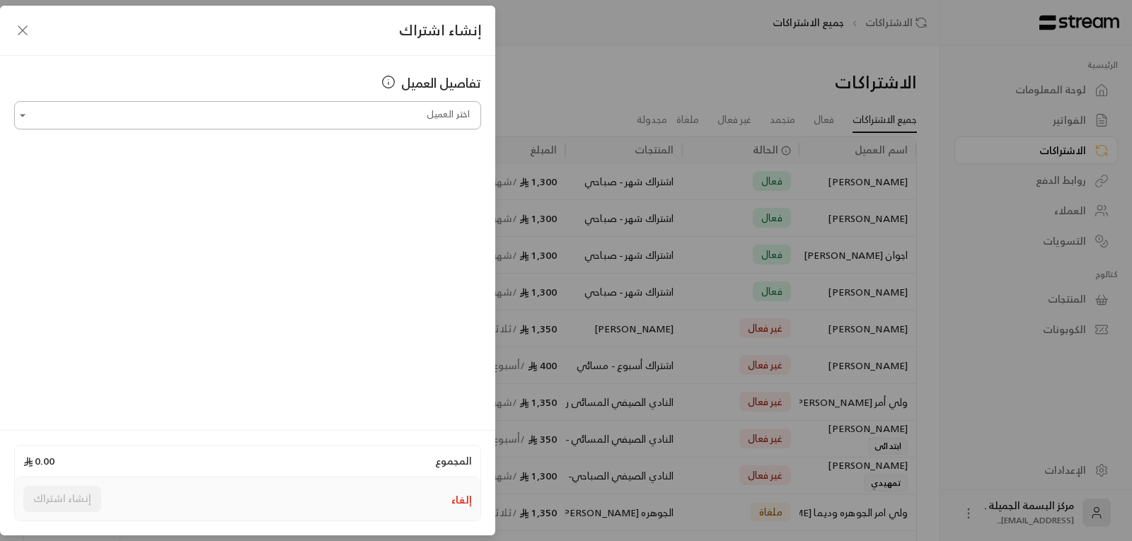
click at [412, 116] on input "اختر العميل" at bounding box center [247, 115] width 467 height 25
click at [407, 184] on span "[PERSON_NAME]" at bounding box center [424, 190] width 81 height 18
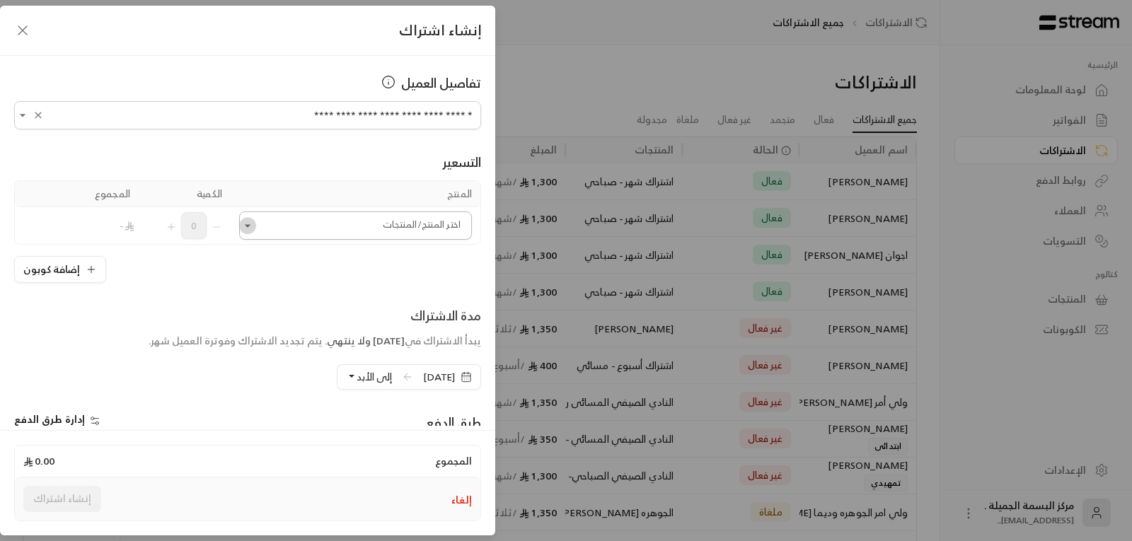
click at [253, 222] on icon "Open" at bounding box center [248, 226] width 14 height 14
type input "**********"
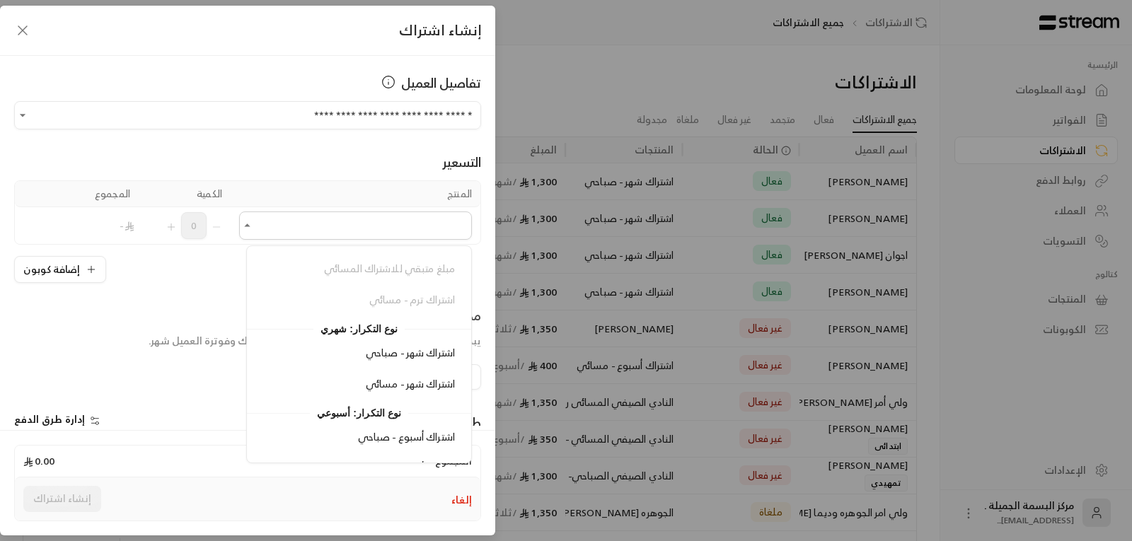
scroll to position [283, 0]
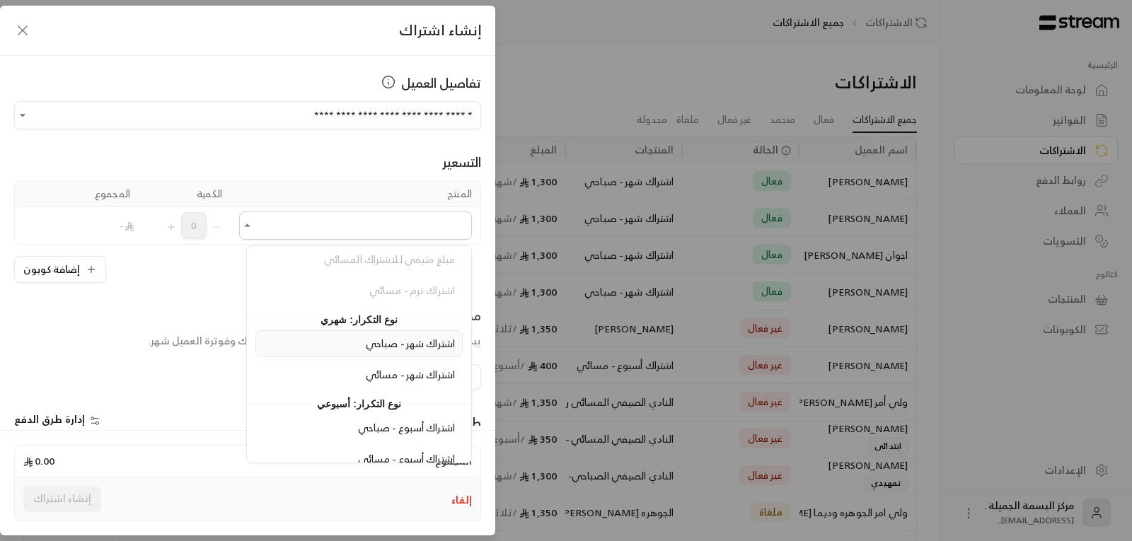
click at [385, 351] on span "اشتراك شهر - صباحي" at bounding box center [410, 344] width 89 height 18
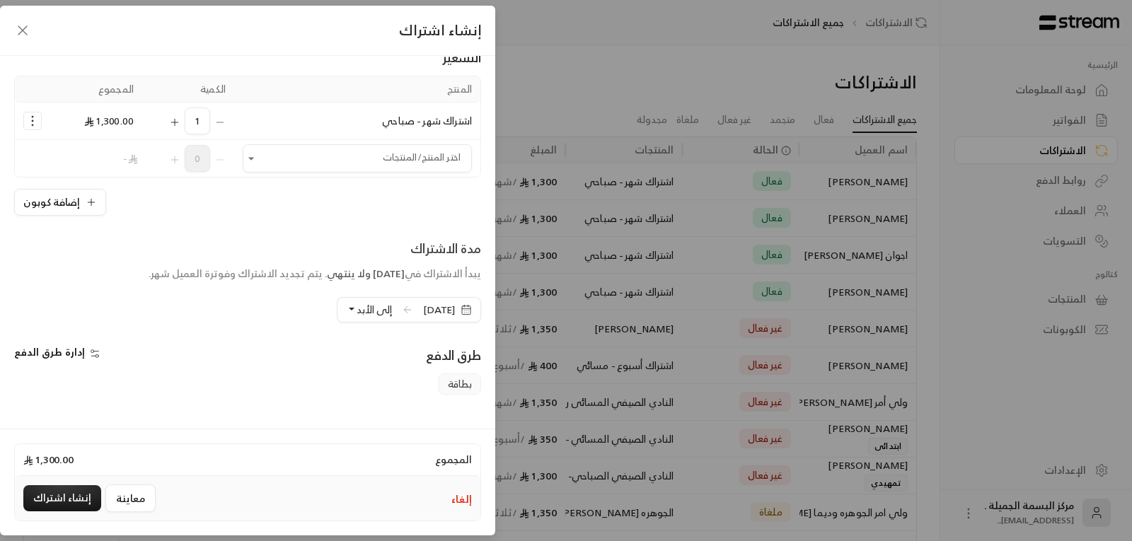
scroll to position [142, 0]
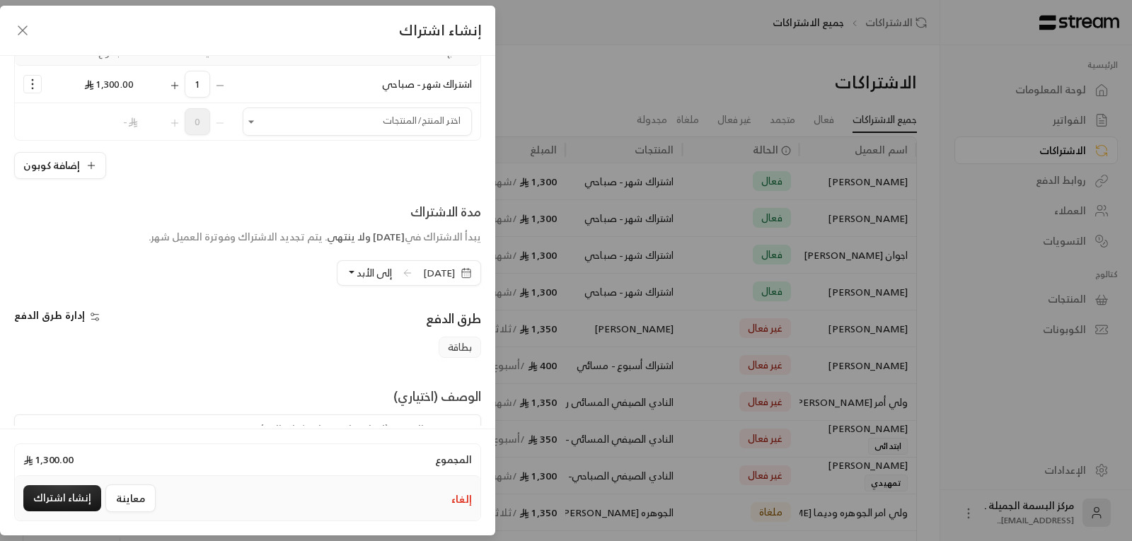
click at [465, 275] on icon "button" at bounding box center [466, 273] width 11 height 11
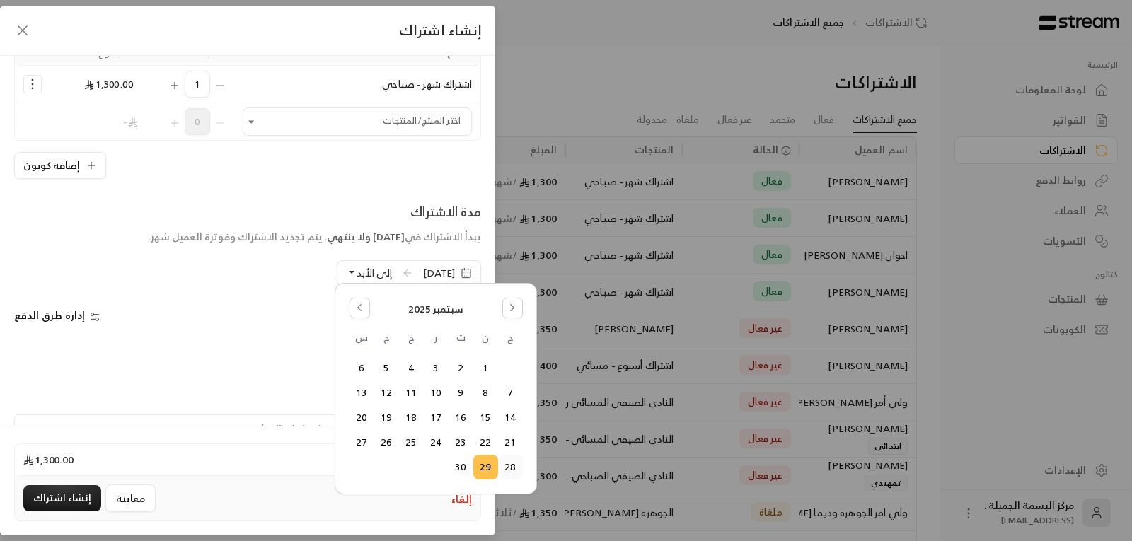
click at [507, 468] on button "28" at bounding box center [510, 467] width 23 height 23
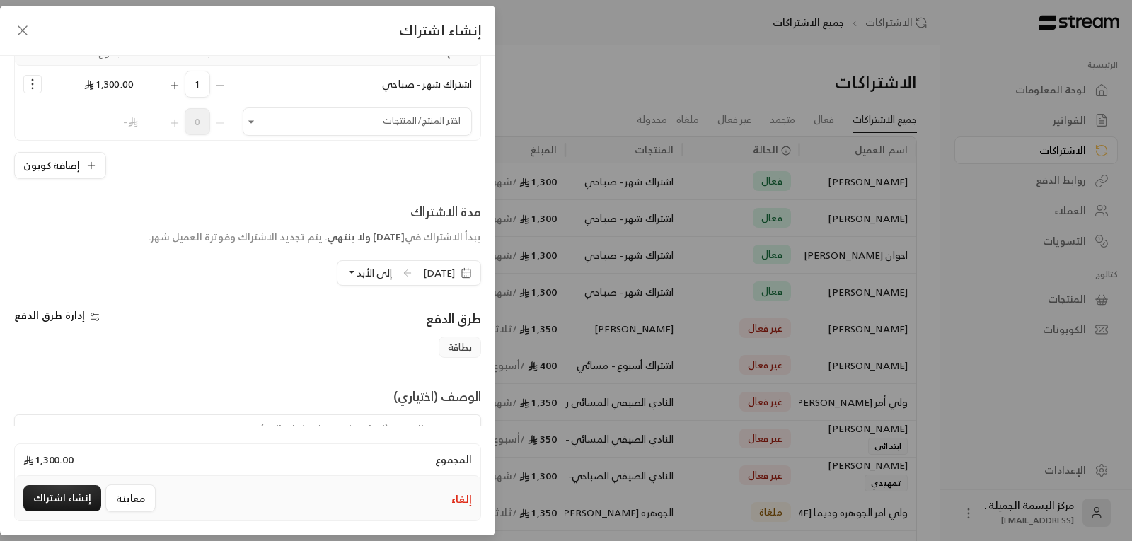
click at [346, 271] on button "إلى الأبد" at bounding box center [369, 273] width 46 height 24
click at [456, 342] on span "دورة واحدة" at bounding box center [479, 338] width 47 height 12
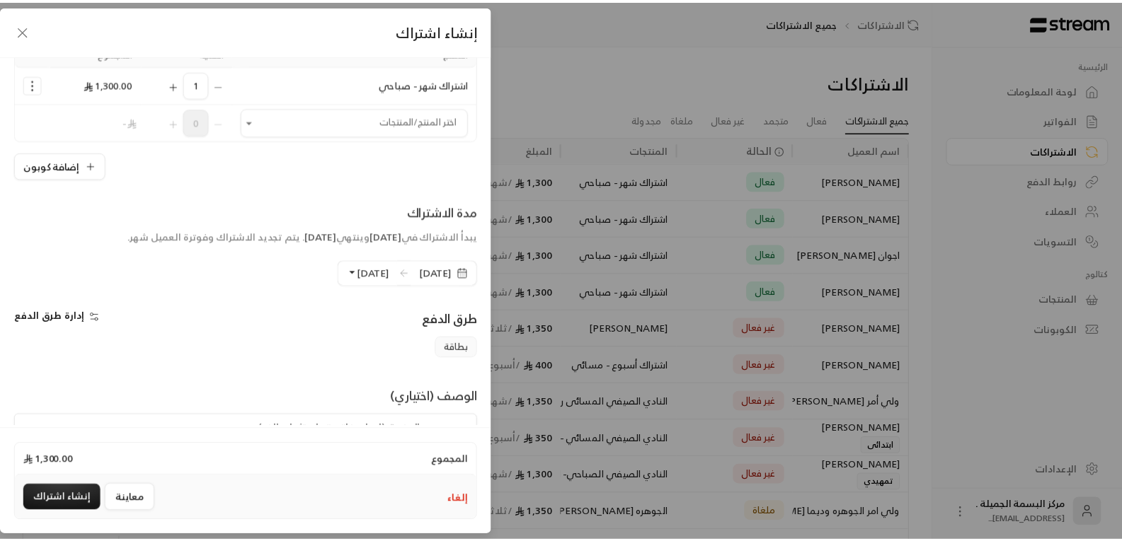
scroll to position [211, 0]
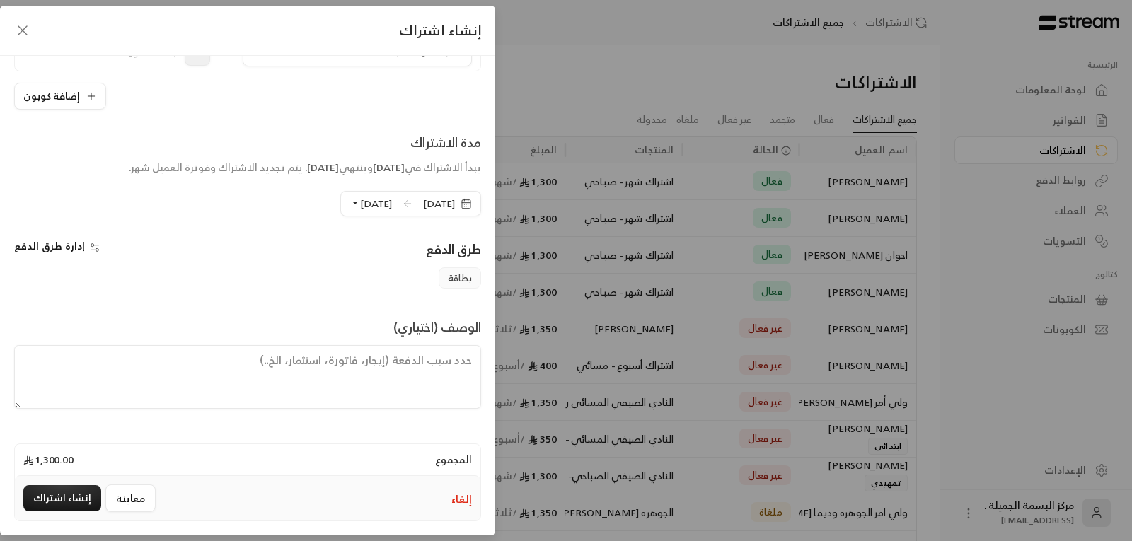
click at [417, 353] on textarea at bounding box center [247, 377] width 467 height 64
type textarea "فاتورة"
click at [55, 496] on button "إنشاء اشتراك" at bounding box center [62, 499] width 78 height 26
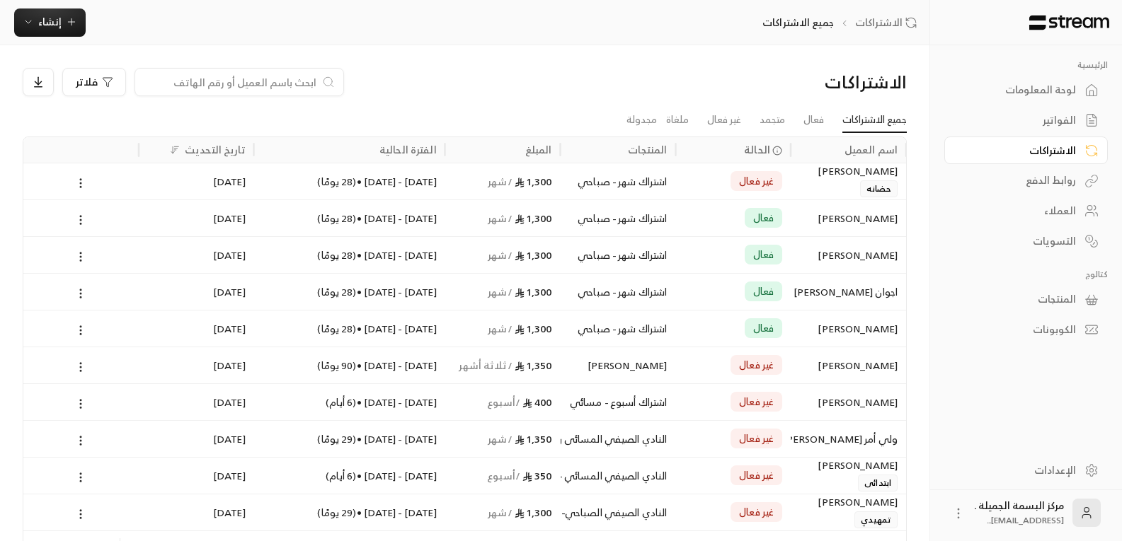
click at [885, 176] on div "[PERSON_NAME]" at bounding box center [848, 171] width 98 height 16
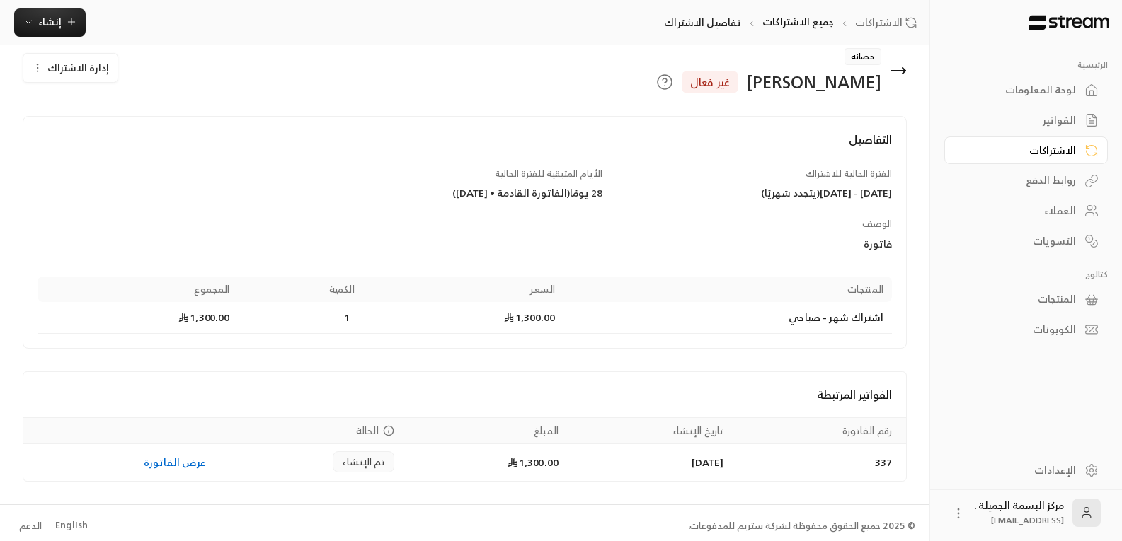
scroll to position [25, 0]
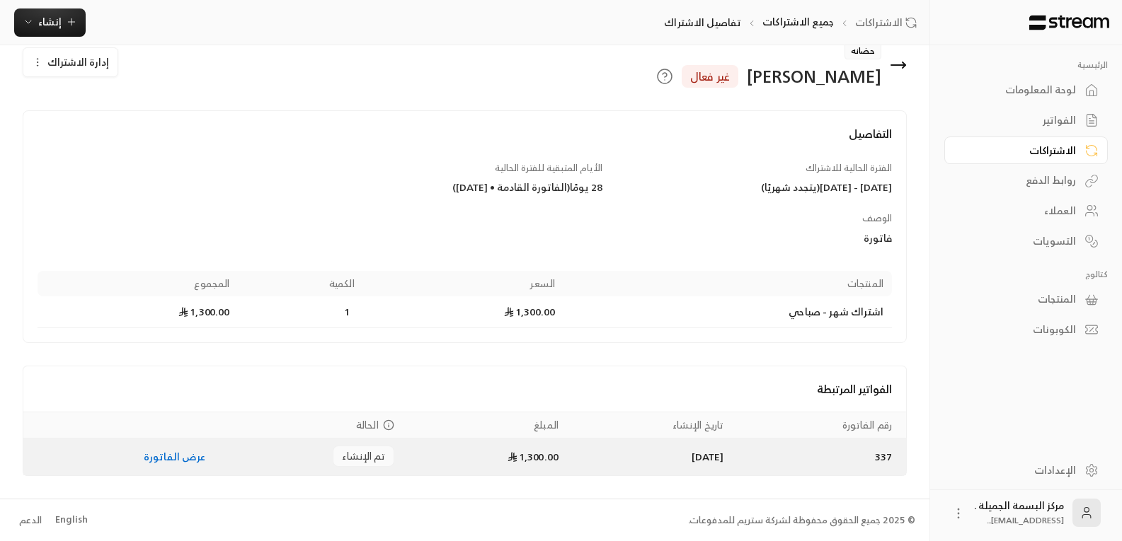
click at [158, 460] on link "عرض الفاتورة" at bounding box center [175, 457] width 62 height 18
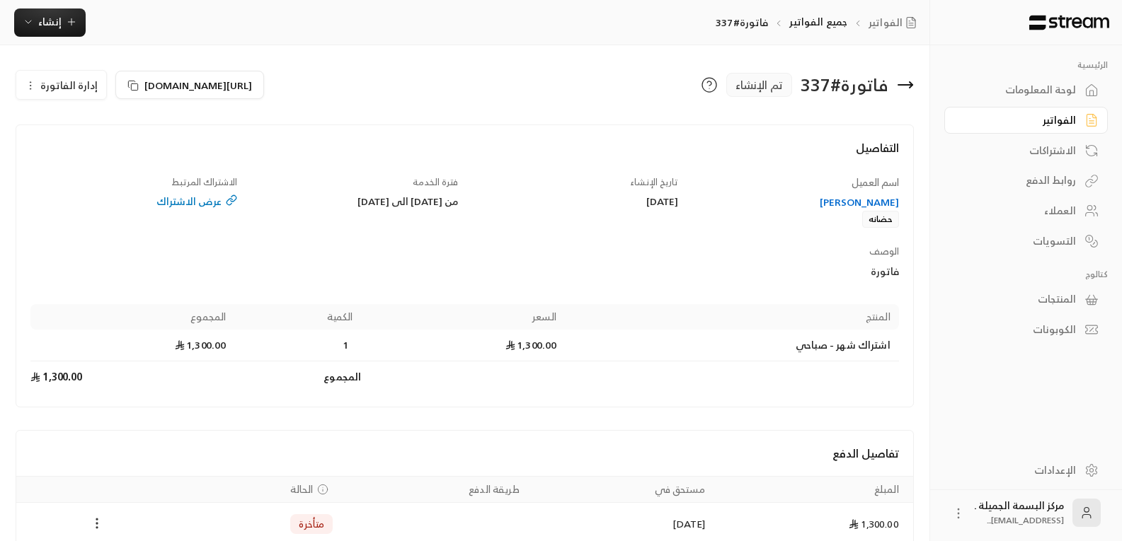
click at [96, 522] on icon "Payments" at bounding box center [97, 524] width 14 height 14
click at [169, 510] on li "تغيير الحالة الى مدفوعة" at bounding box center [150, 513] width 109 height 25
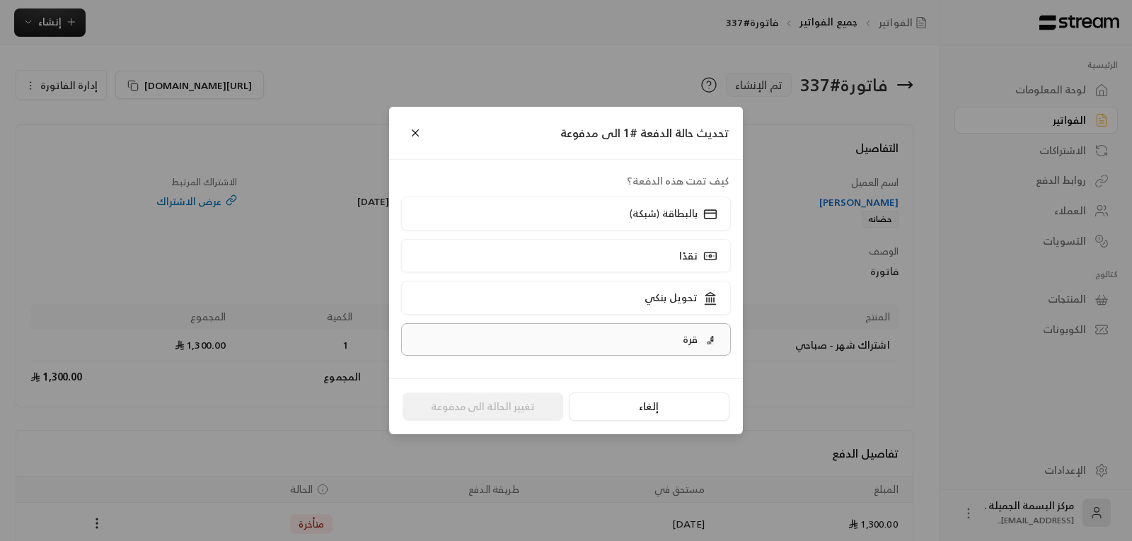
click at [694, 343] on p "قرة" at bounding box center [690, 340] width 15 height 14
click at [493, 410] on button "تغيير الحالة الى مدفوعة" at bounding box center [483, 407] width 161 height 28
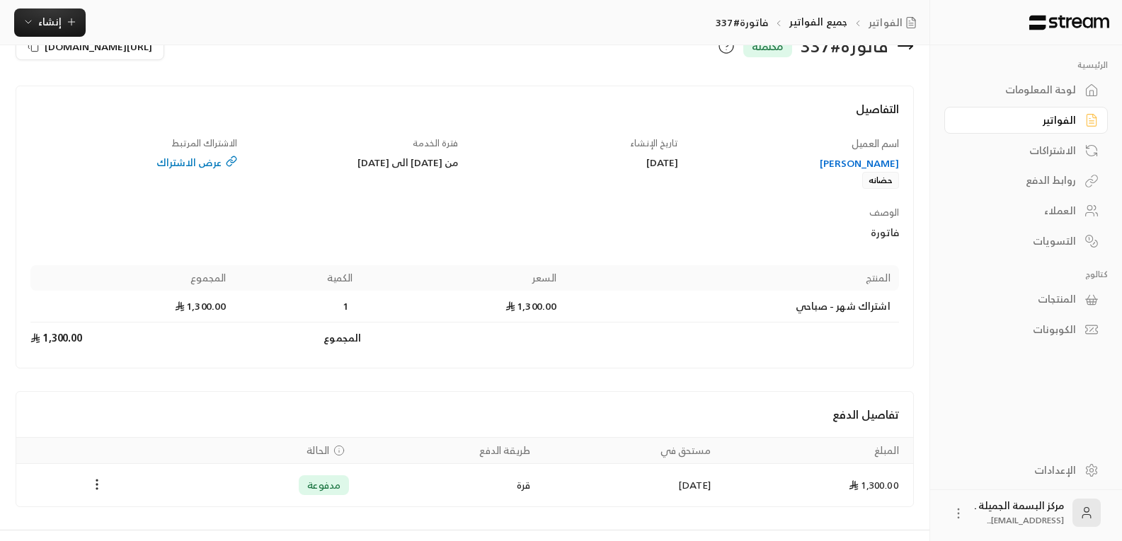
scroll to position [70, 0]
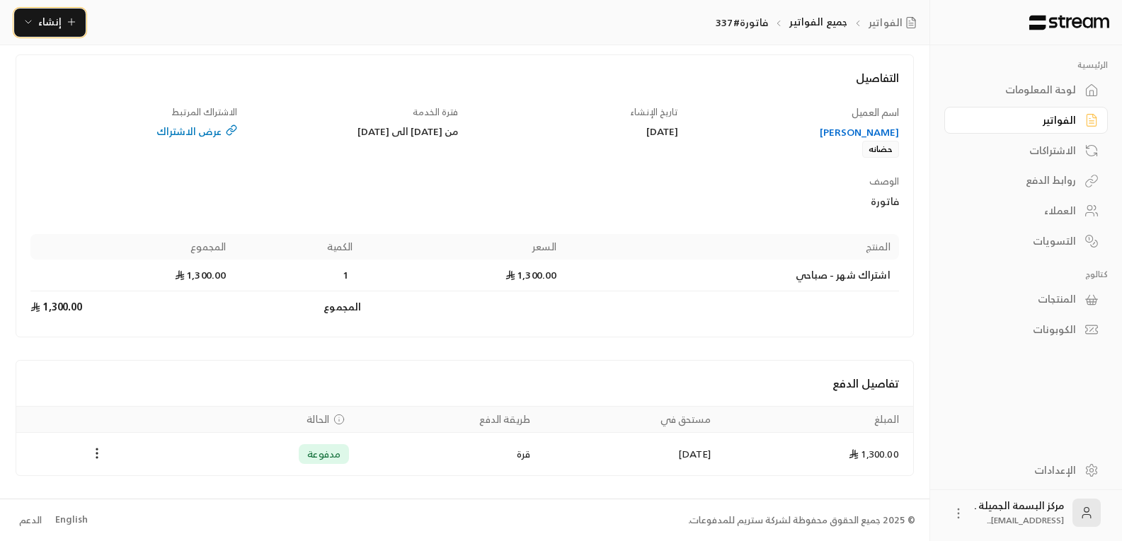
click at [62, 23] on span "إنشاء" at bounding box center [50, 22] width 54 height 18
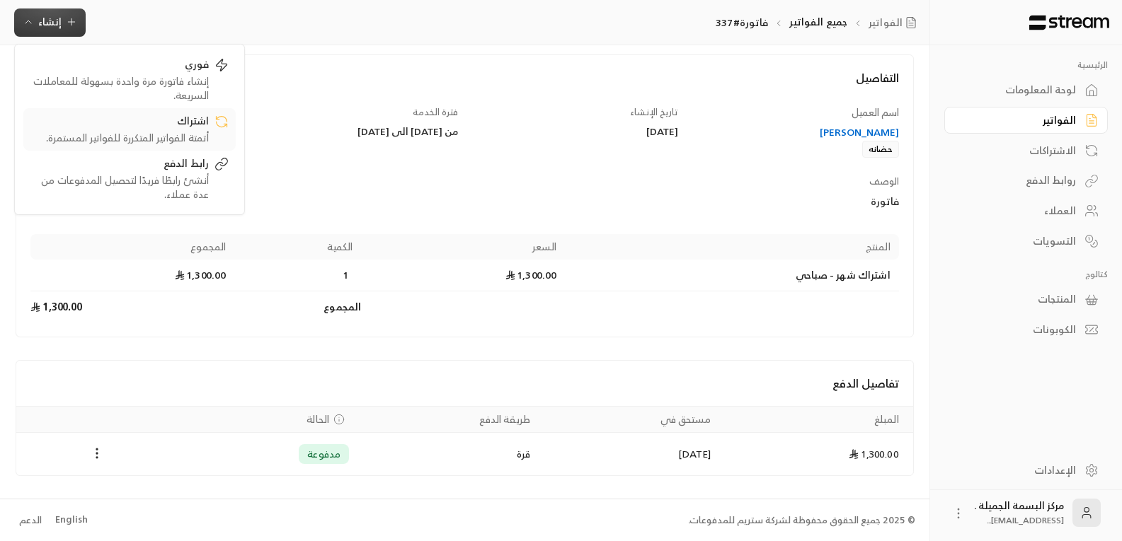
click at [188, 125] on div "اشتراك" at bounding box center [119, 122] width 178 height 17
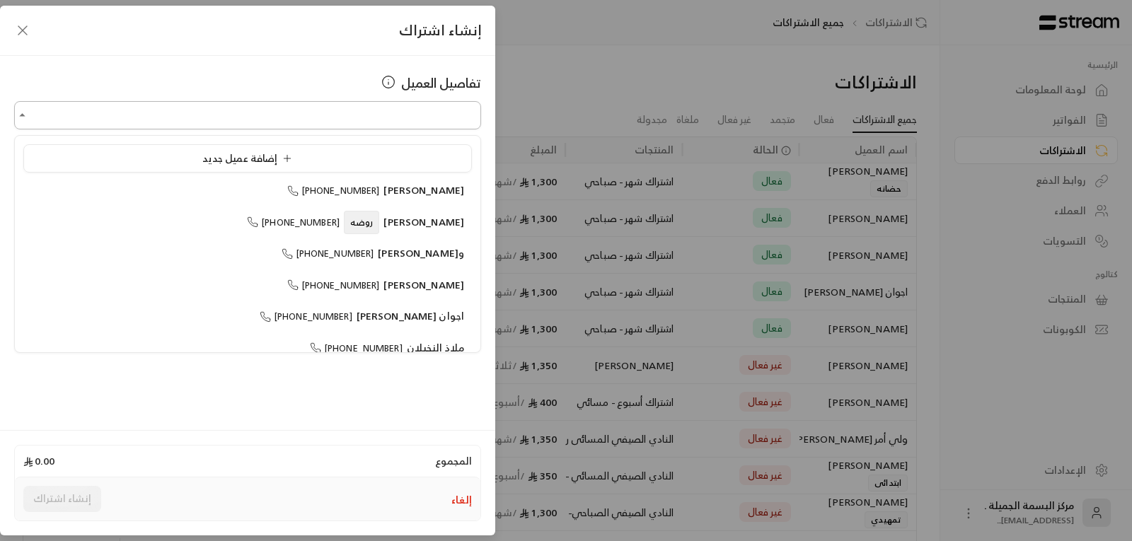
click at [395, 113] on input "اختر العميل" at bounding box center [247, 115] width 467 height 25
click at [365, 112] on input "اختر العميل" at bounding box center [247, 115] width 467 height 25
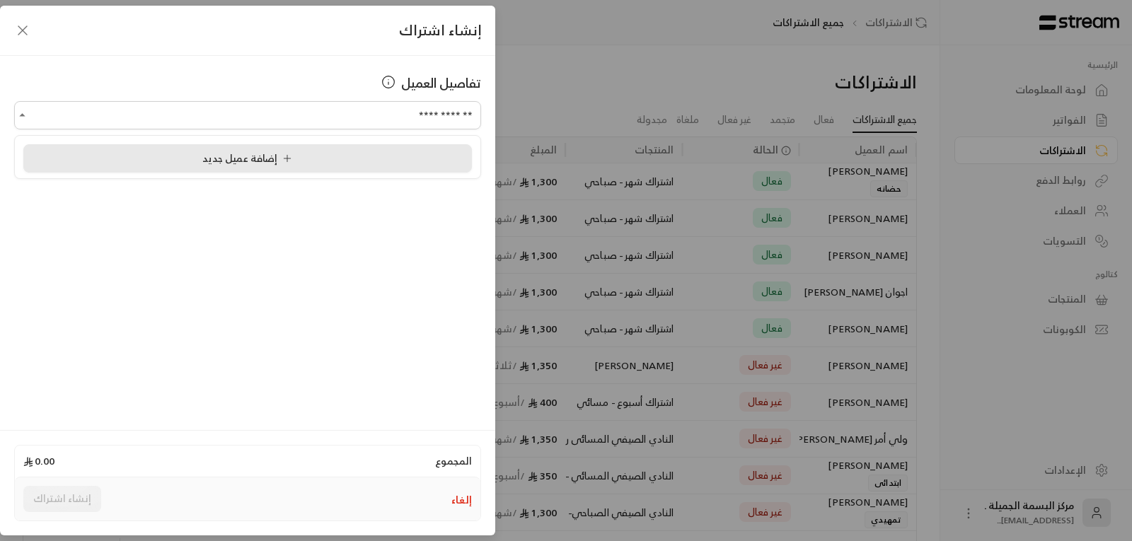
click at [282, 161] on icon at bounding box center [287, 158] width 11 height 11
type input "**********"
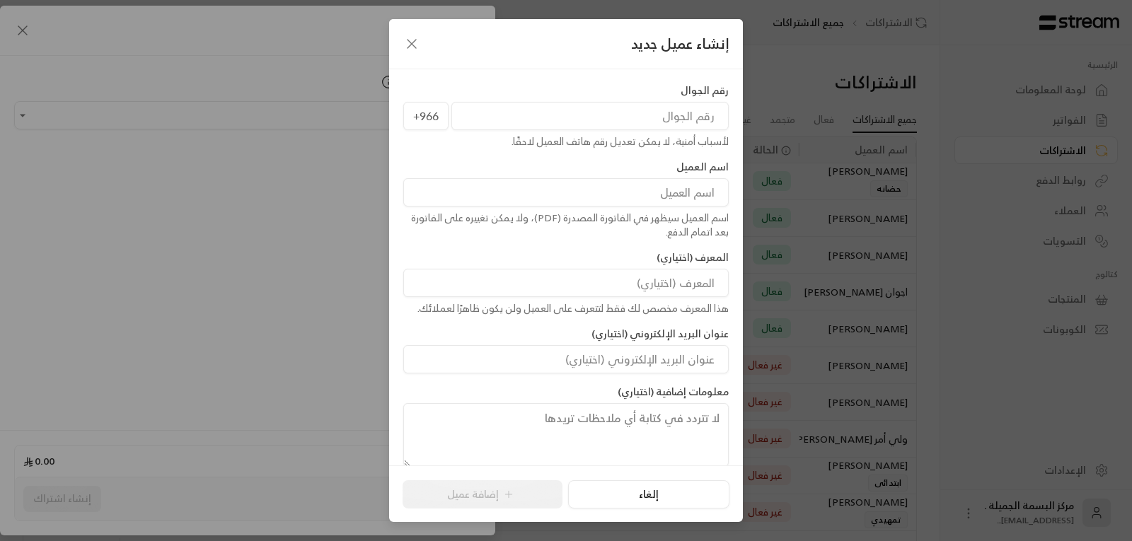
click at [682, 118] on input "tel" at bounding box center [590, 116] width 277 height 28
type input "561610219"
click at [664, 195] on input at bounding box center [566, 192] width 326 height 28
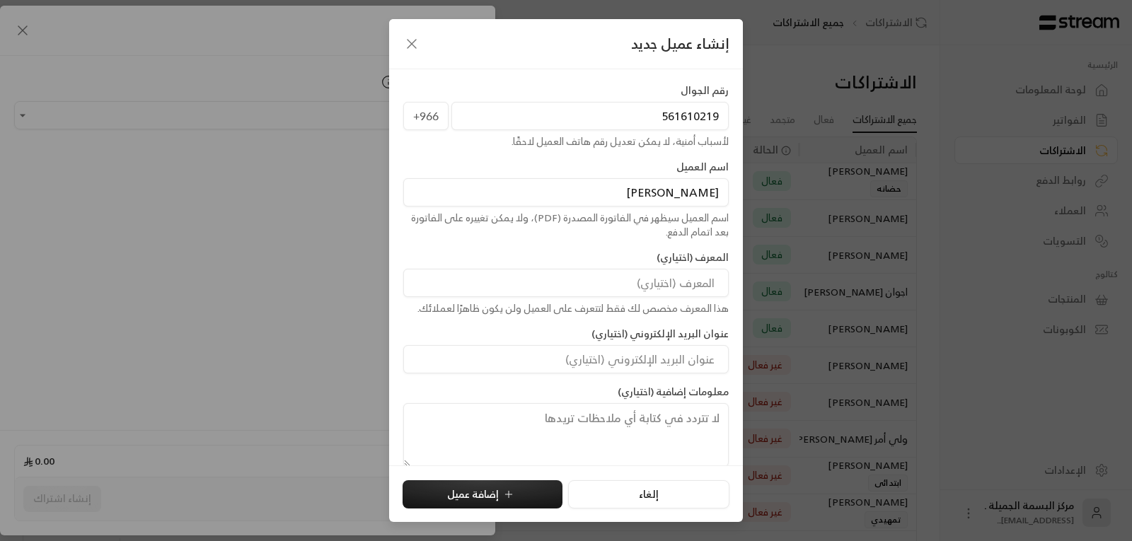
scroll to position [16, 0]
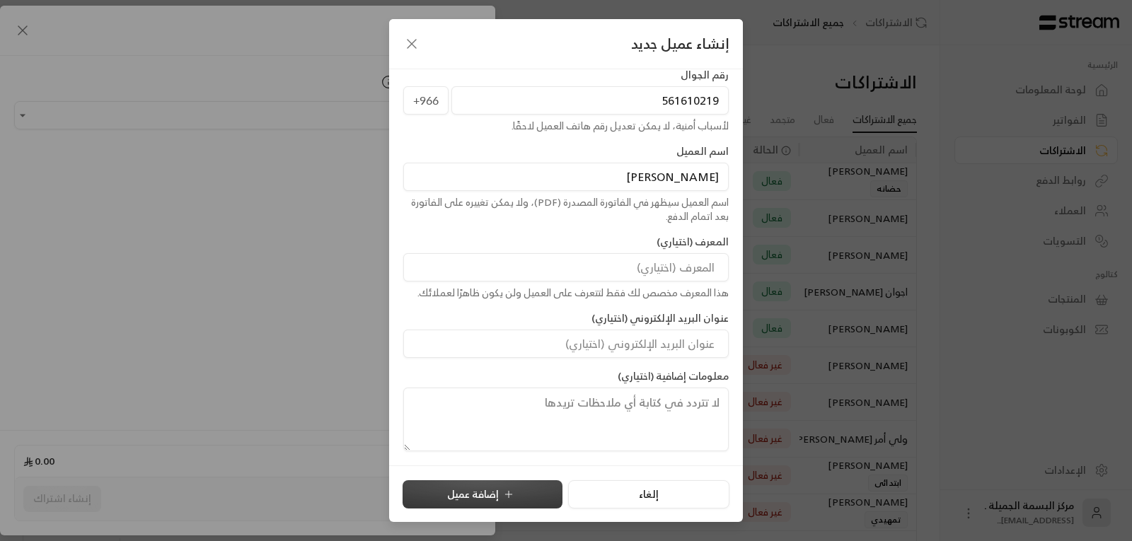
type input "[PERSON_NAME]"
click at [493, 486] on button "إضافة عميل" at bounding box center [483, 495] width 160 height 28
type input "**********"
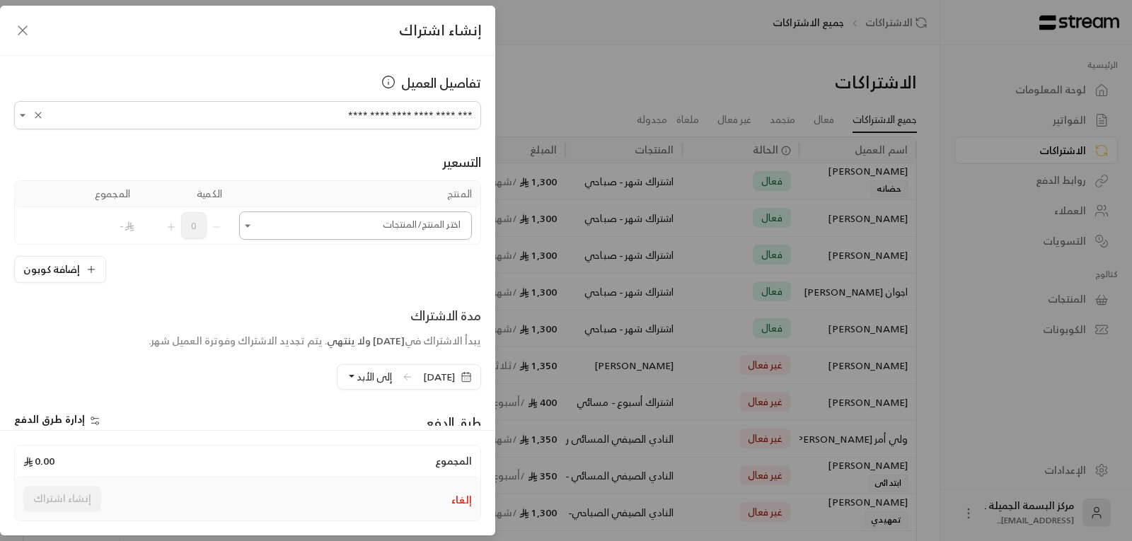
click at [255, 230] on icon "Open" at bounding box center [248, 226] width 14 height 14
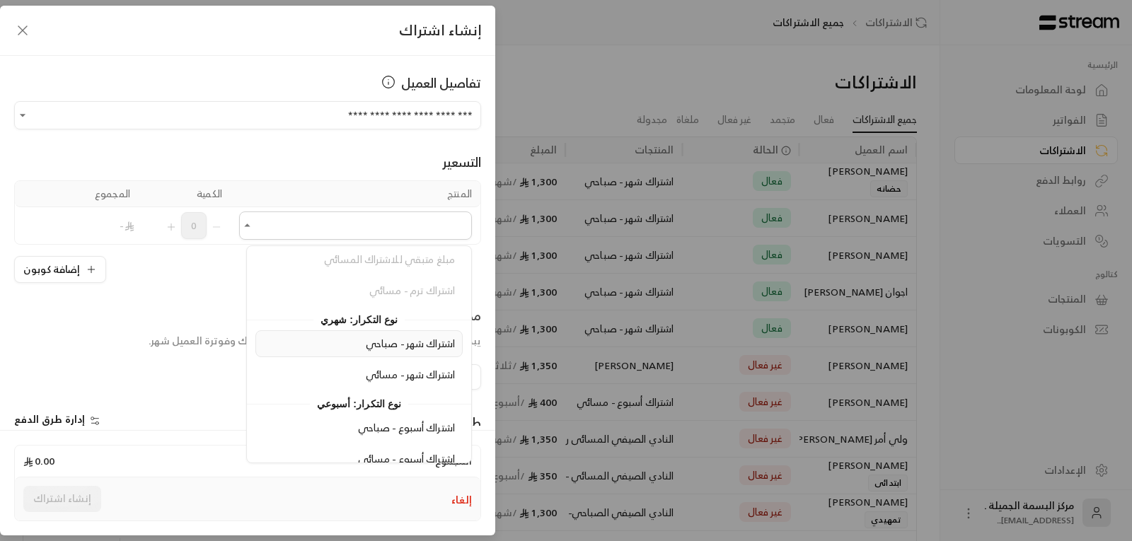
click at [396, 347] on span "اشتراك شهر - صباحي" at bounding box center [410, 344] width 89 height 18
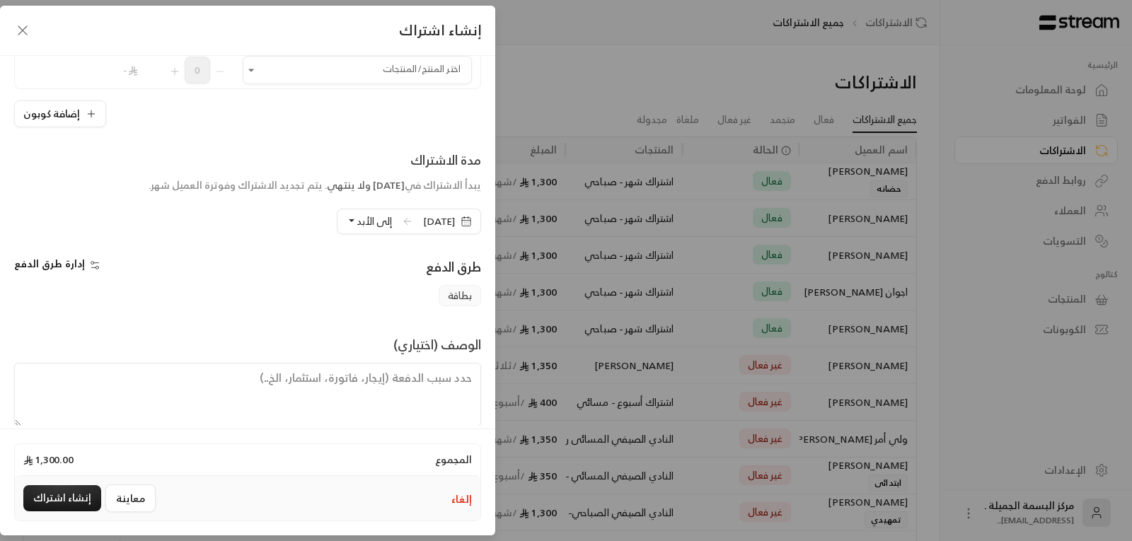
scroll to position [211, 0]
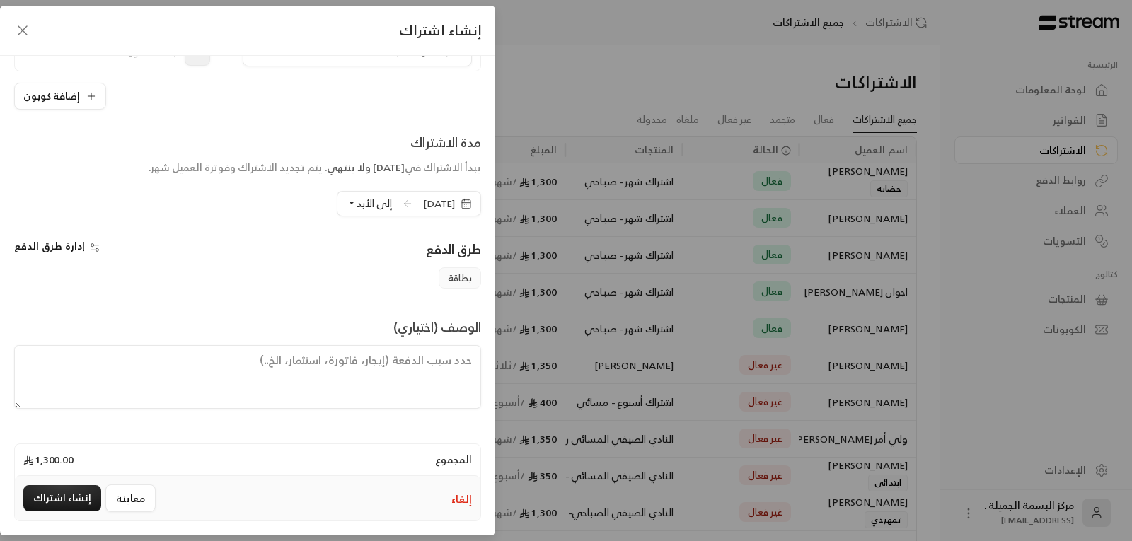
click at [461, 203] on icon "button" at bounding box center [466, 203] width 11 height 11
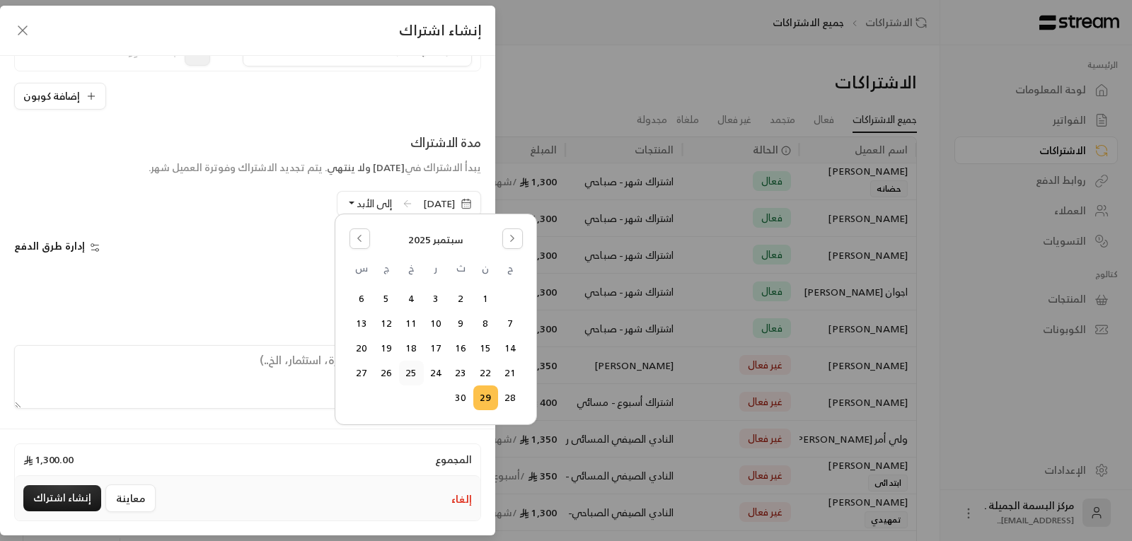
click at [410, 372] on button "25" at bounding box center [411, 373] width 23 height 23
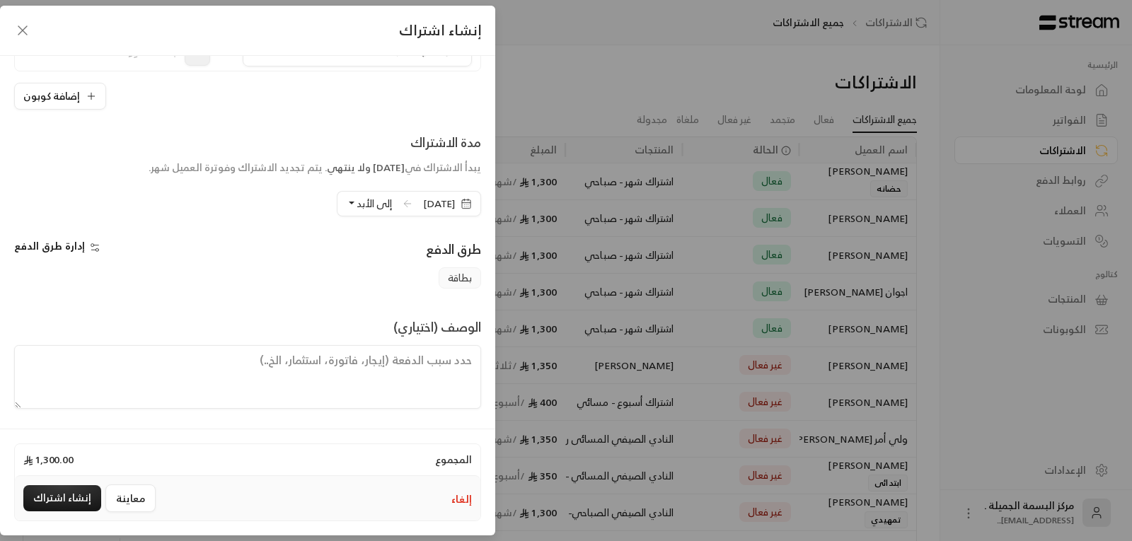
click at [346, 204] on button "إلى الأبد" at bounding box center [369, 204] width 46 height 24
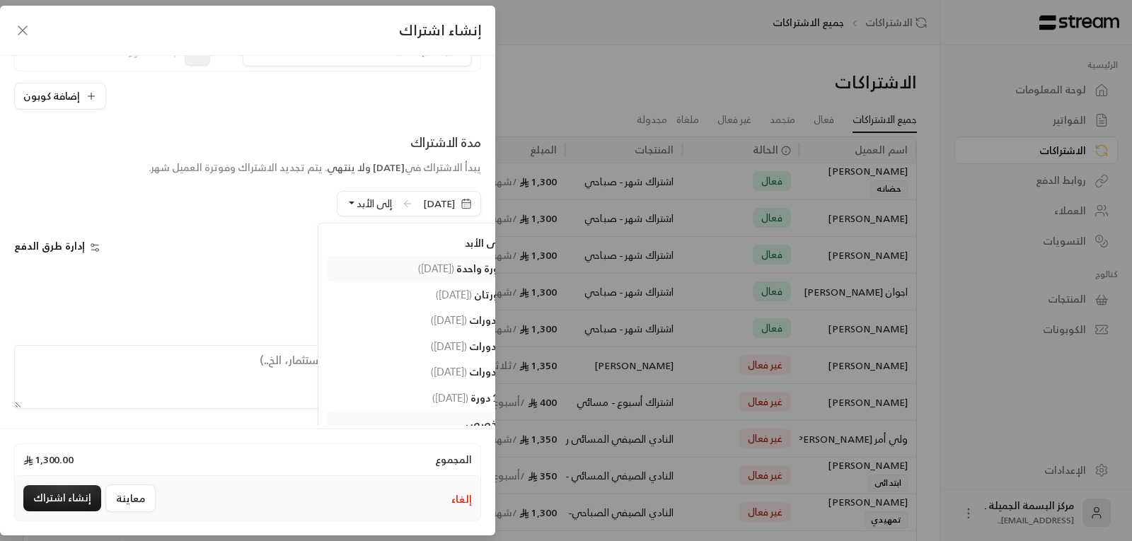
click at [456, 272] on span "دورة واحدة" at bounding box center [479, 269] width 47 height 12
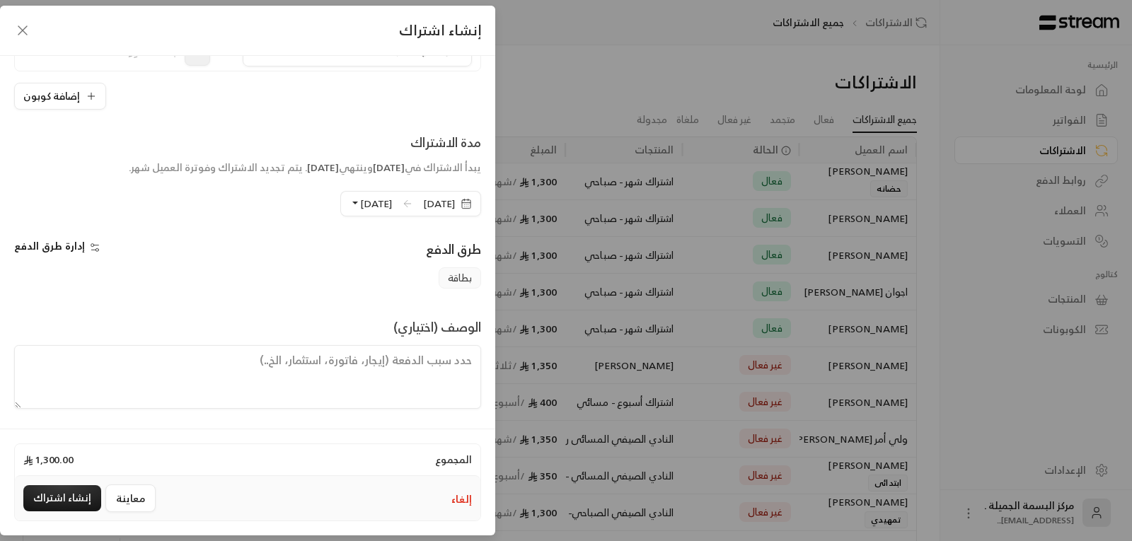
click at [445, 359] on textarea at bounding box center [247, 377] width 467 height 64
type textarea "فاتورة"
click at [117, 503] on button "معاينة" at bounding box center [130, 499] width 50 height 28
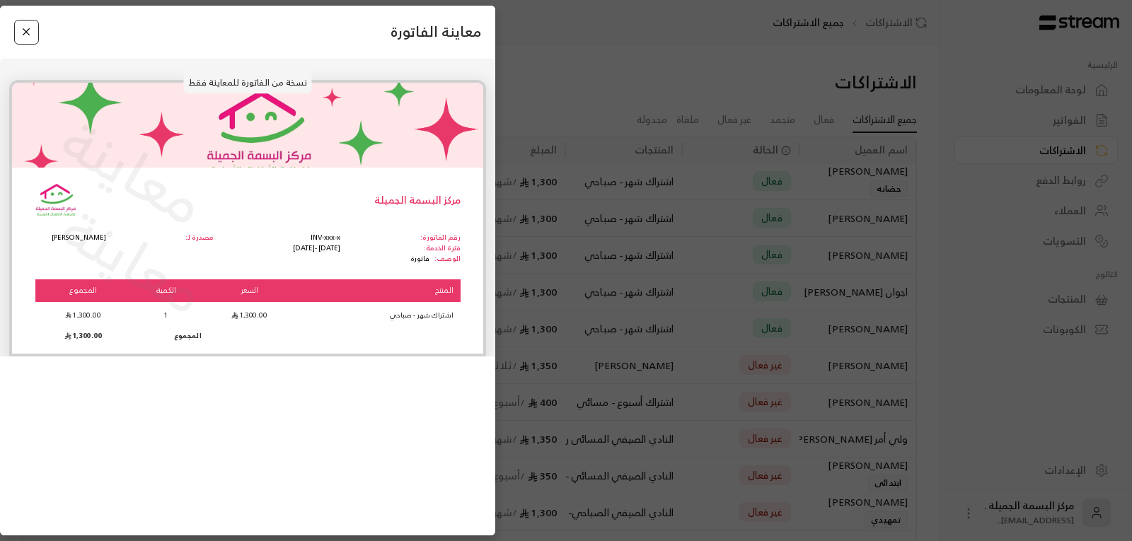
click at [24, 34] on button "Close" at bounding box center [26, 32] width 25 height 25
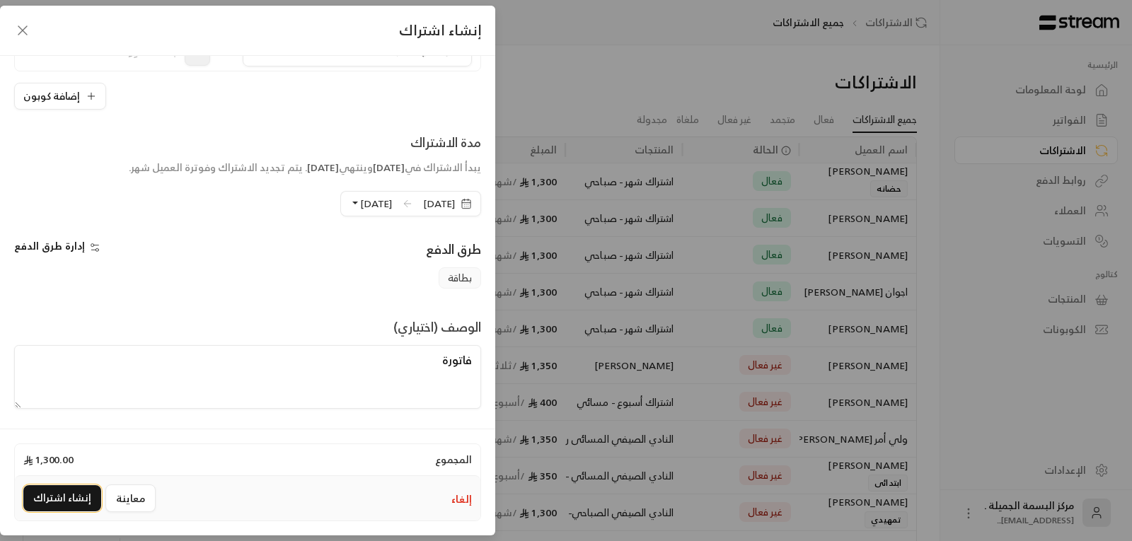
click at [78, 496] on button "إنشاء اشتراك" at bounding box center [62, 499] width 78 height 26
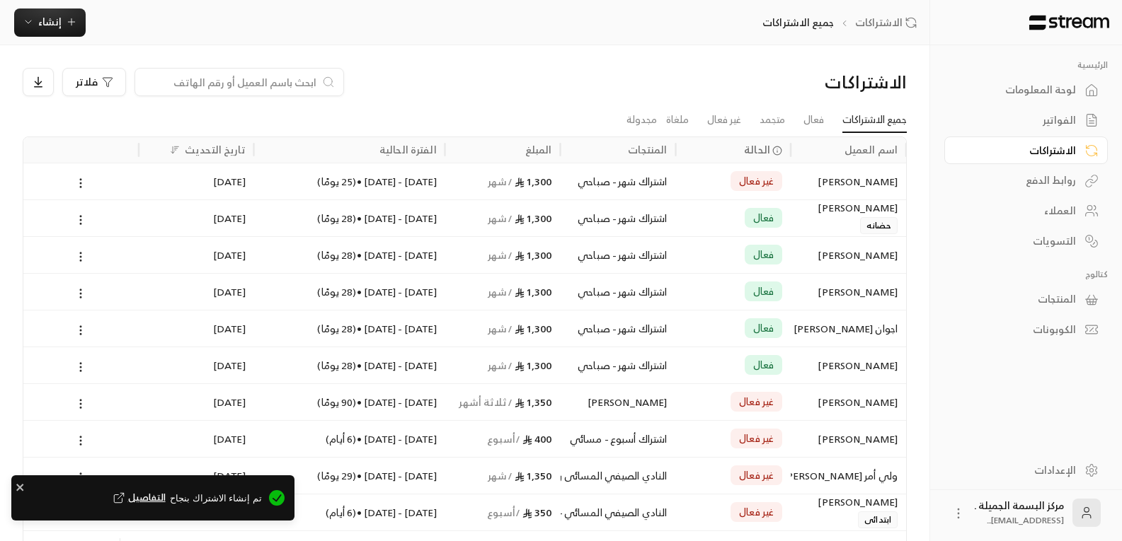
click at [874, 184] on div "[PERSON_NAME]" at bounding box center [848, 181] width 98 height 36
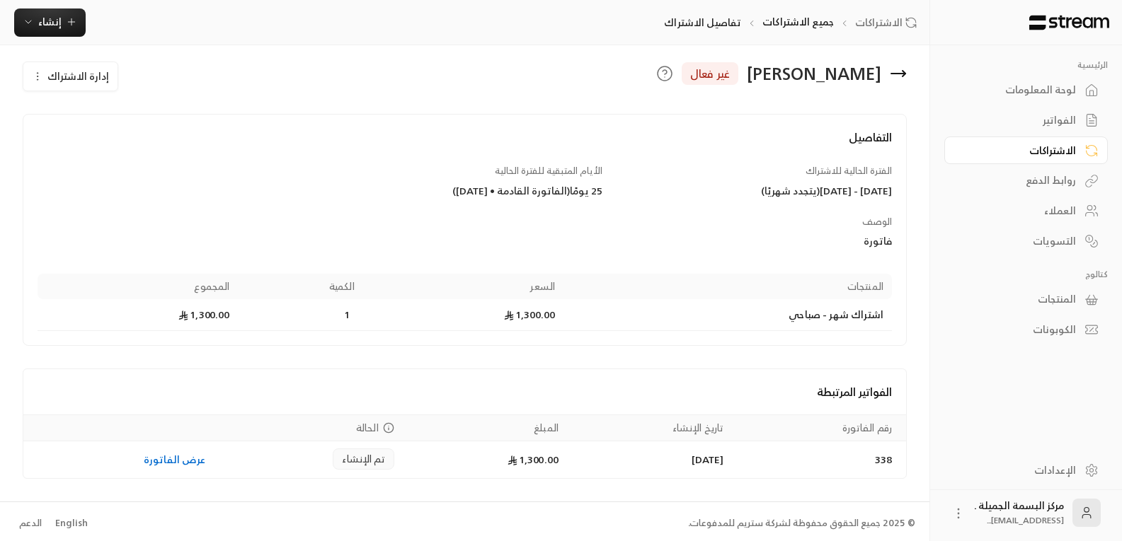
scroll to position [15, 0]
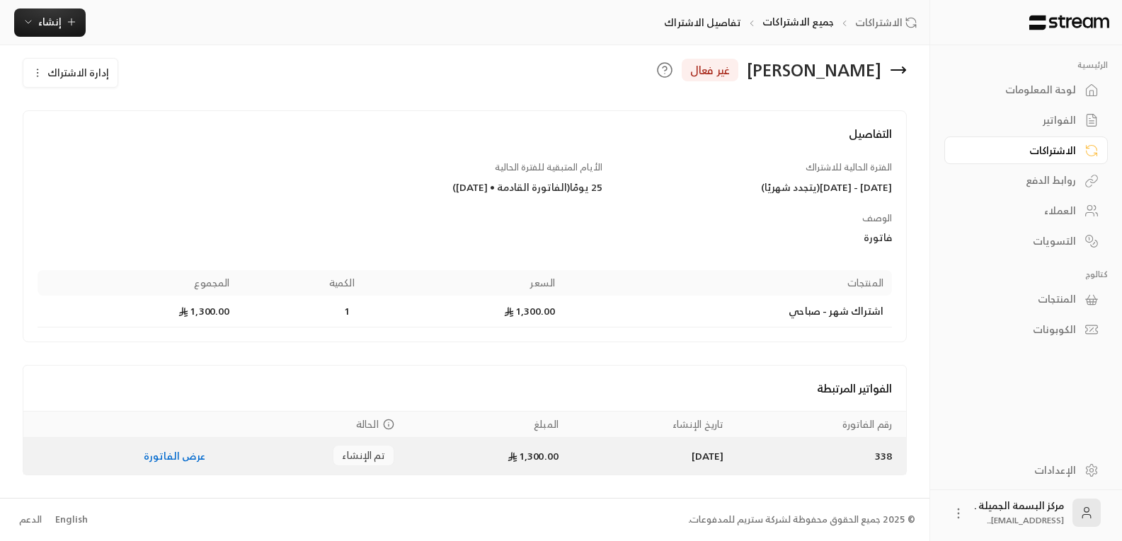
click at [159, 460] on link "عرض الفاتورة" at bounding box center [175, 456] width 62 height 18
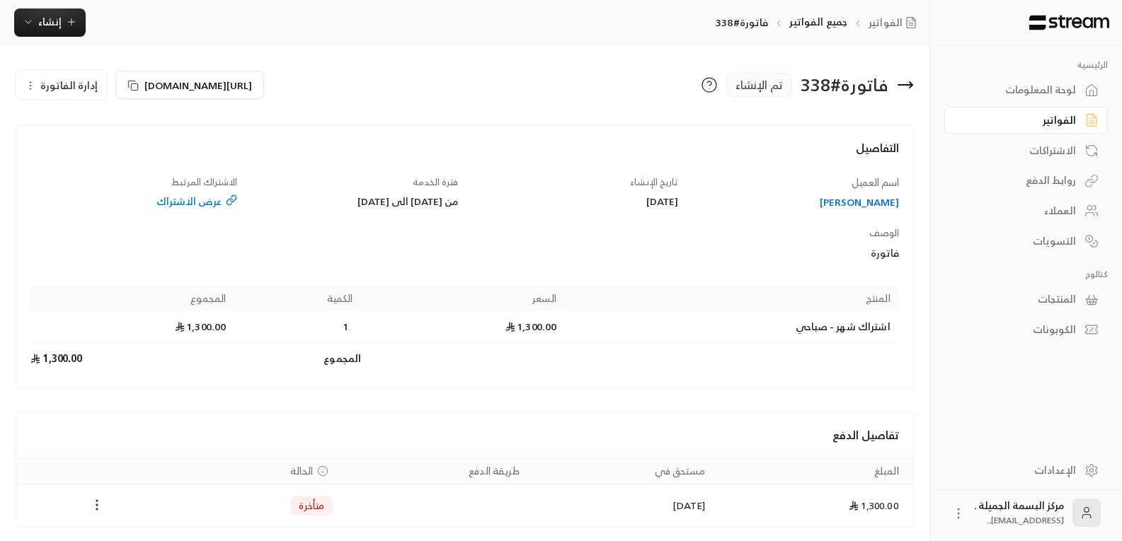
click at [96, 511] on icon "Payments" at bounding box center [97, 505] width 14 height 14
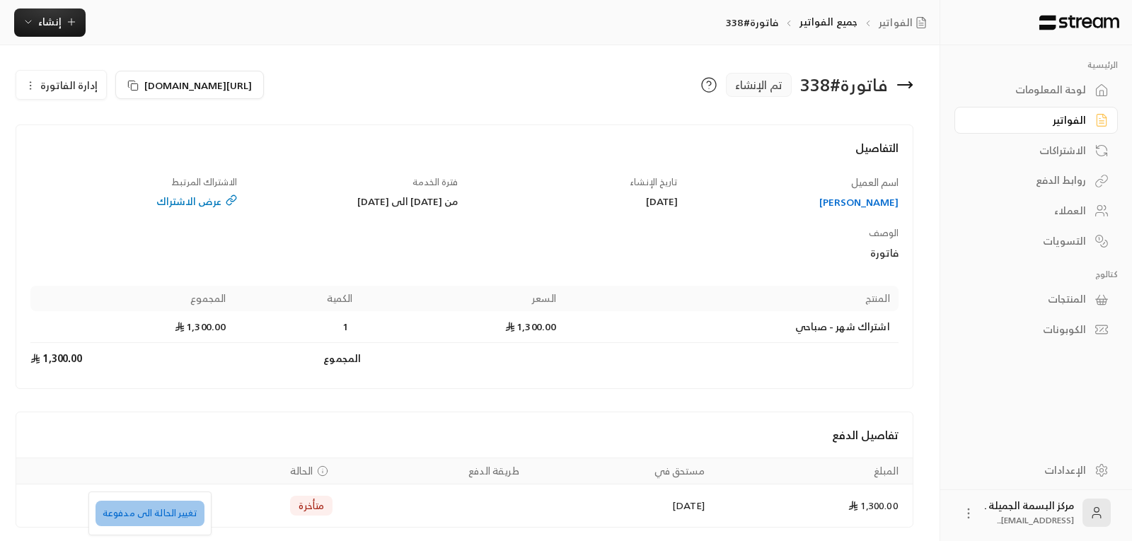
click at [160, 515] on li "تغيير الحالة الى مدفوعة" at bounding box center [150, 513] width 109 height 25
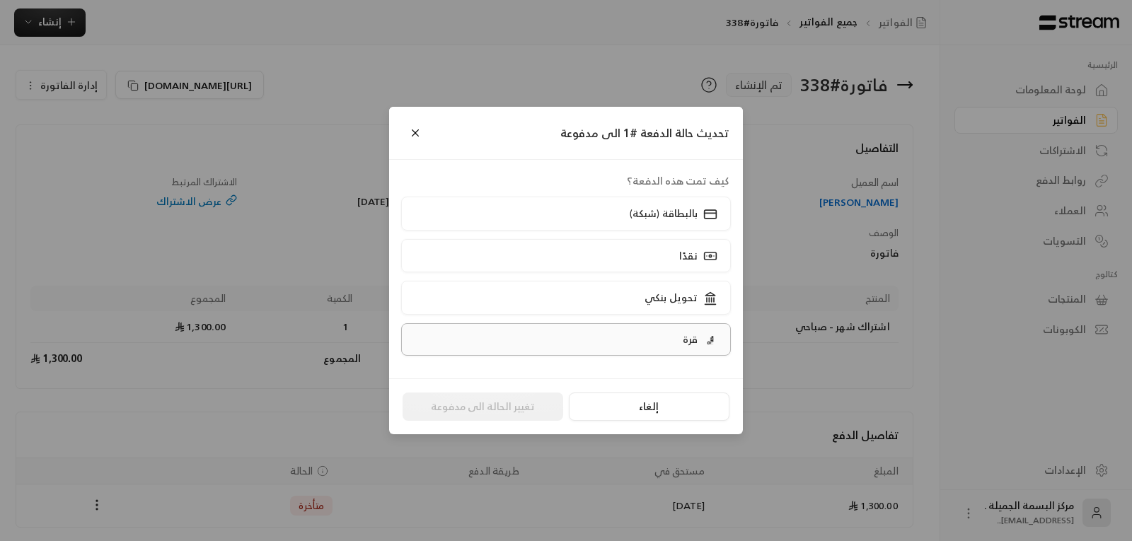
click at [698, 345] on p "قرة" at bounding box center [690, 340] width 15 height 14
click at [483, 401] on button "تغيير الحالة الى مدفوعة" at bounding box center [483, 407] width 161 height 28
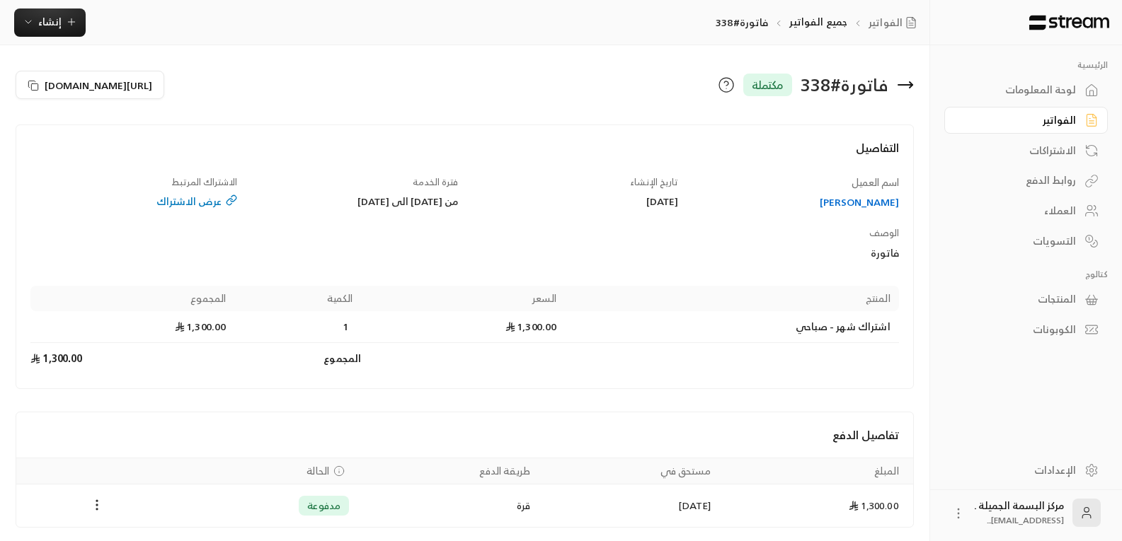
click at [1045, 149] on div "الاشتراكات" at bounding box center [1019, 151] width 114 height 14
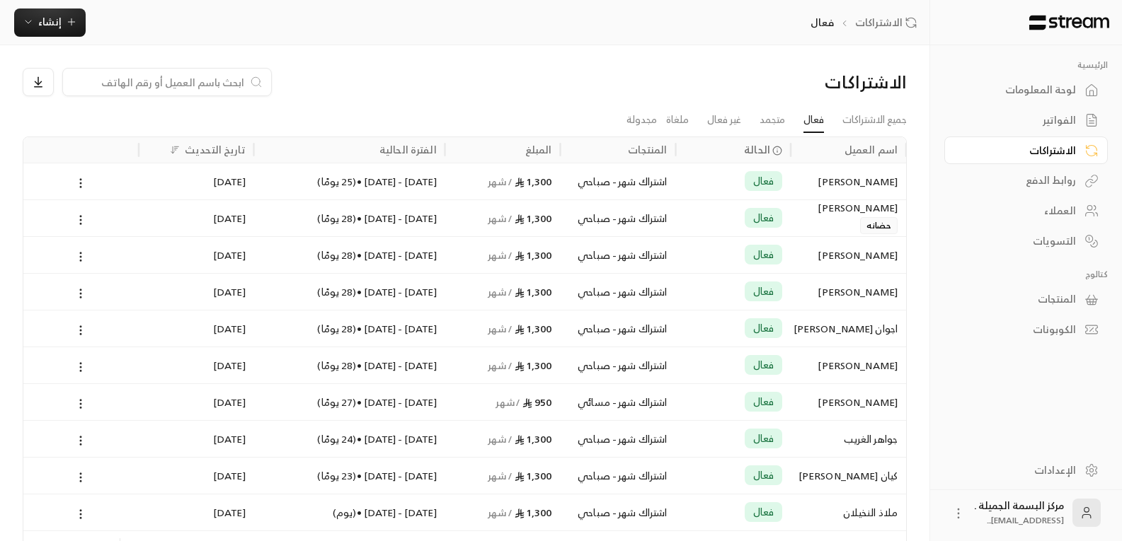
click at [205, 83] on input at bounding box center [157, 82] width 173 height 16
click at [714, 120] on link "غير فعال" at bounding box center [724, 120] width 34 height 25
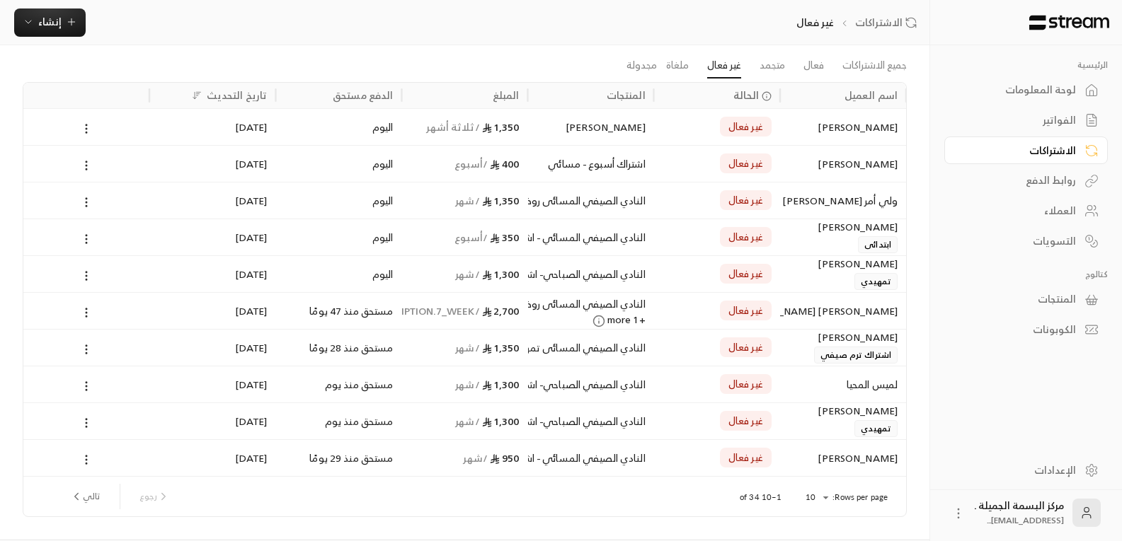
scroll to position [96, 0]
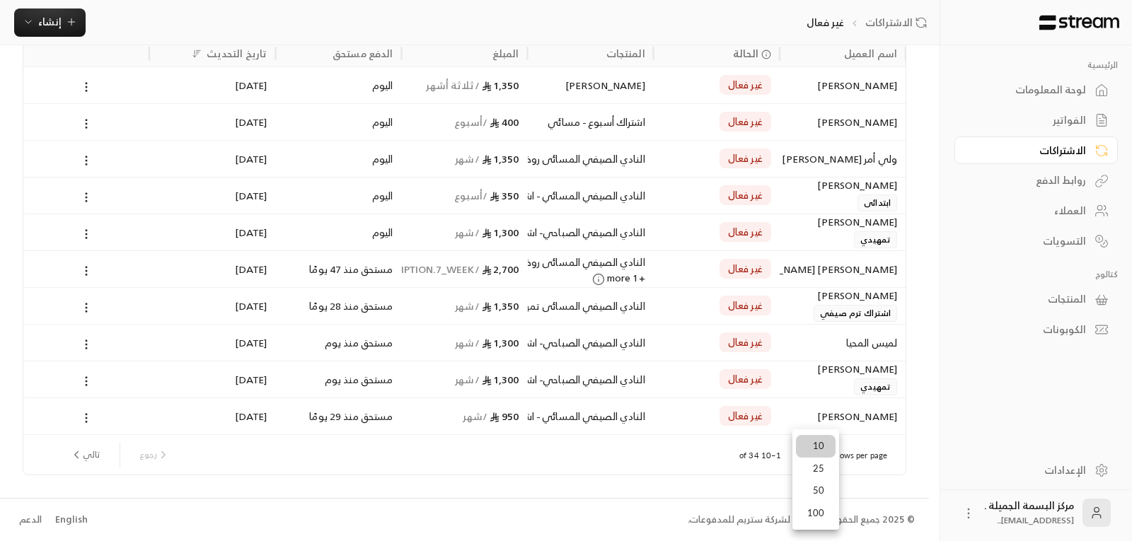
click at [823, 445] on body "الرئيسية لوحة المعلومات الفواتير الاشتراكات روابط الدفع العملاء التسويات كتالوج…" at bounding box center [566, 174] width 1132 height 541
click at [626, 464] on div at bounding box center [566, 270] width 1132 height 541
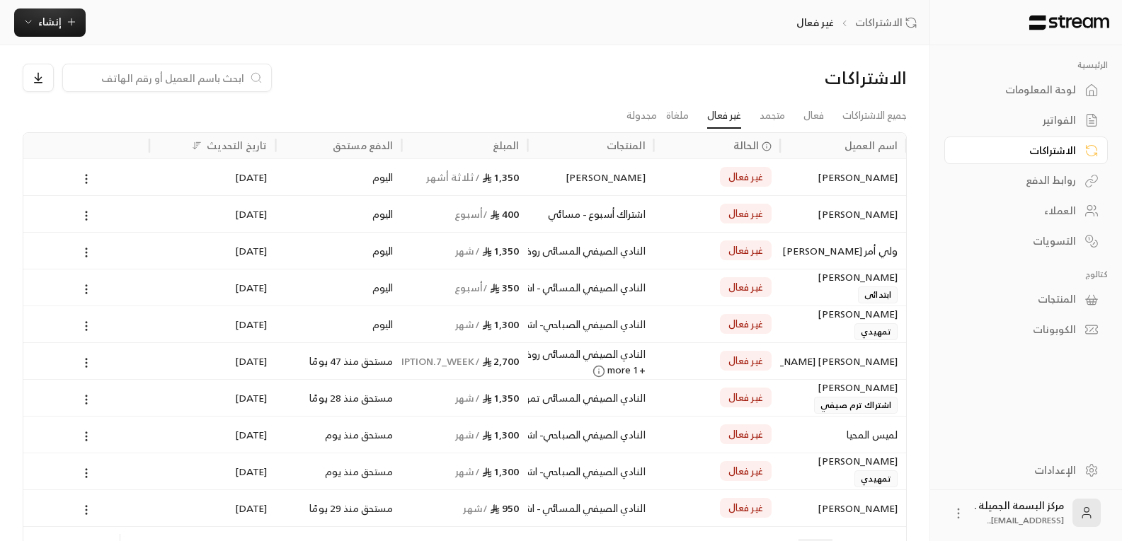
scroll to position [0, 0]
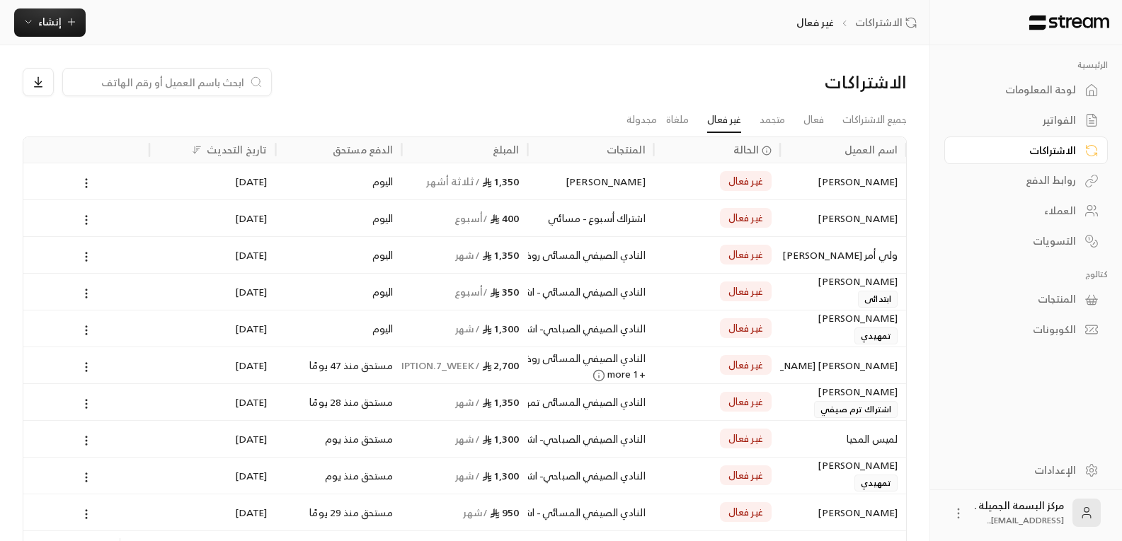
click at [177, 78] on input at bounding box center [157, 82] width 173 height 16
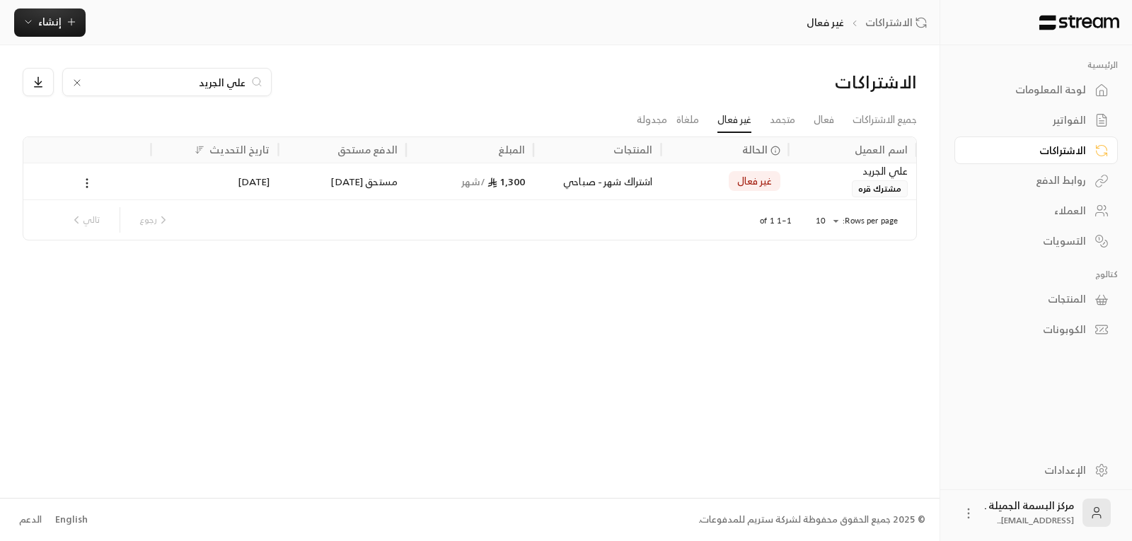
type input "علي الجريد"
click at [882, 186] on span "مشترك قره" at bounding box center [880, 188] width 56 height 17
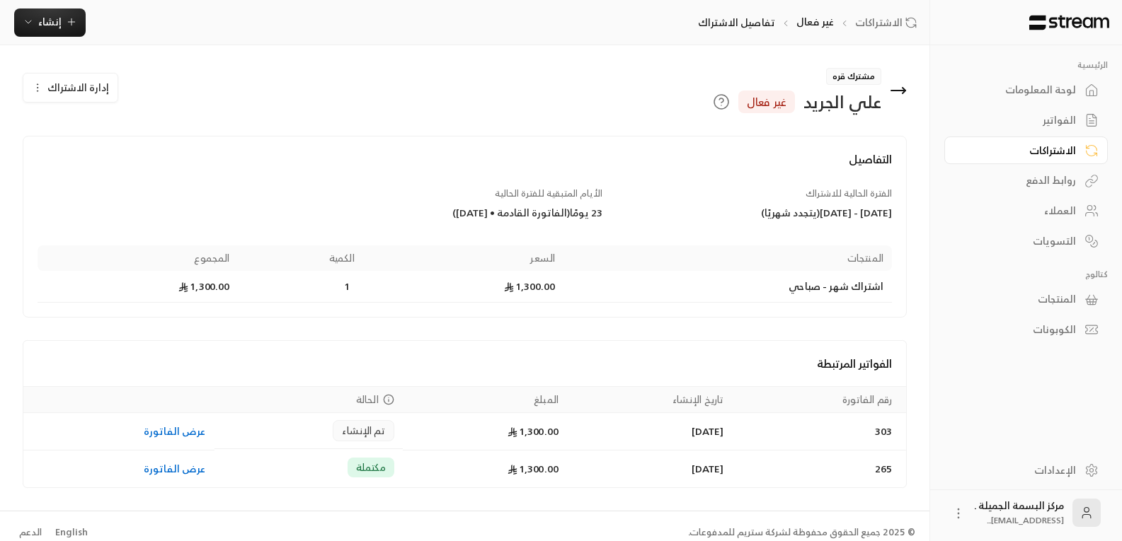
scroll to position [13, 0]
